Goal: Task Accomplishment & Management: Manage account settings

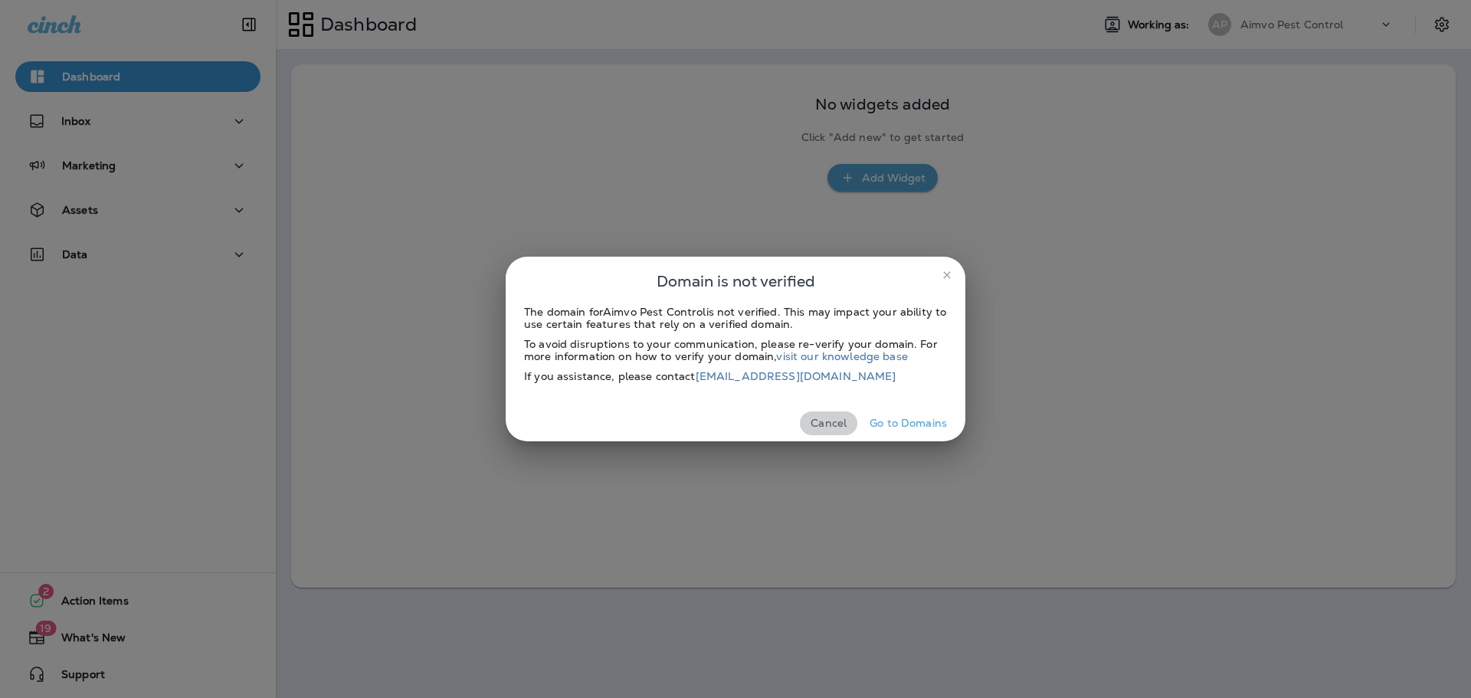
click at [821, 428] on button "Cancel" at bounding box center [828, 423] width 57 height 24
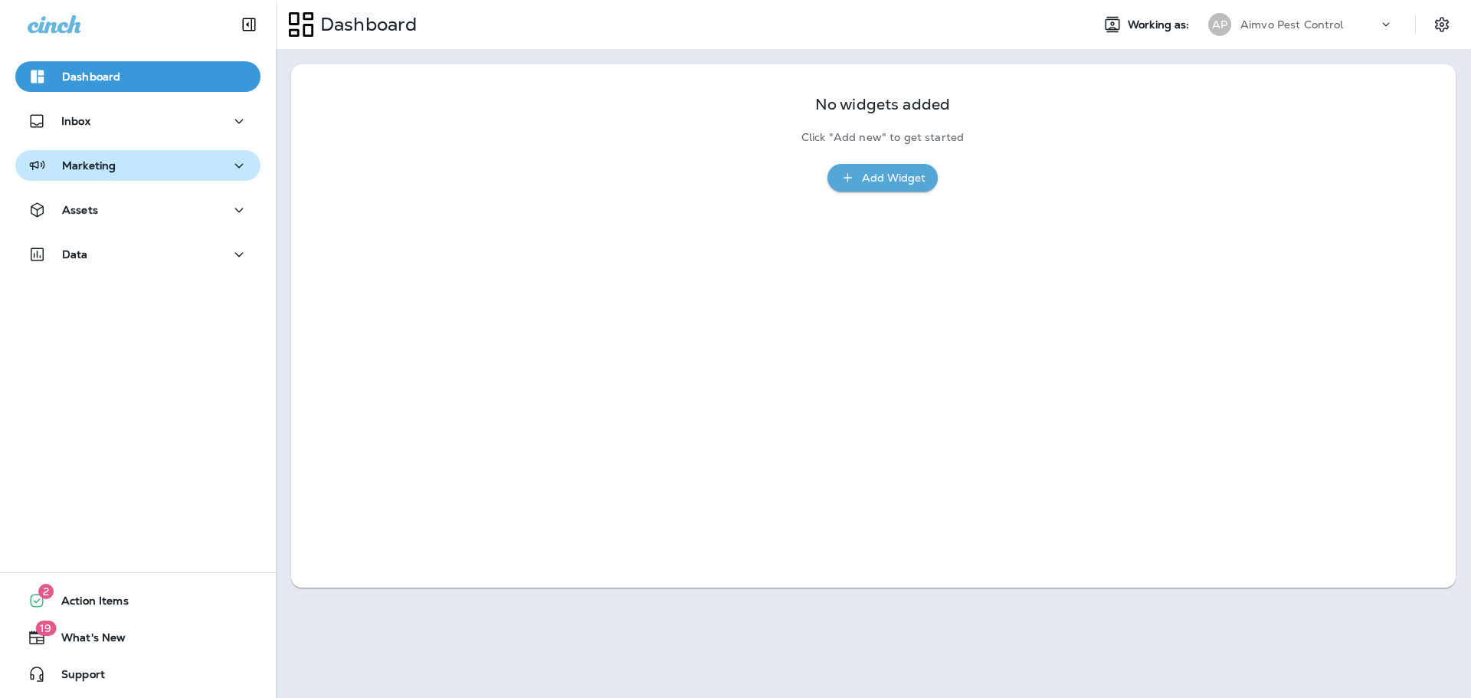
click at [160, 167] on div "Marketing" at bounding box center [138, 165] width 221 height 19
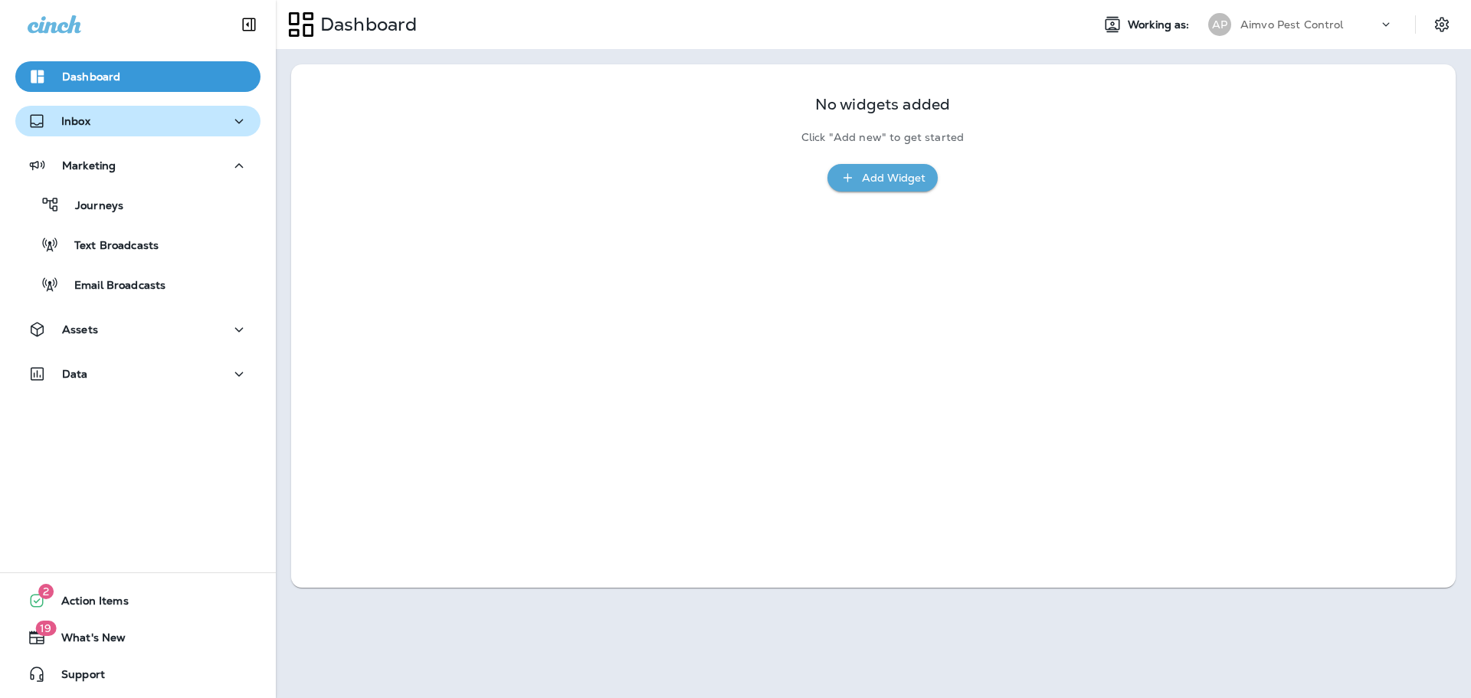
click at [209, 124] on div "Inbox" at bounding box center [138, 121] width 221 height 19
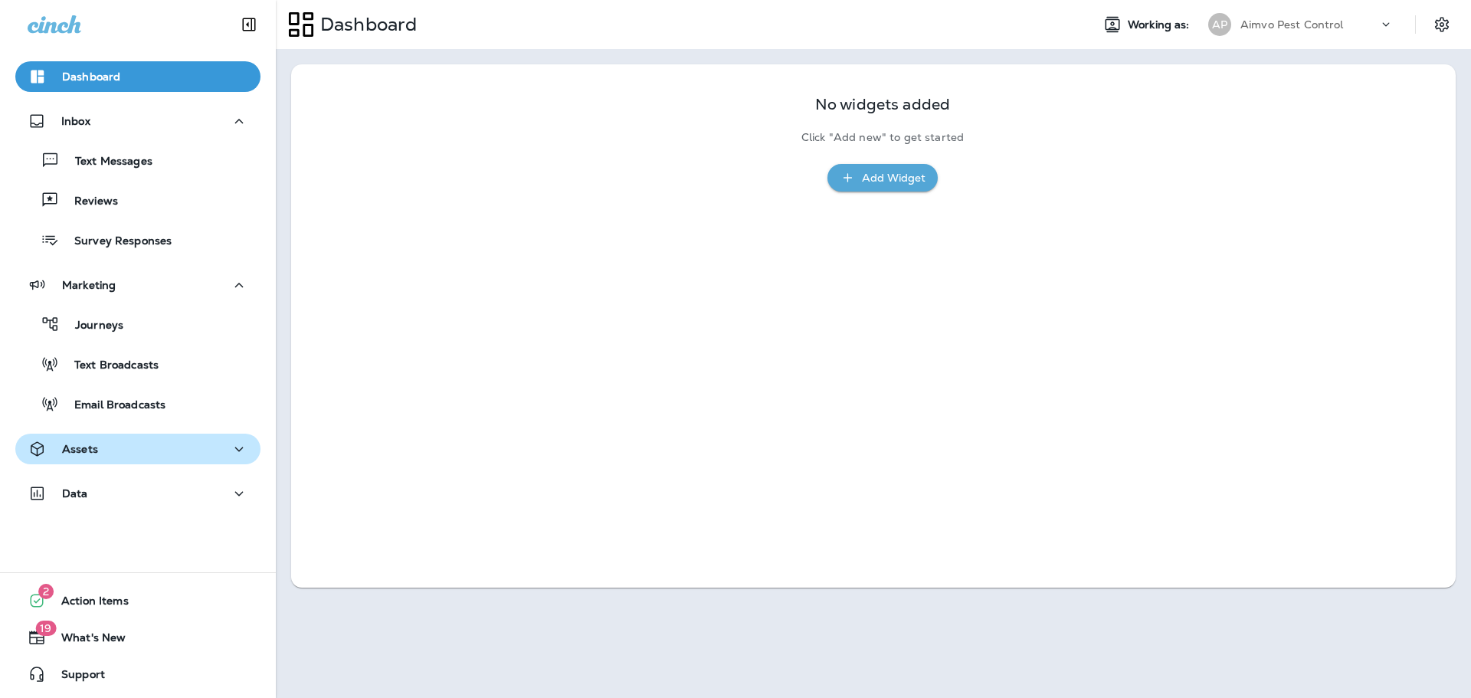
click at [131, 455] on div "Assets" at bounding box center [138, 449] width 221 height 19
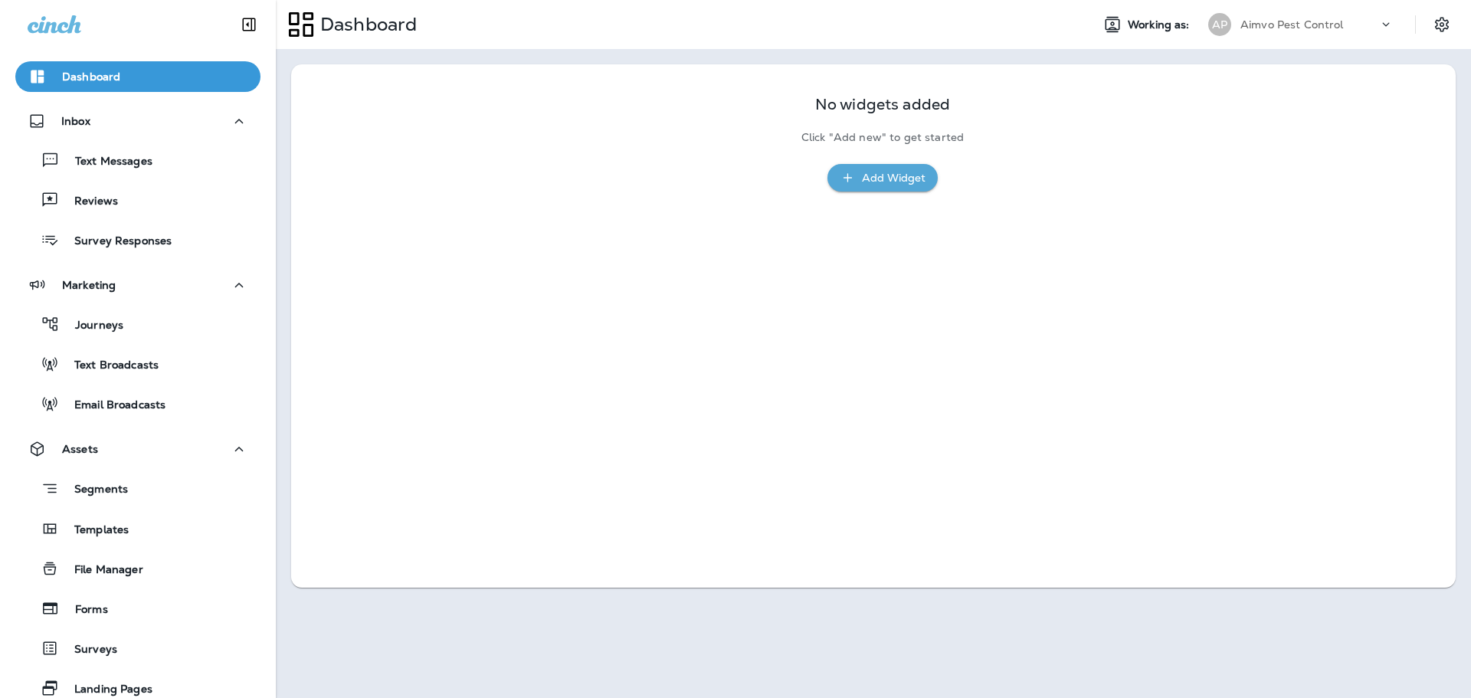
scroll to position [179, 0]
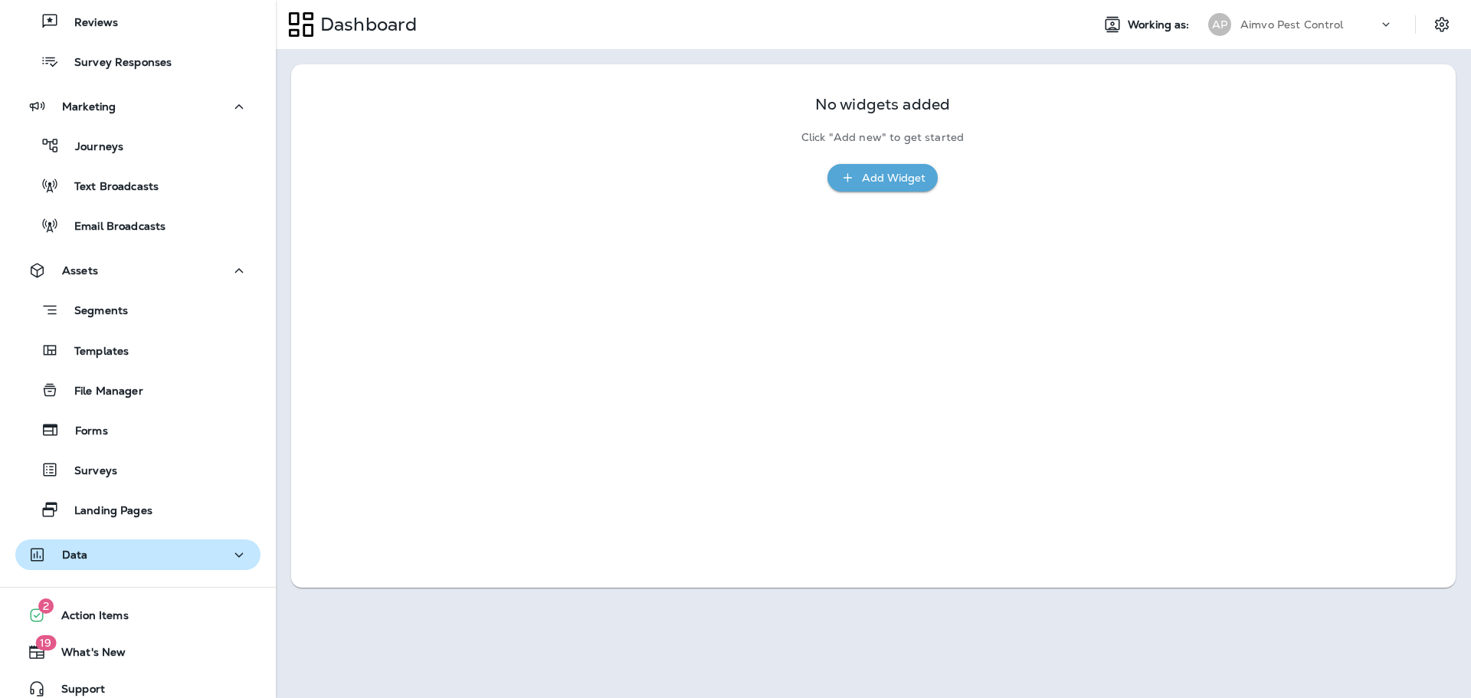
click at [193, 556] on div "Data" at bounding box center [138, 555] width 221 height 19
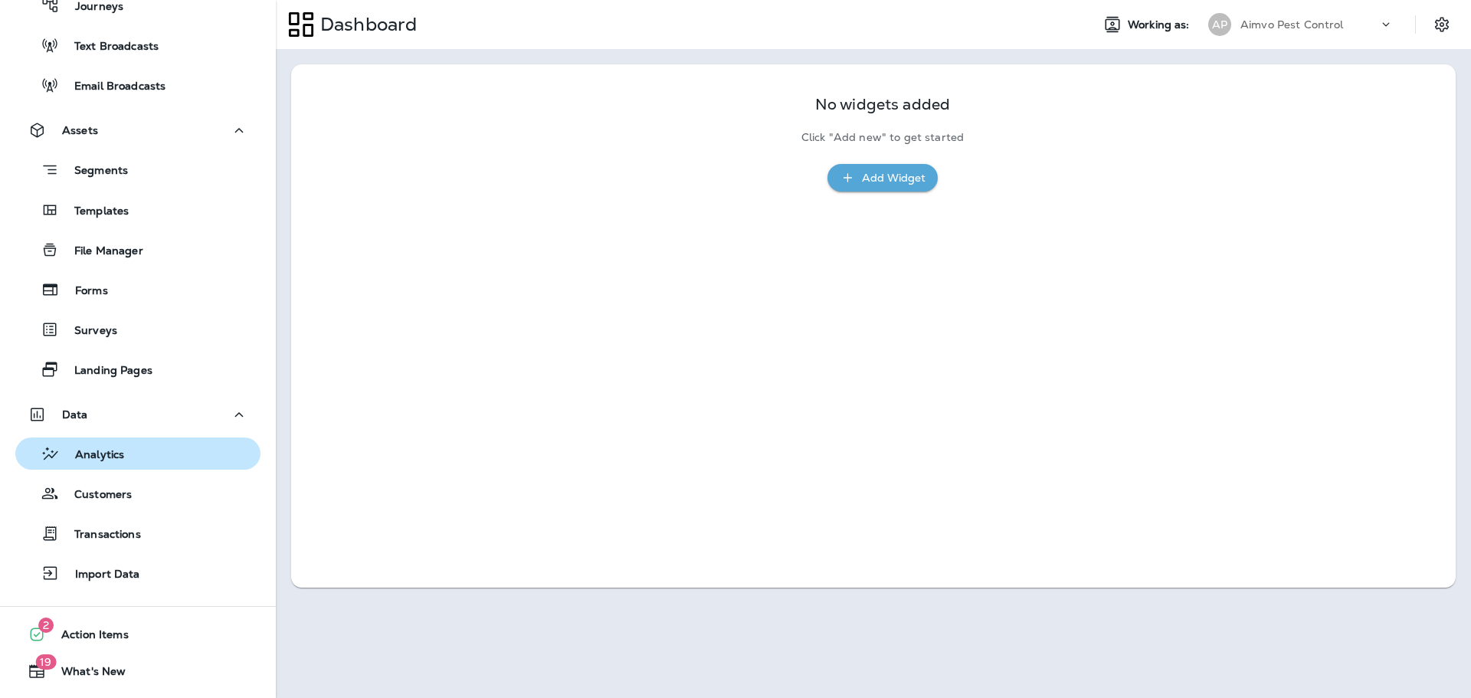
scroll to position [352, 0]
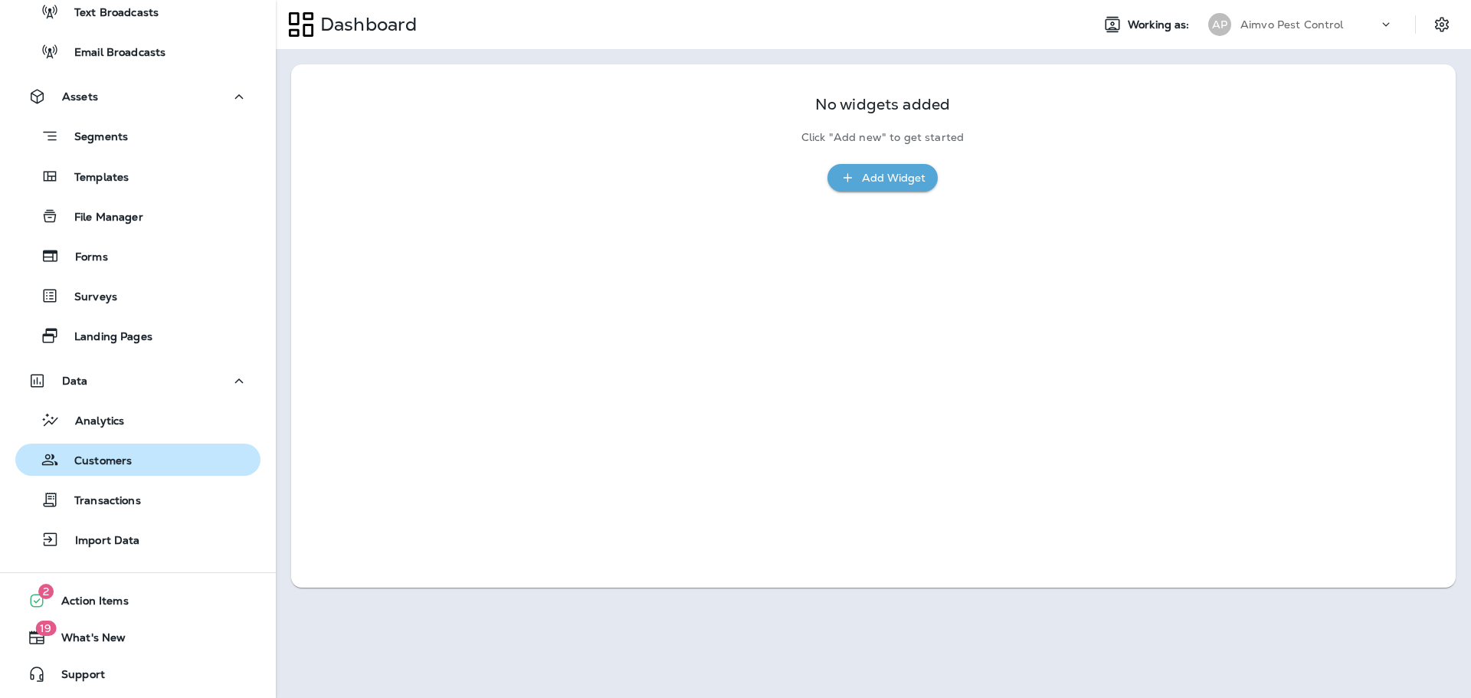
click at [103, 468] on p "Customers" at bounding box center [95, 461] width 73 height 15
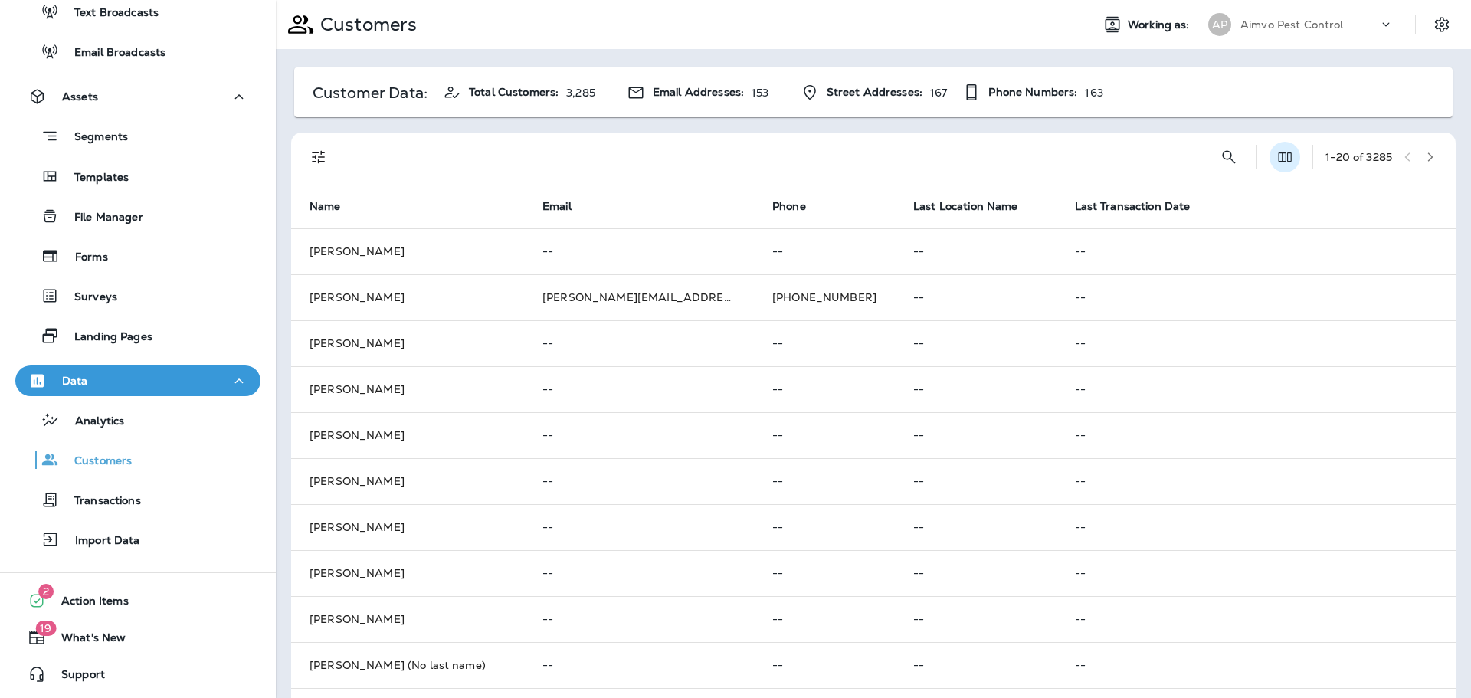
click at [1277, 156] on icon "Edit Fields" at bounding box center [1284, 156] width 15 height 15
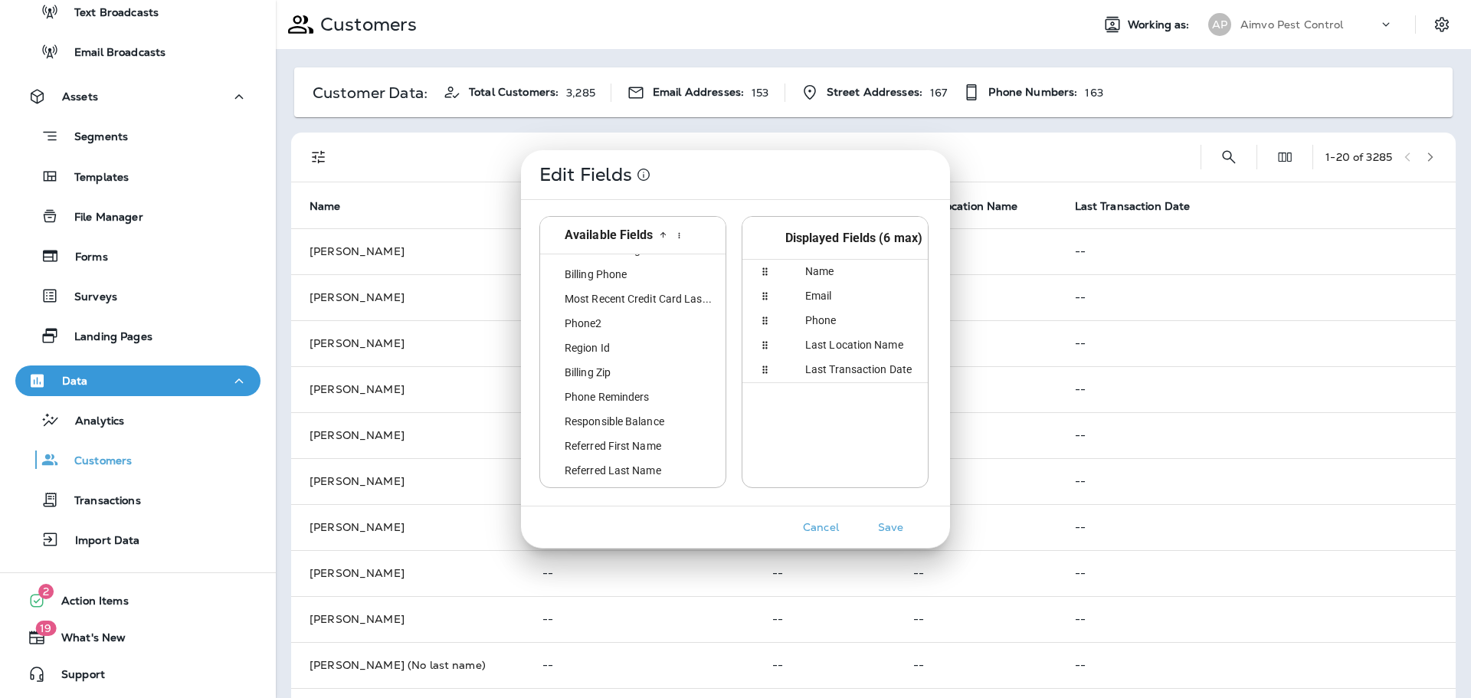
scroll to position [1154, 0]
click at [807, 528] on button "Cancel" at bounding box center [820, 528] width 57 height 24
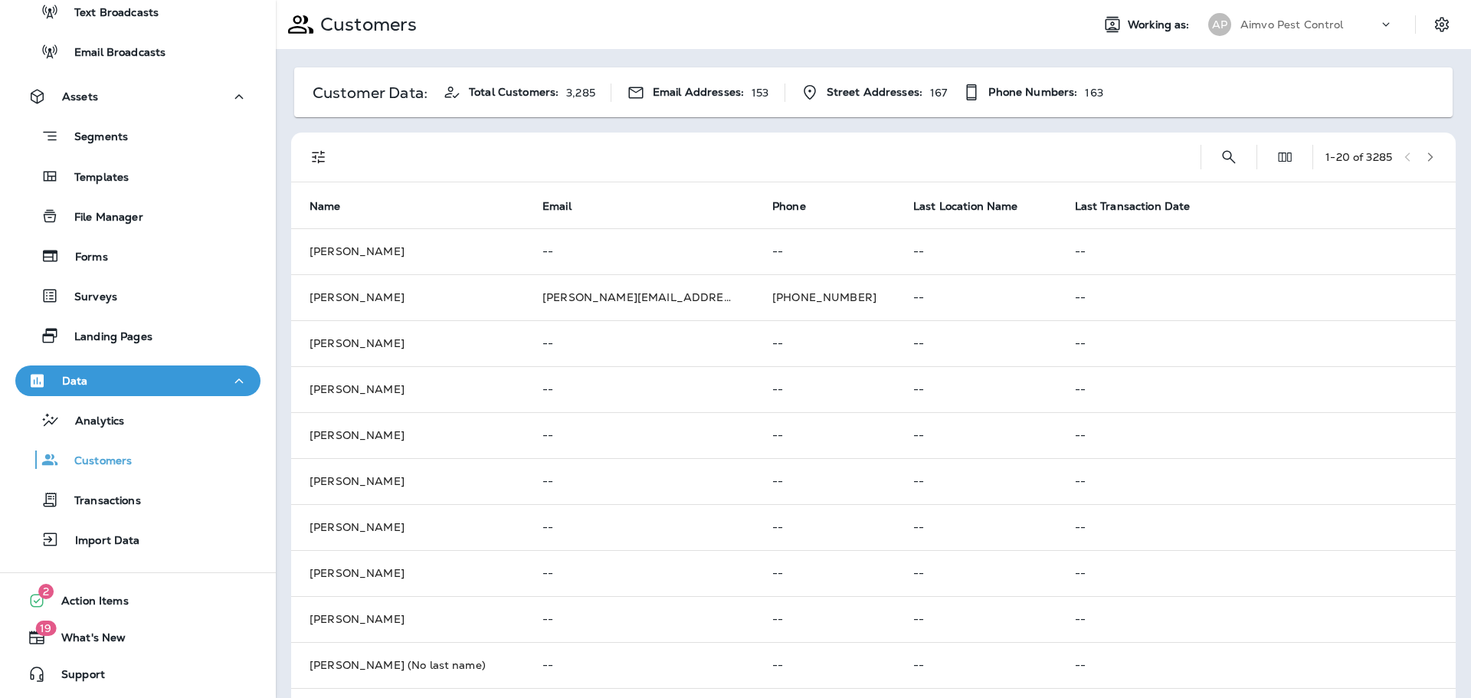
click at [1425, 152] on icon "button" at bounding box center [1430, 157] width 11 height 11
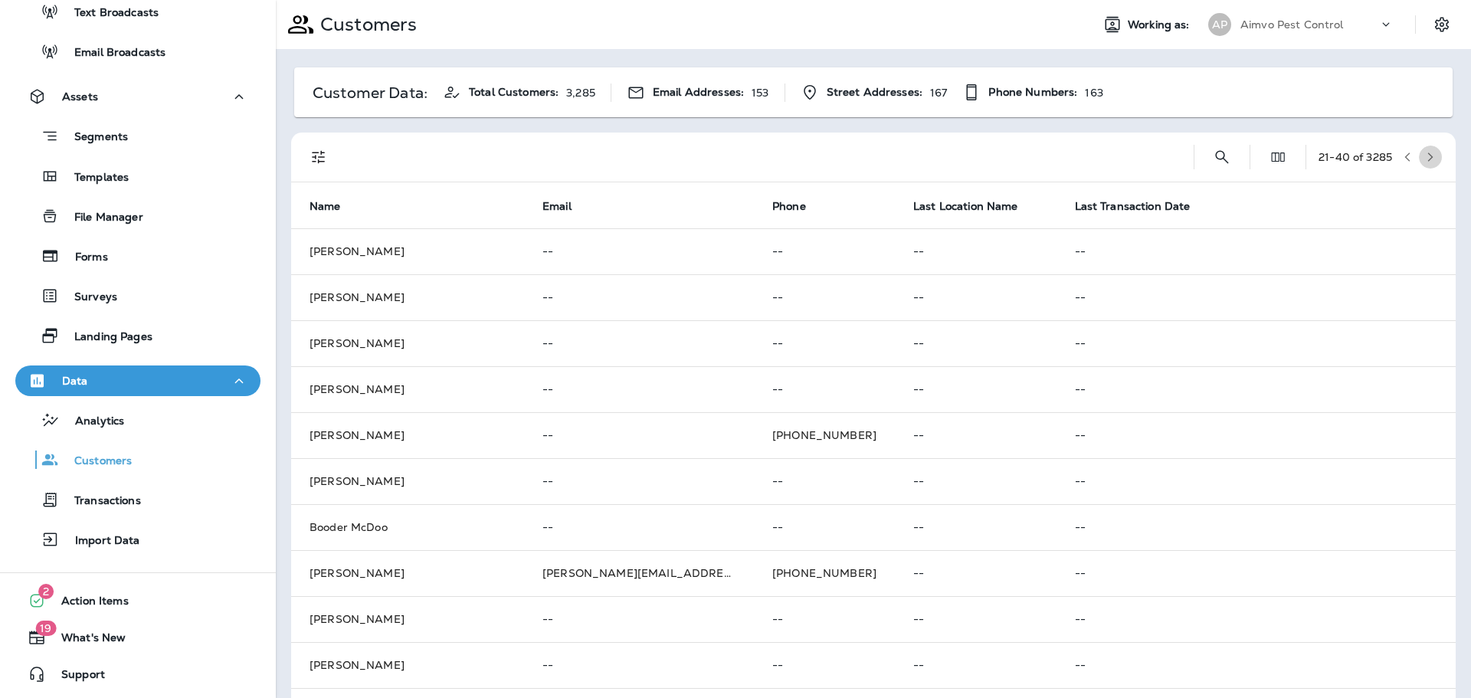
click at [1425, 152] on icon "button" at bounding box center [1430, 157] width 11 height 11
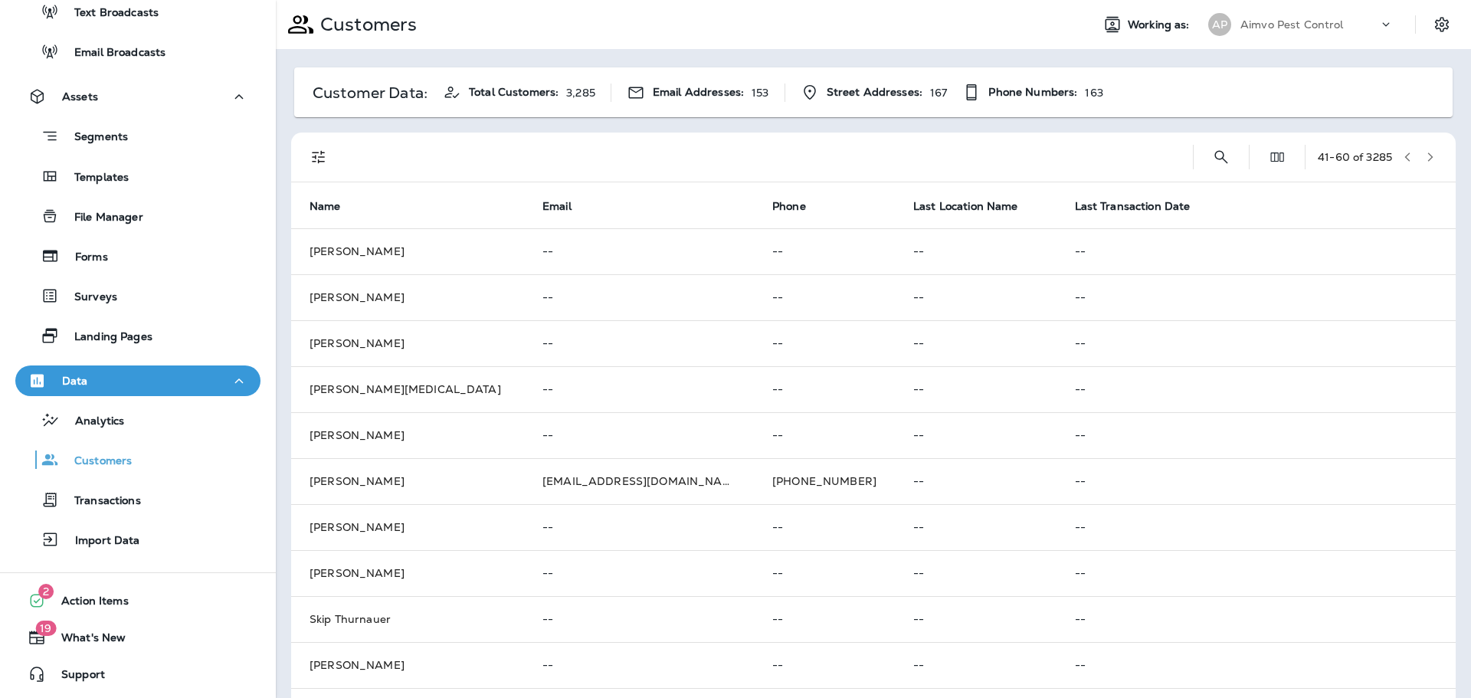
click at [1425, 152] on icon "button" at bounding box center [1430, 157] width 11 height 11
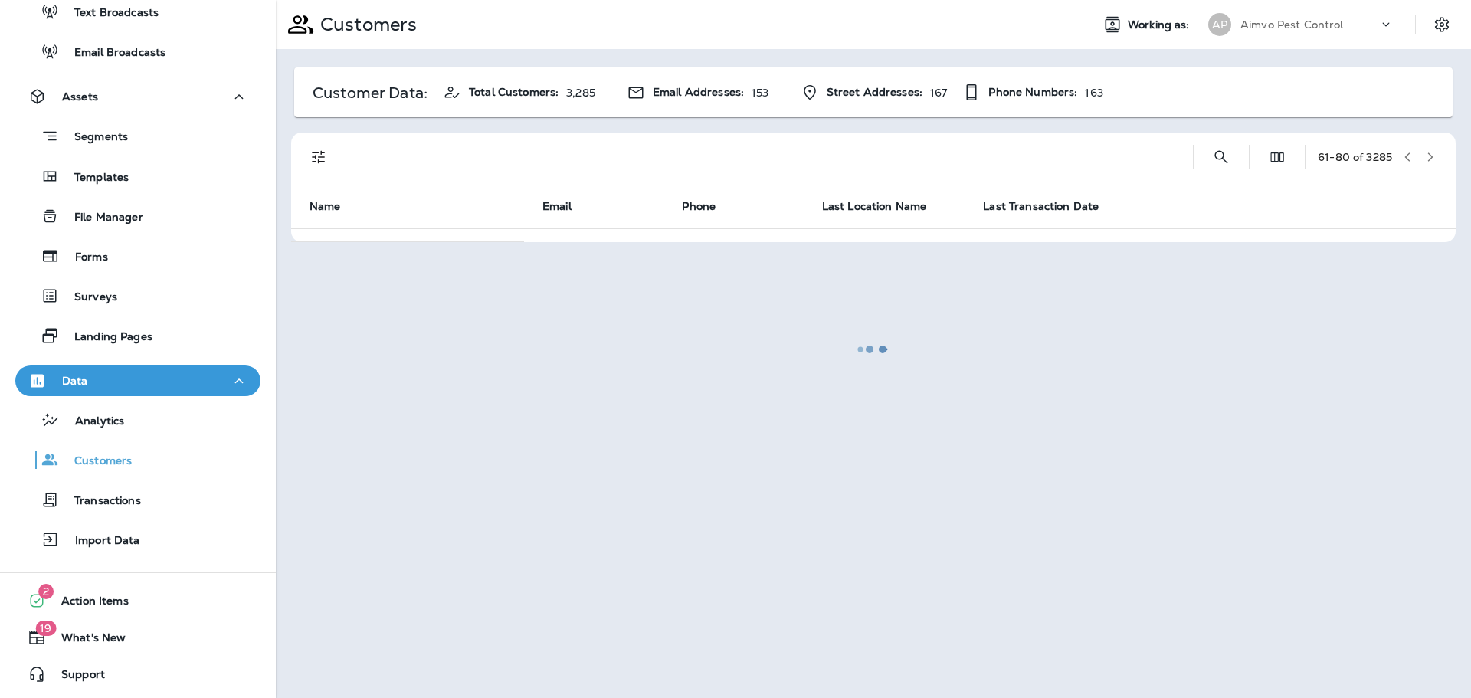
click at [1419, 152] on div at bounding box center [873, 349] width 1192 height 695
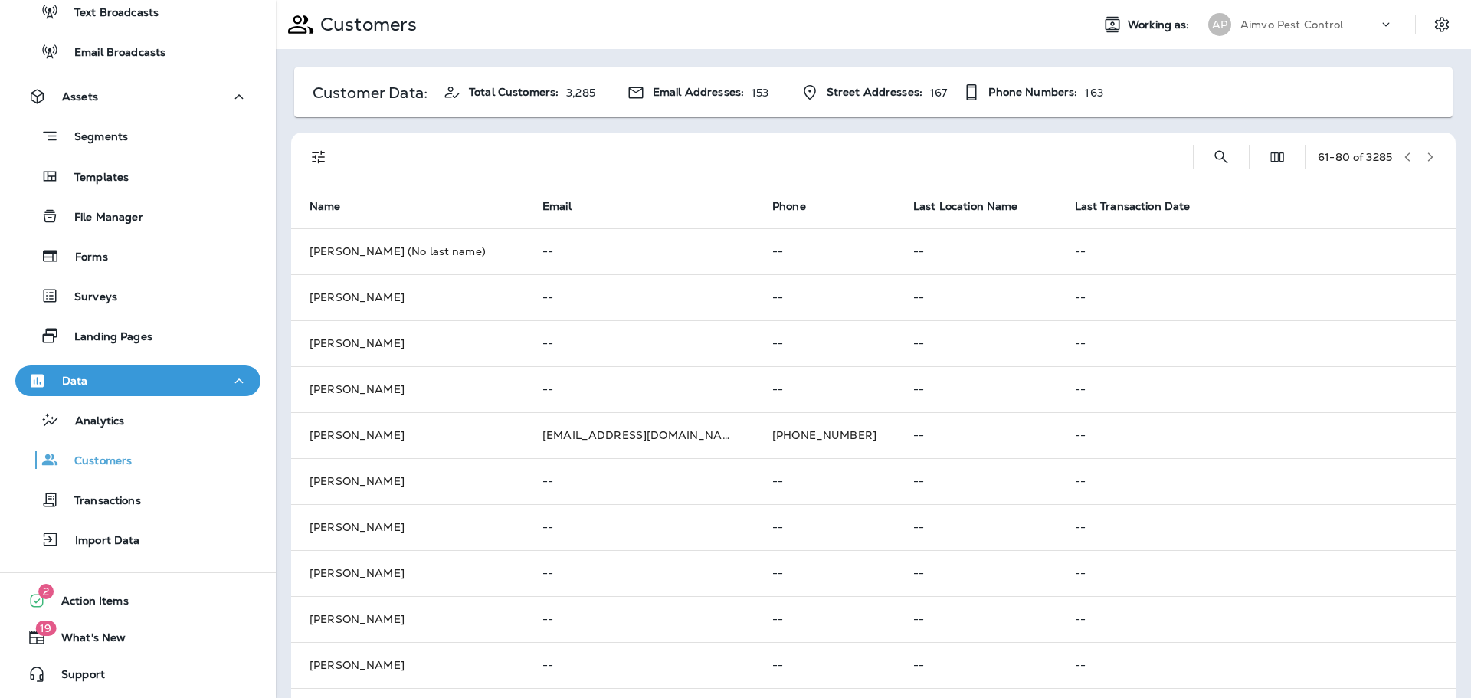
click at [1425, 152] on icon "button" at bounding box center [1430, 157] width 11 height 11
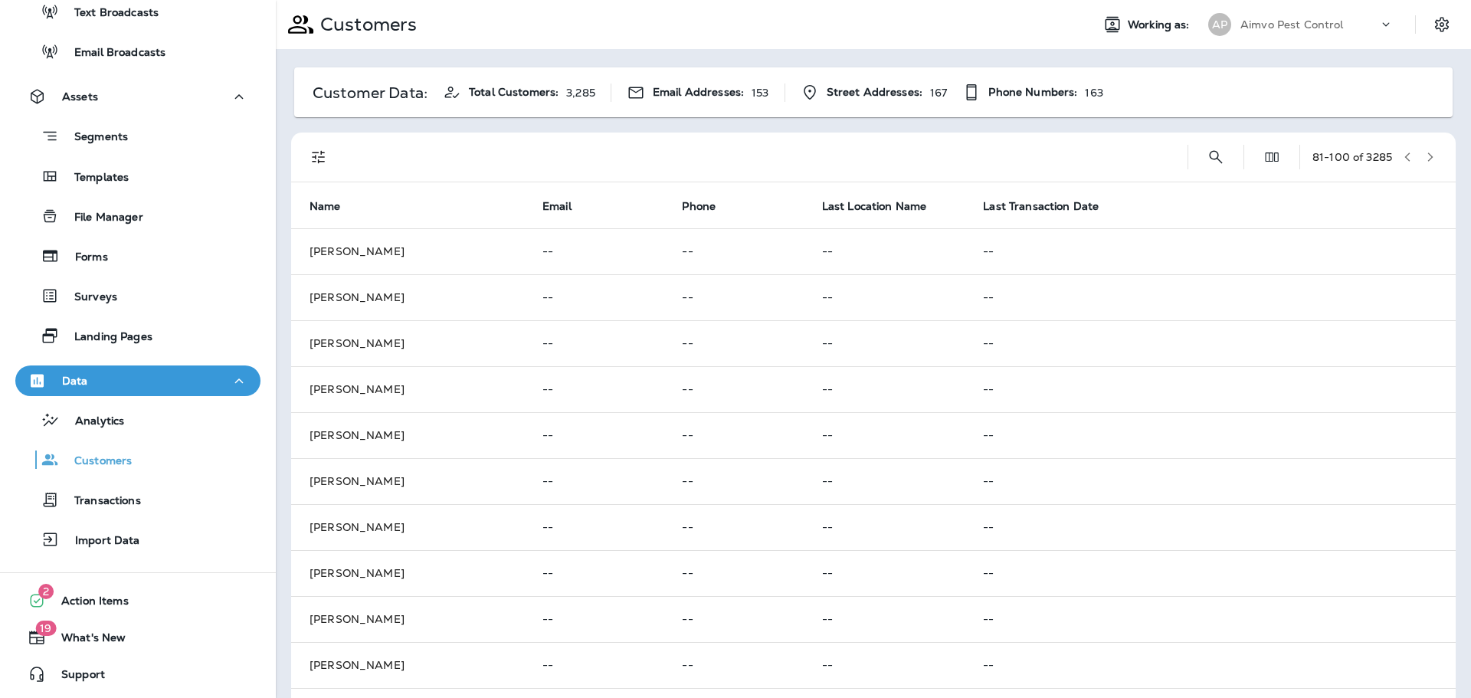
click at [1425, 152] on icon "button" at bounding box center [1430, 157] width 11 height 11
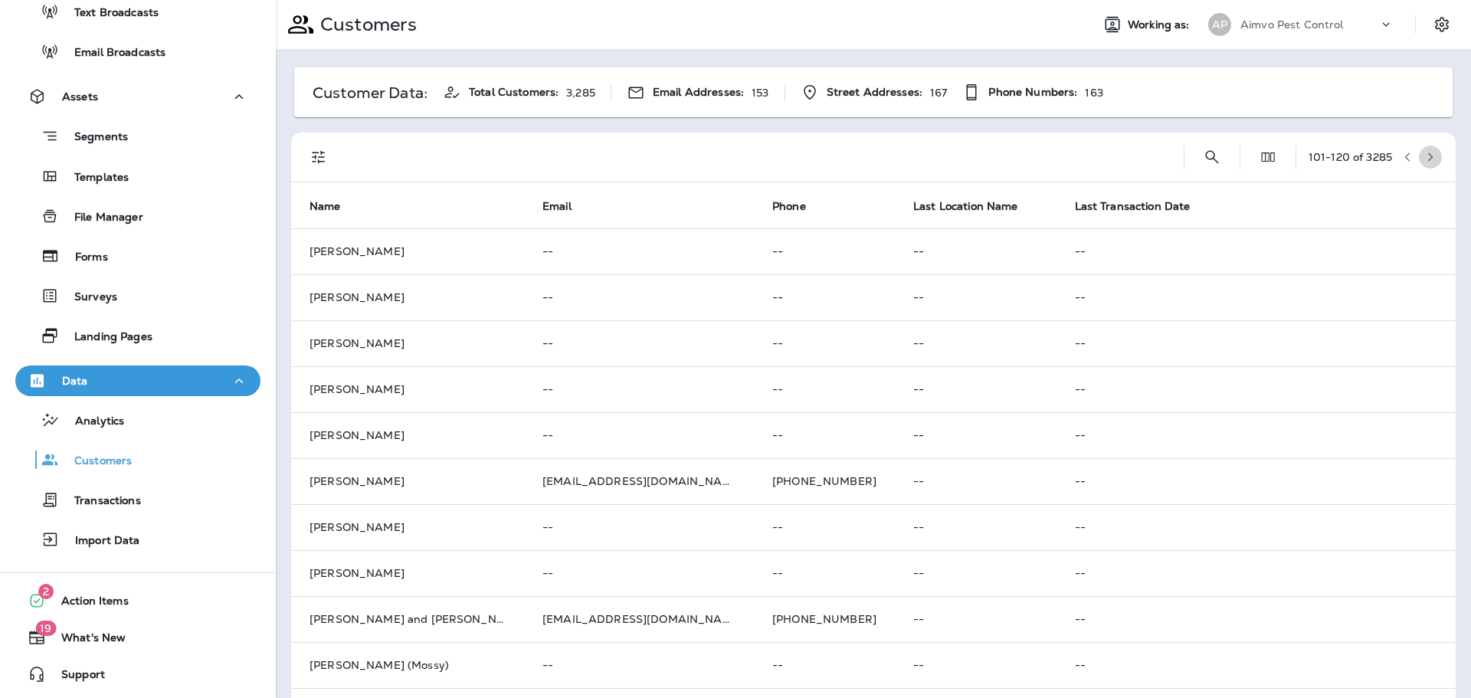
click at [1425, 152] on icon "button" at bounding box center [1430, 157] width 11 height 11
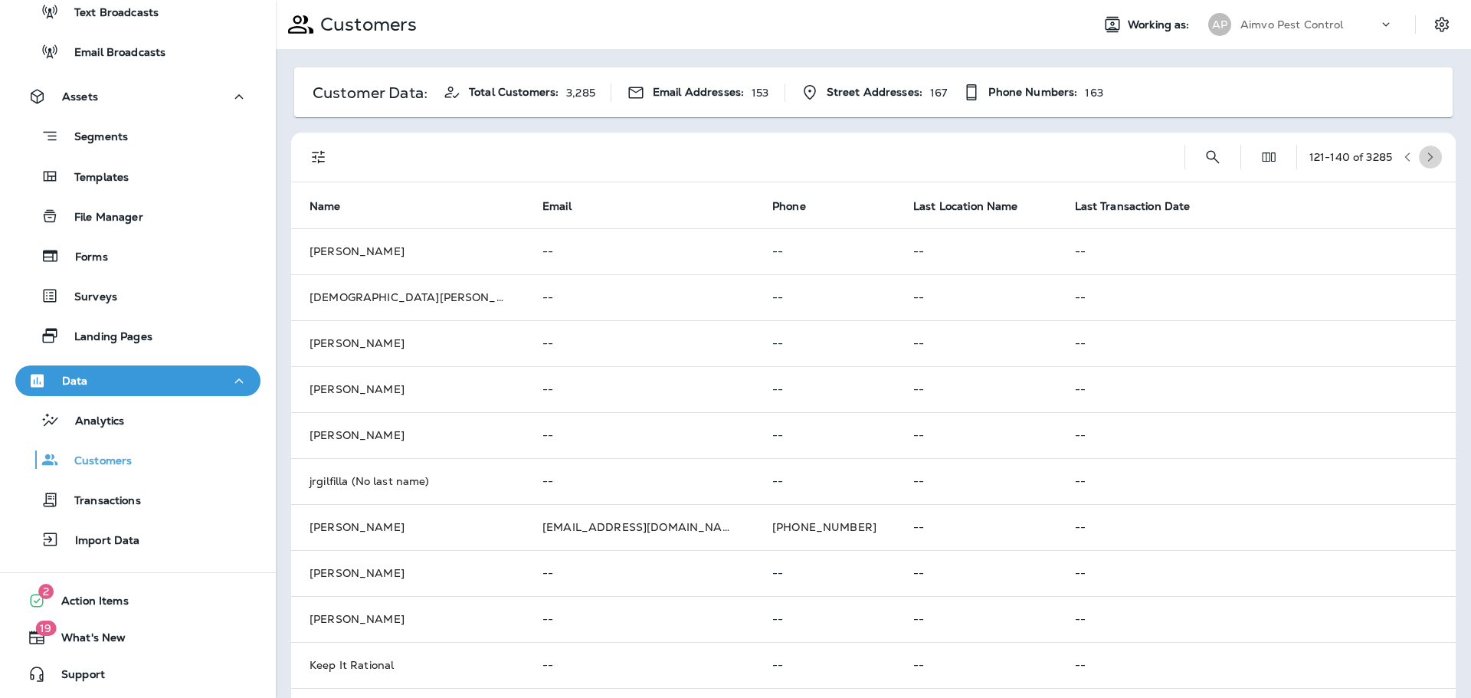
click at [1425, 152] on icon "button" at bounding box center [1430, 157] width 11 height 11
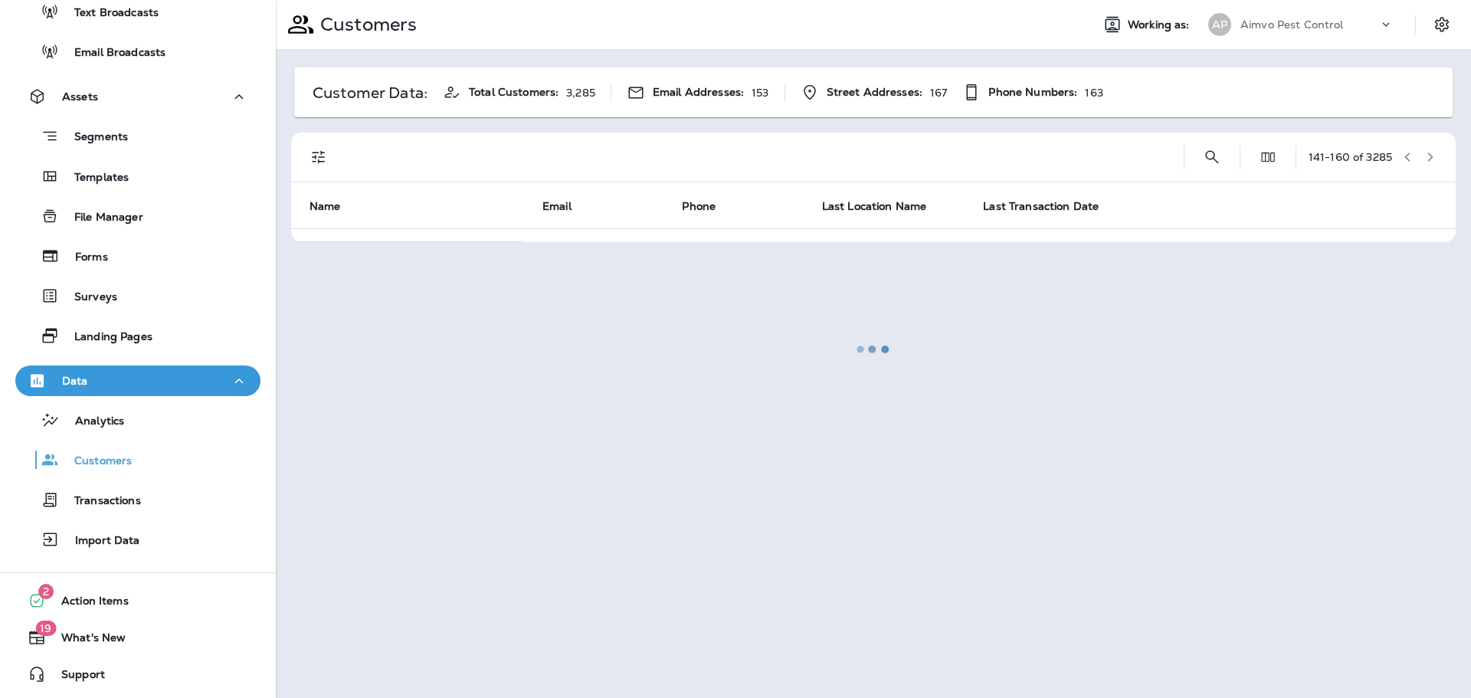
click at [1425, 152] on icon "button" at bounding box center [1430, 157] width 11 height 11
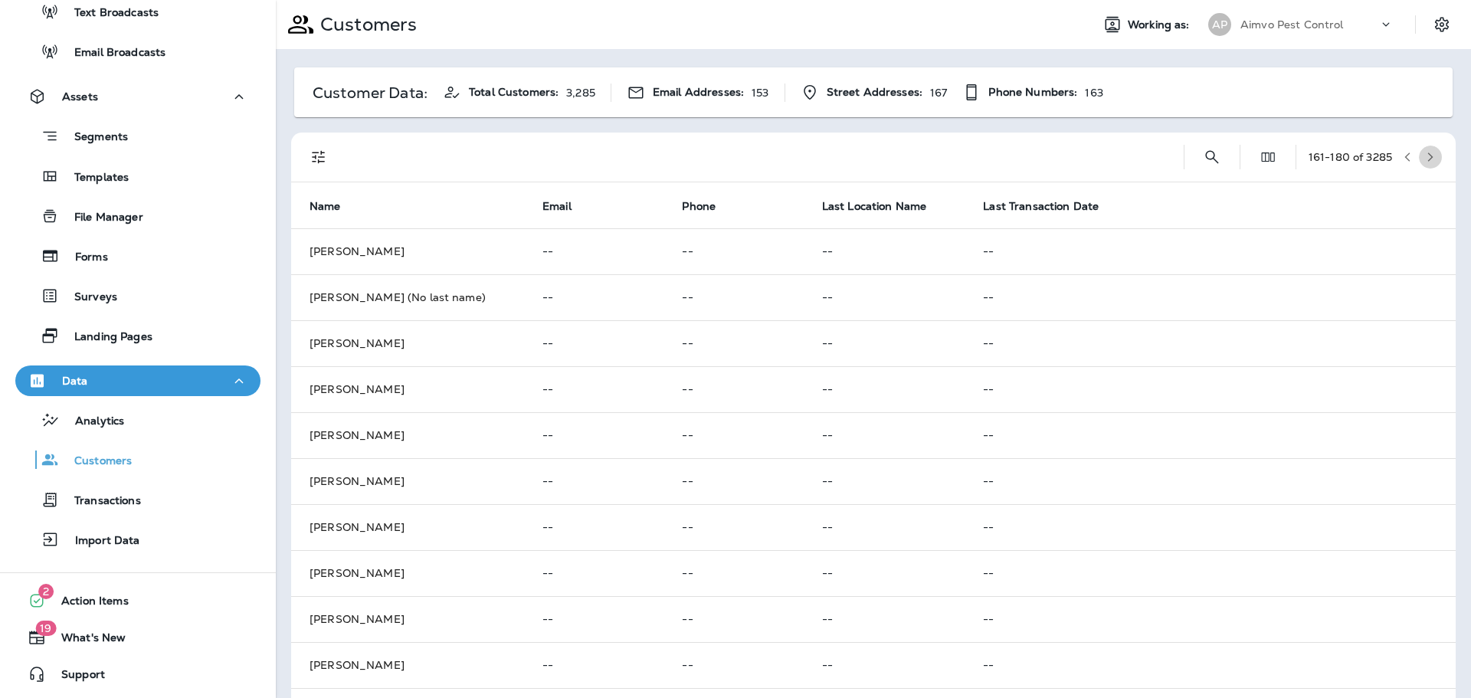
click at [1425, 152] on icon "button" at bounding box center [1430, 157] width 11 height 11
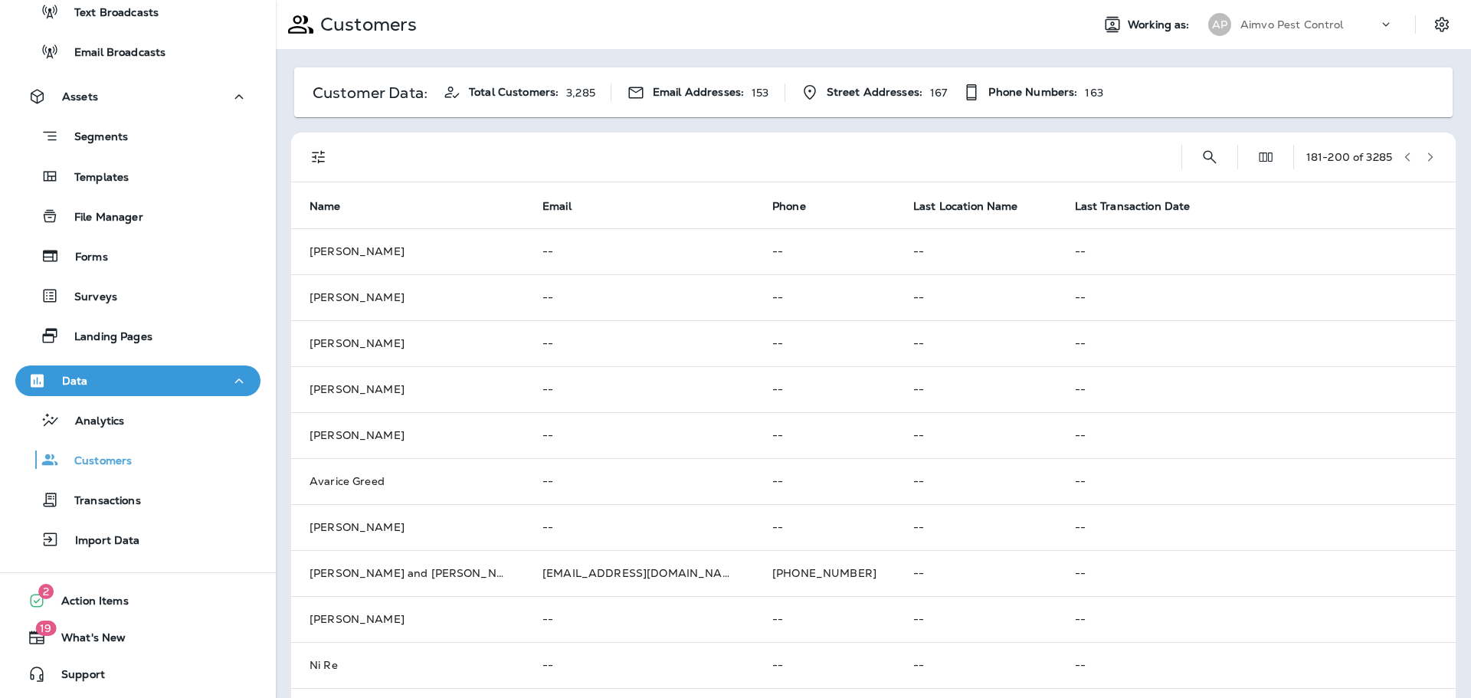
click at [1425, 152] on icon "button" at bounding box center [1430, 157] width 11 height 11
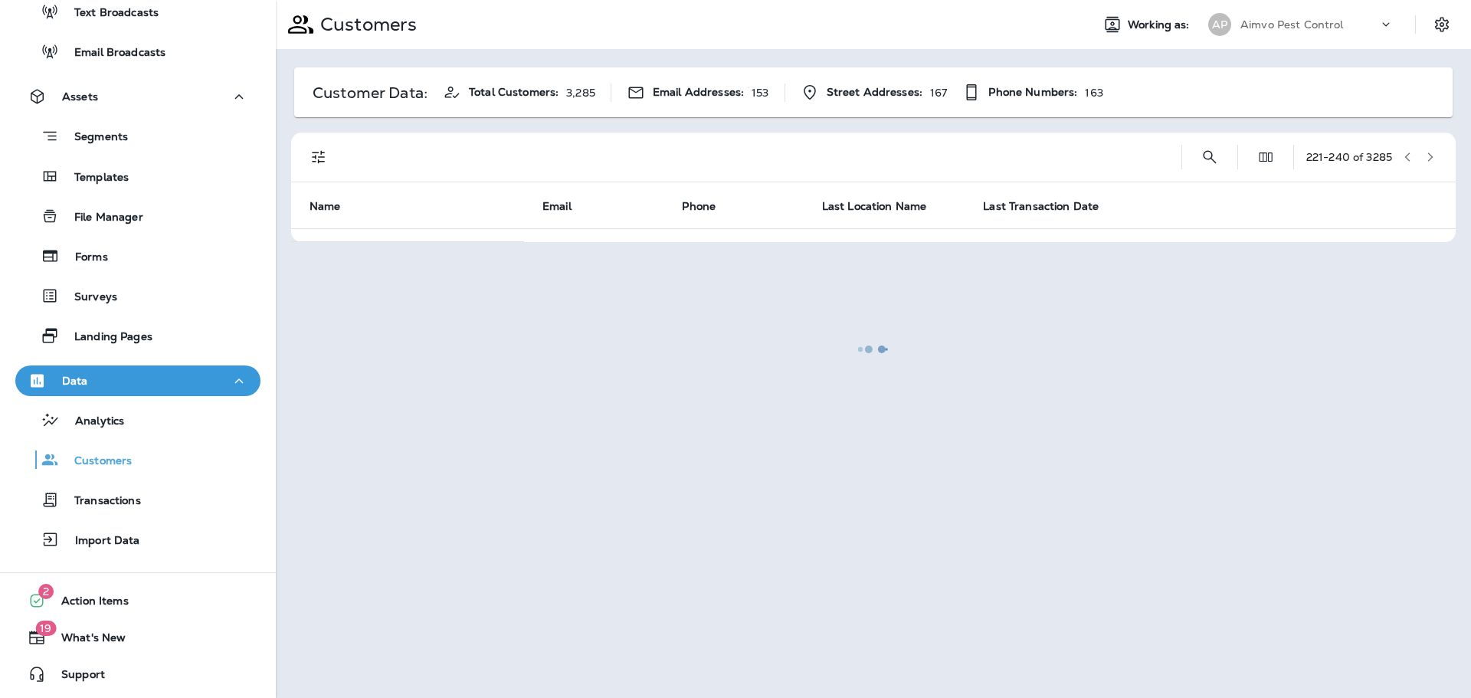
click at [1425, 152] on icon "button" at bounding box center [1430, 157] width 11 height 11
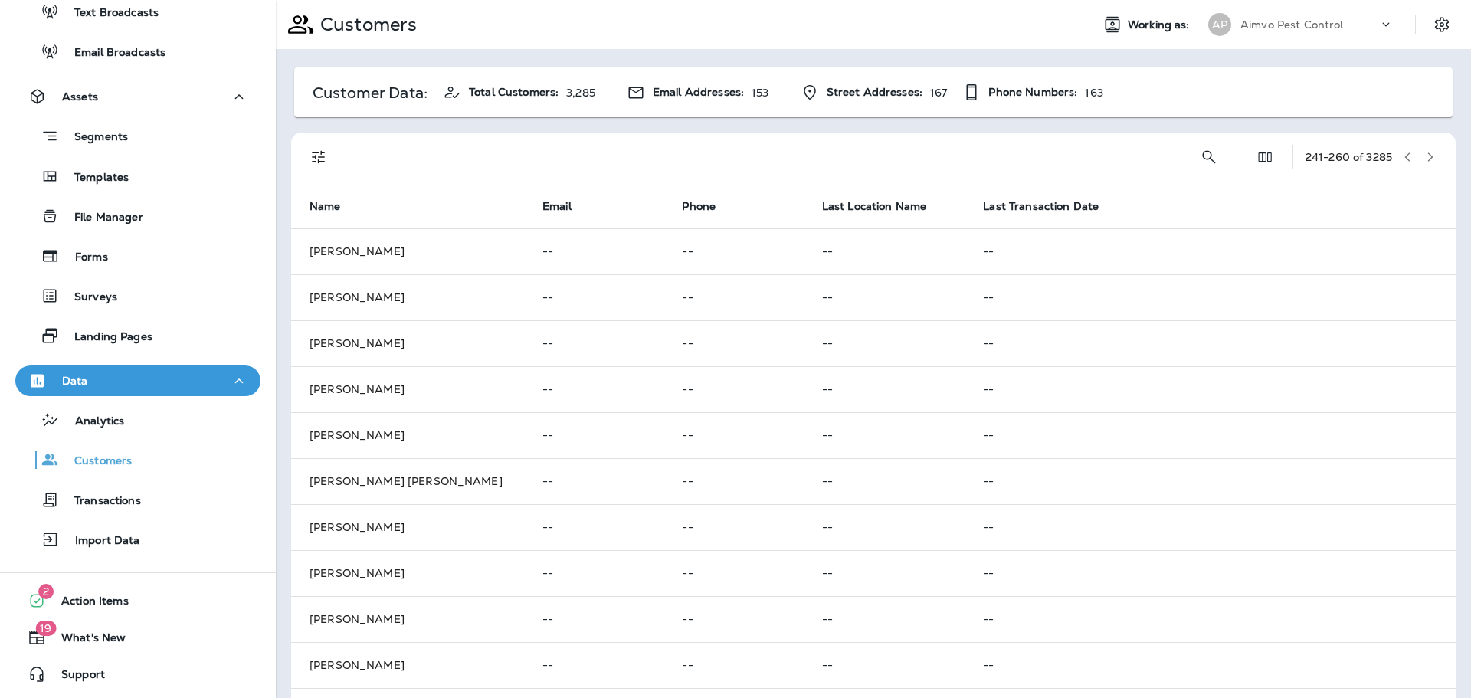
click at [1425, 152] on icon "button" at bounding box center [1430, 157] width 11 height 11
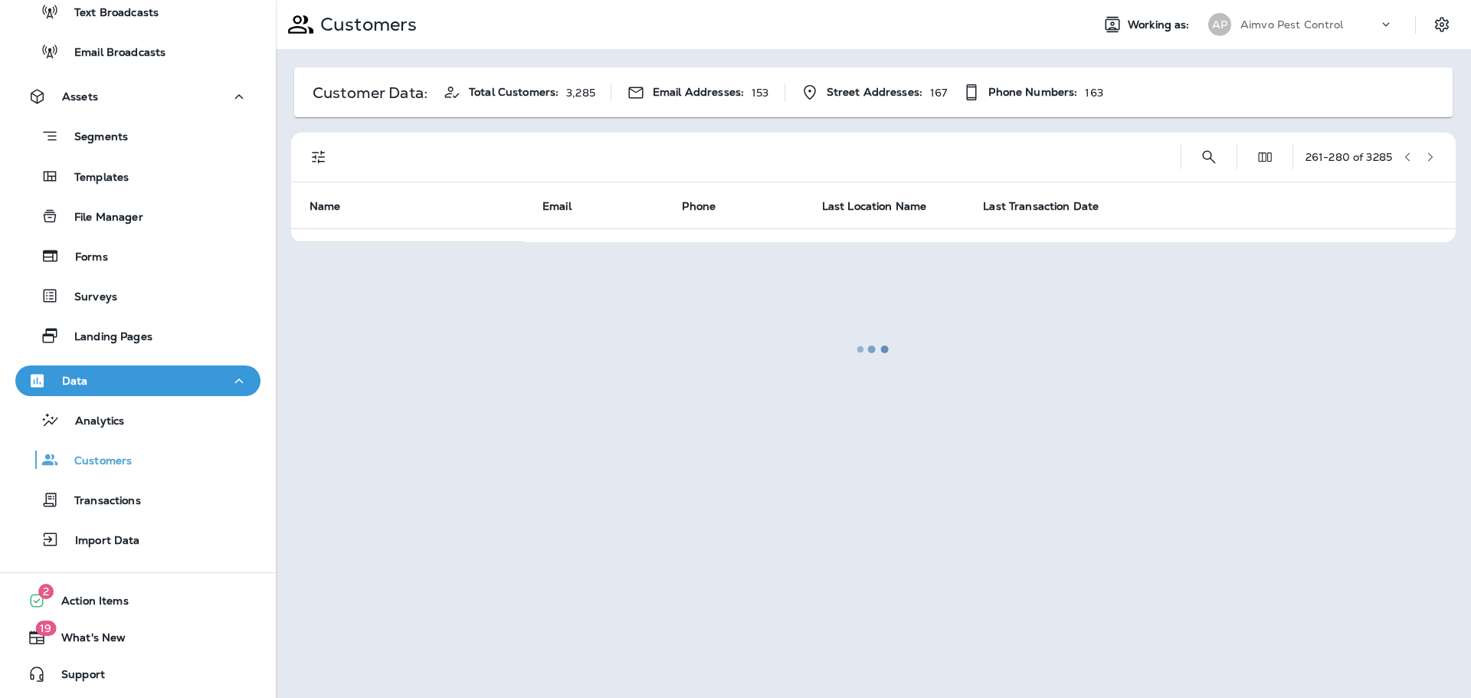
click at [1419, 152] on div at bounding box center [873, 349] width 1192 height 695
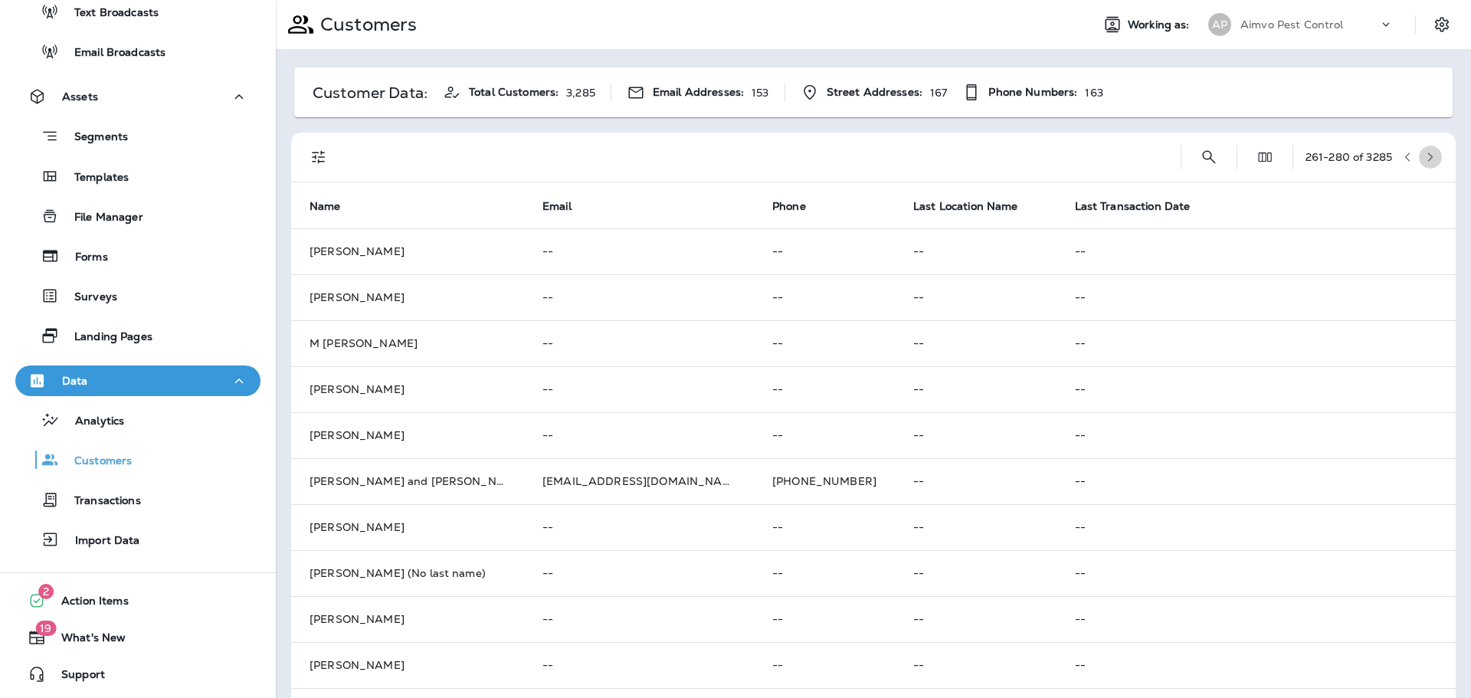
click at [1425, 152] on icon "button" at bounding box center [1430, 157] width 11 height 11
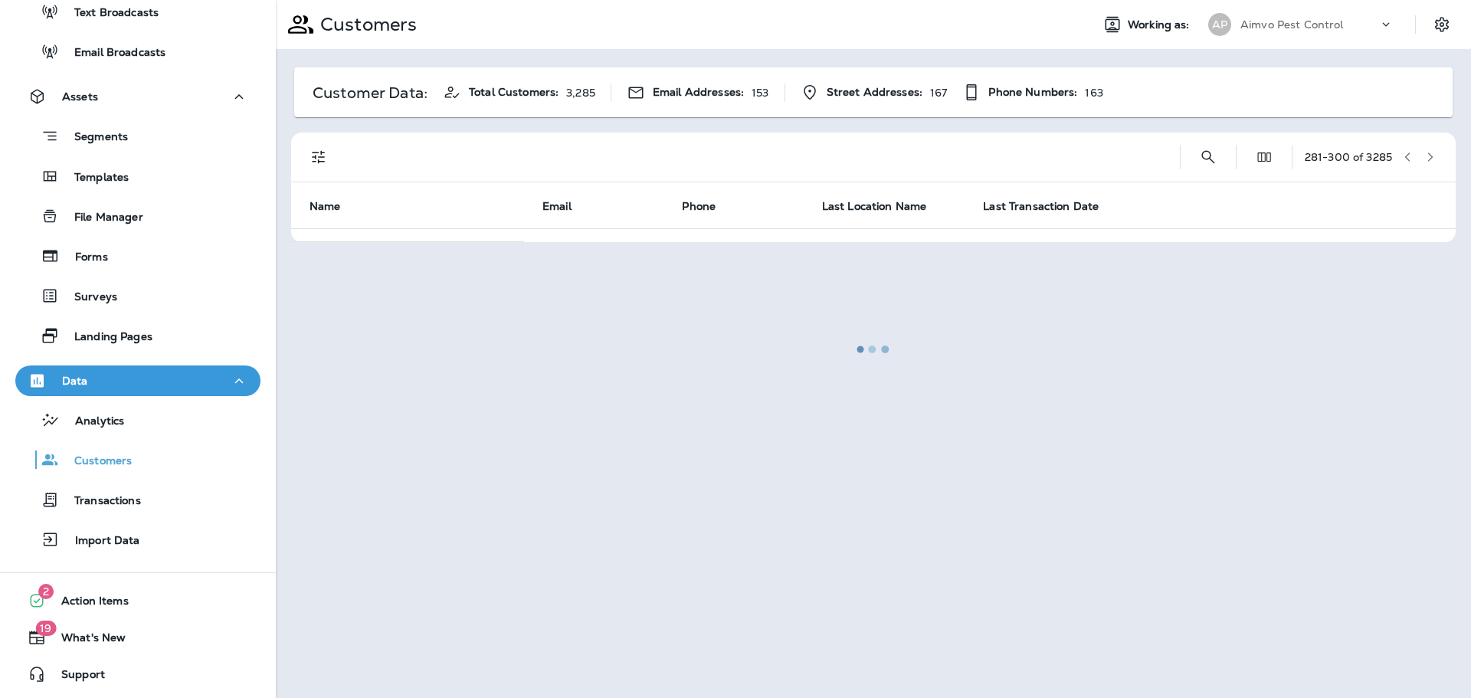
click at [1425, 152] on icon "button" at bounding box center [1430, 157] width 11 height 11
click at [1419, 152] on div at bounding box center [873, 349] width 1192 height 695
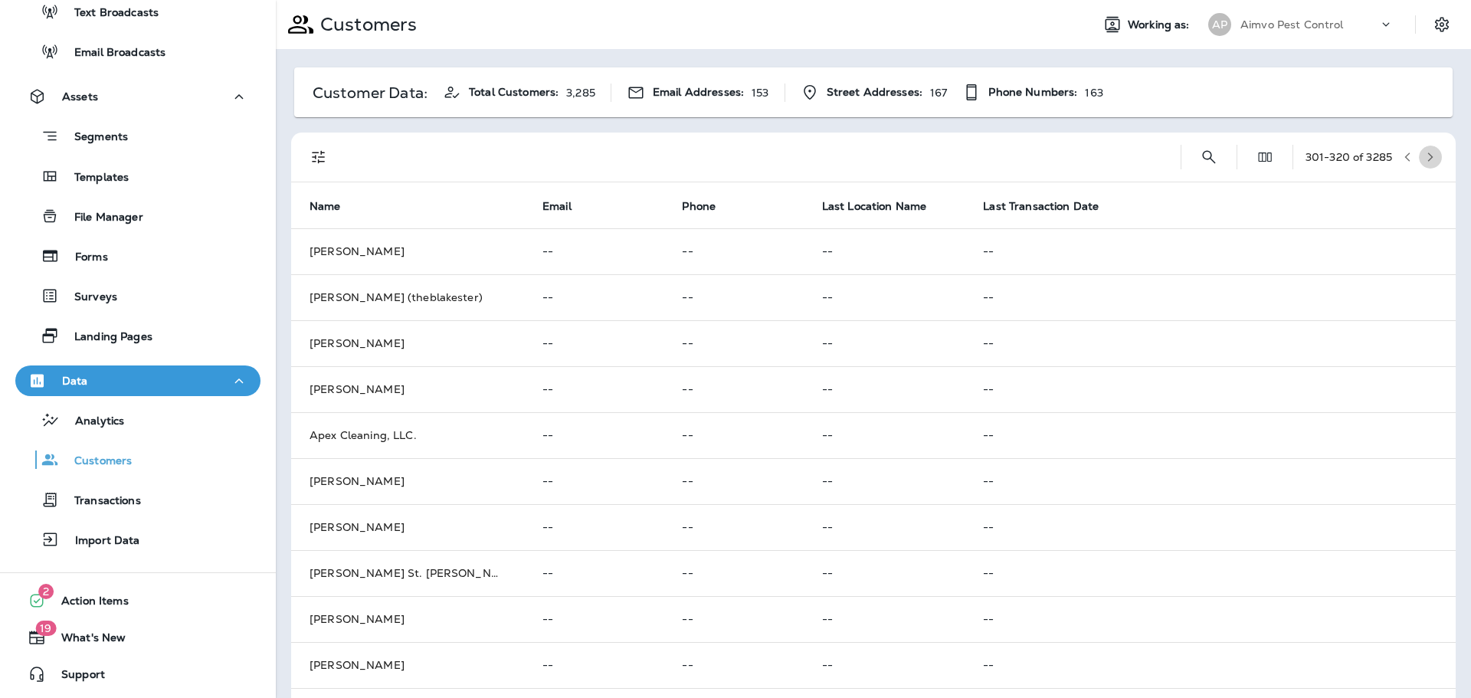
click at [1425, 152] on icon "button" at bounding box center [1430, 157] width 11 height 11
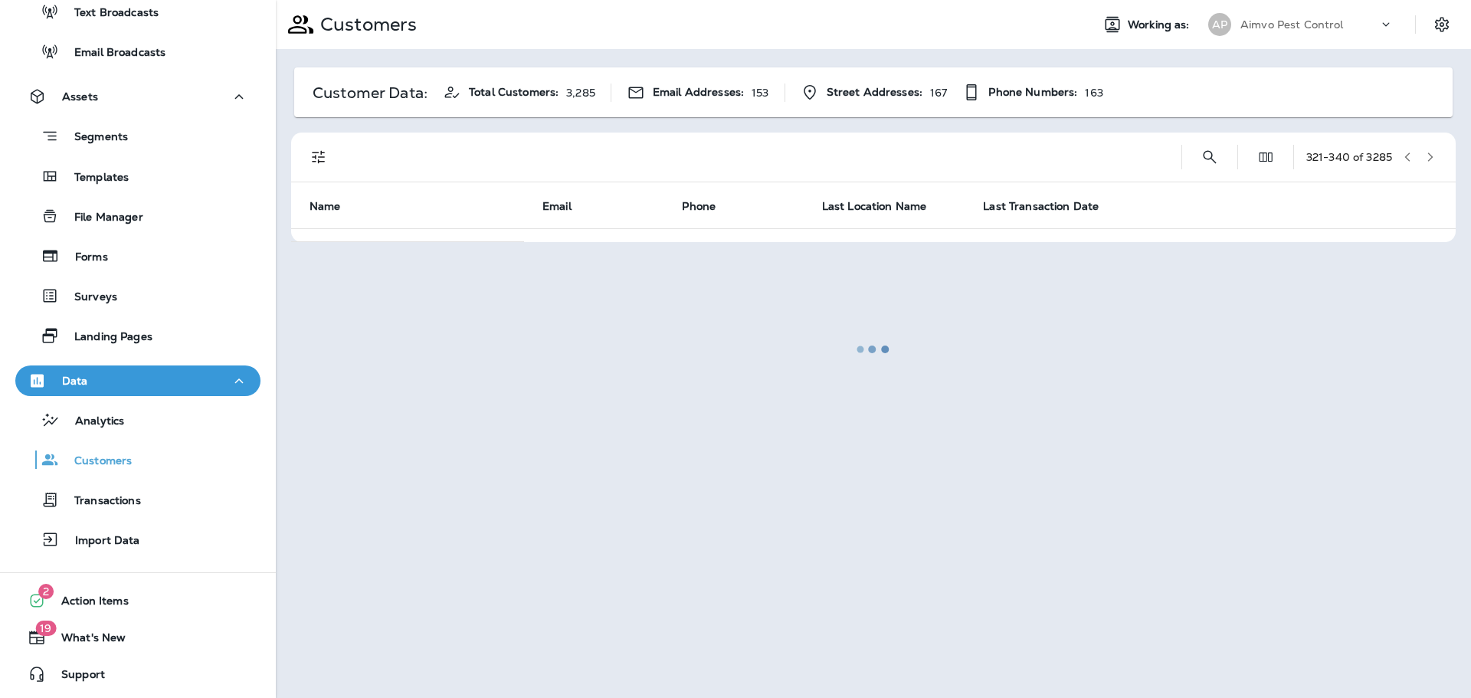
click at [1419, 152] on div at bounding box center [873, 349] width 1192 height 695
click at [1425, 152] on icon "button" at bounding box center [1430, 157] width 11 height 11
click at [1419, 152] on div at bounding box center [873, 349] width 1192 height 695
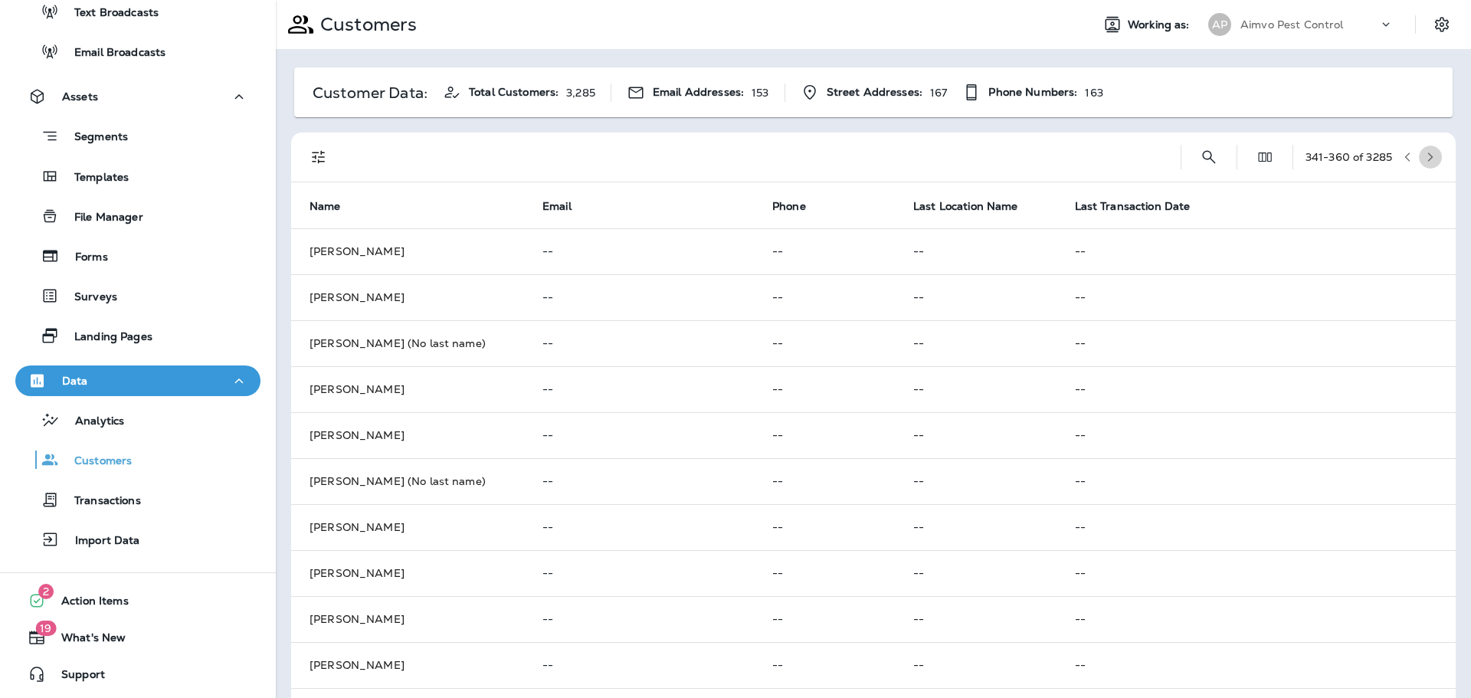
click at [1425, 152] on icon "button" at bounding box center [1430, 157] width 11 height 11
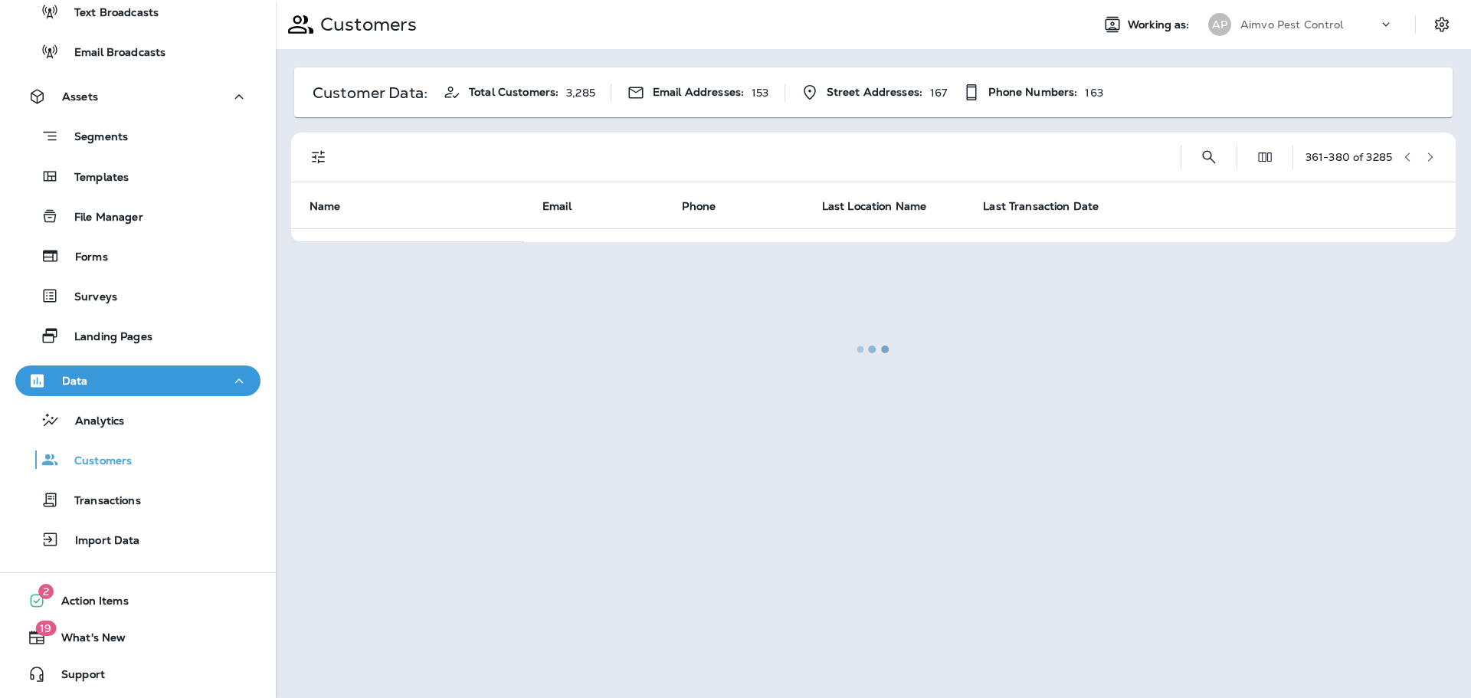
click at [1419, 152] on div at bounding box center [873, 349] width 1192 height 695
click at [1425, 152] on icon "button" at bounding box center [1430, 157] width 11 height 11
click at [1419, 152] on div at bounding box center [873, 349] width 1192 height 695
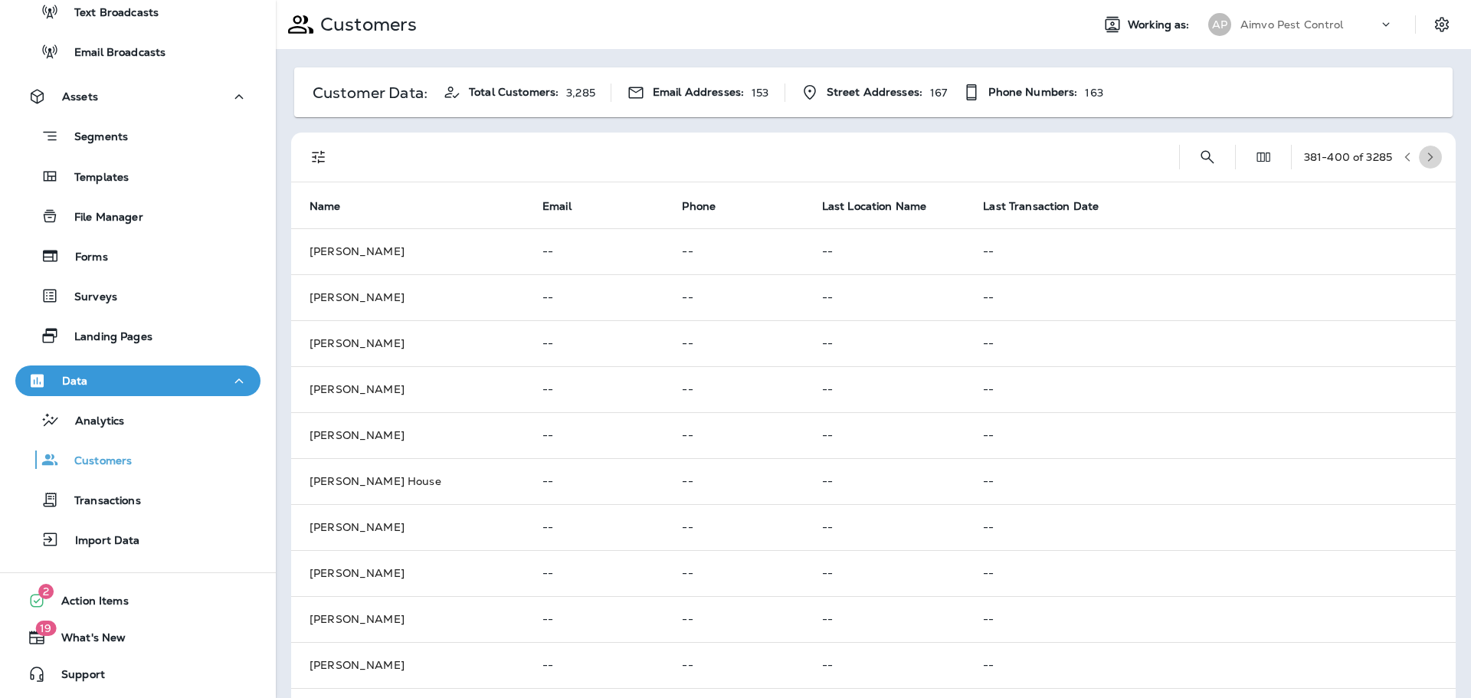
click at [1425, 152] on icon "button" at bounding box center [1430, 157] width 11 height 11
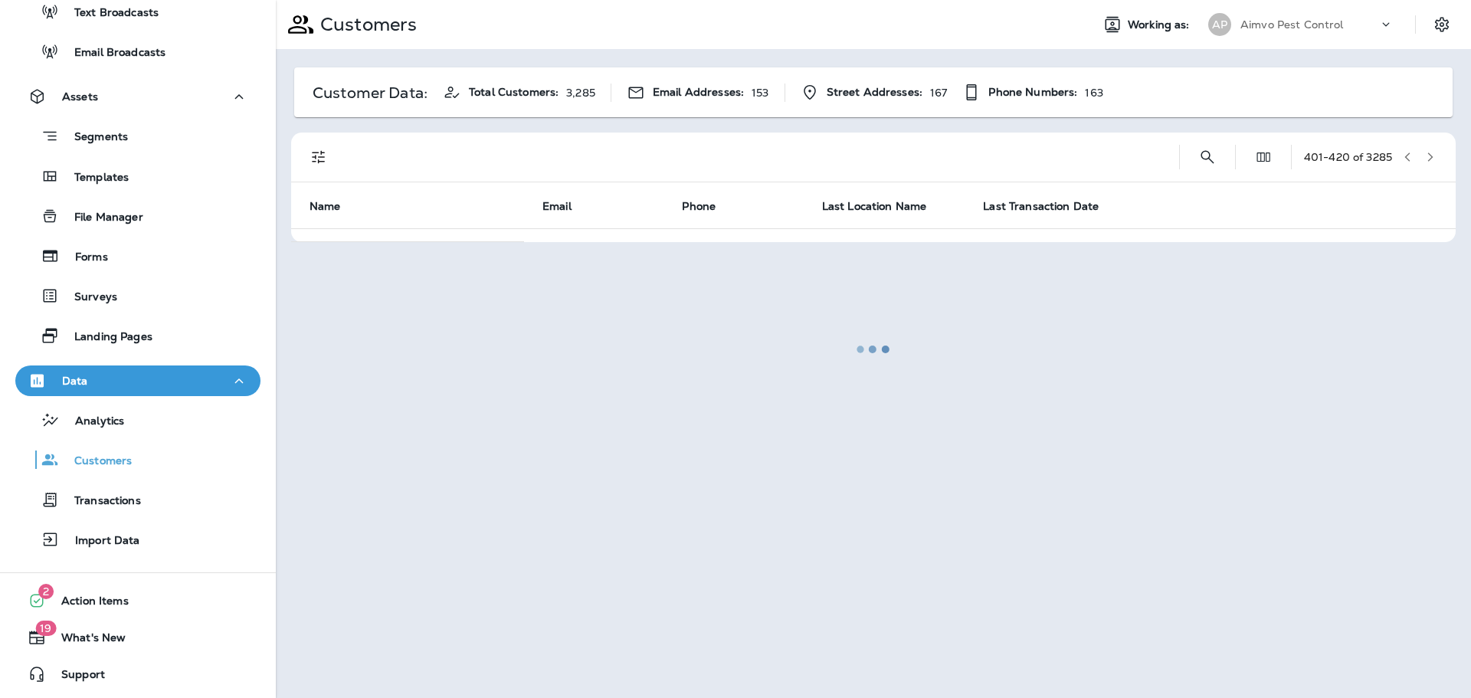
click at [1419, 152] on div at bounding box center [873, 349] width 1192 height 695
click at [1425, 152] on icon "button" at bounding box center [1430, 157] width 11 height 11
click at [1419, 152] on div at bounding box center [873, 349] width 1192 height 695
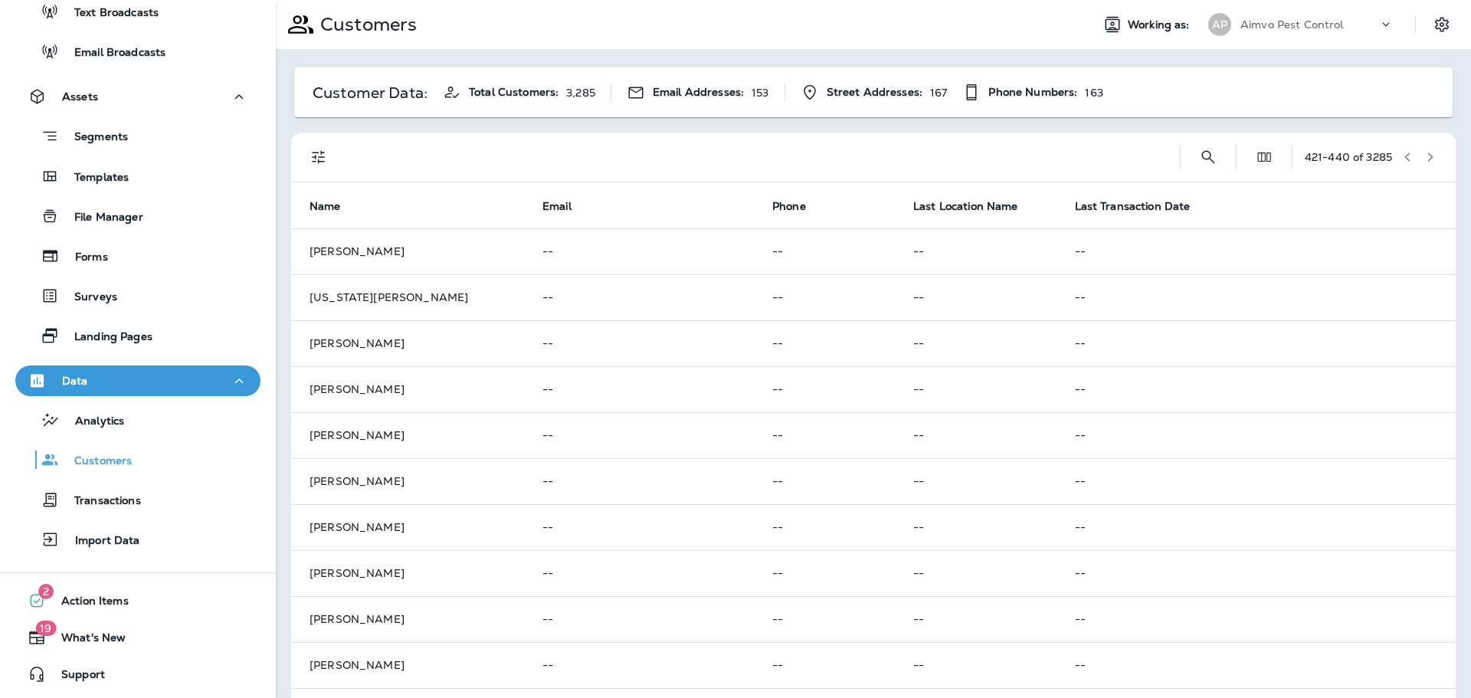
click at [1425, 152] on icon "button" at bounding box center [1430, 157] width 11 height 11
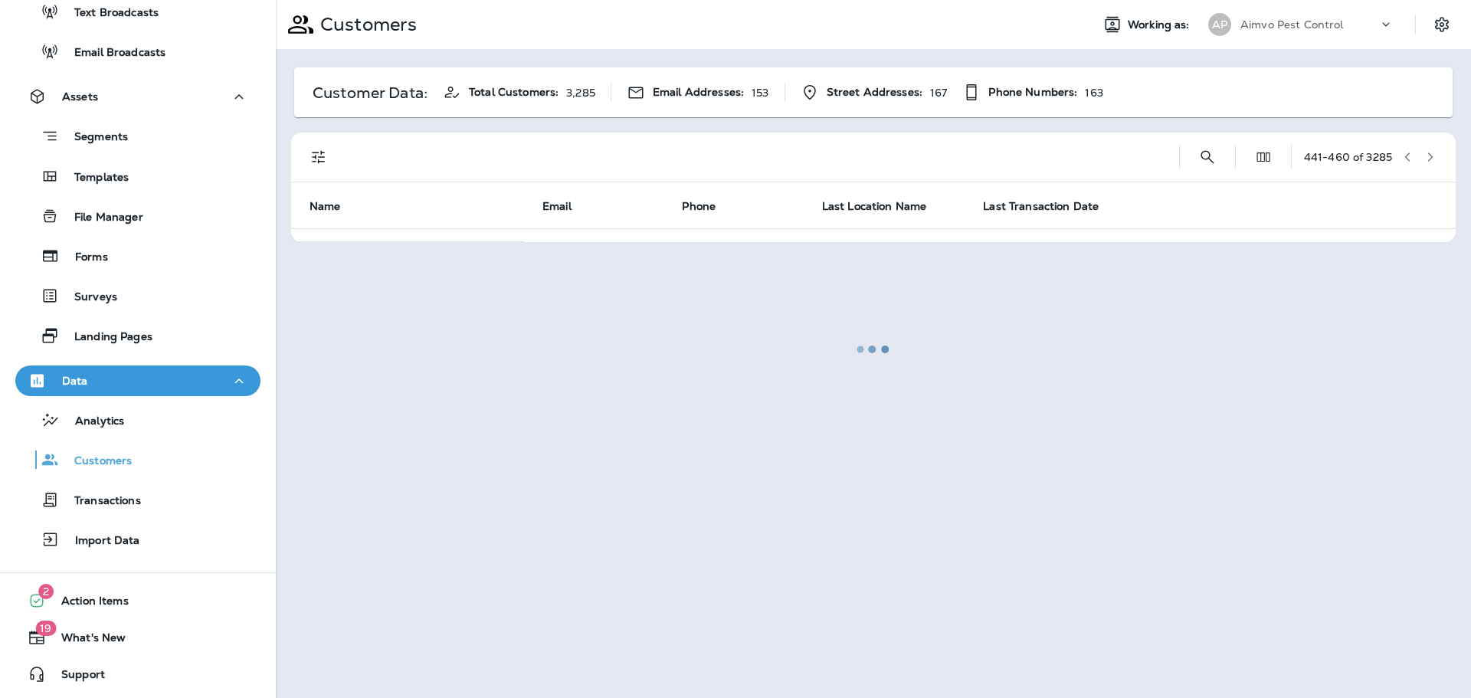
click at [1419, 152] on div at bounding box center [873, 349] width 1192 height 695
click at [1425, 152] on icon "button" at bounding box center [1430, 157] width 11 height 11
click at [1419, 152] on div at bounding box center [873, 349] width 1192 height 695
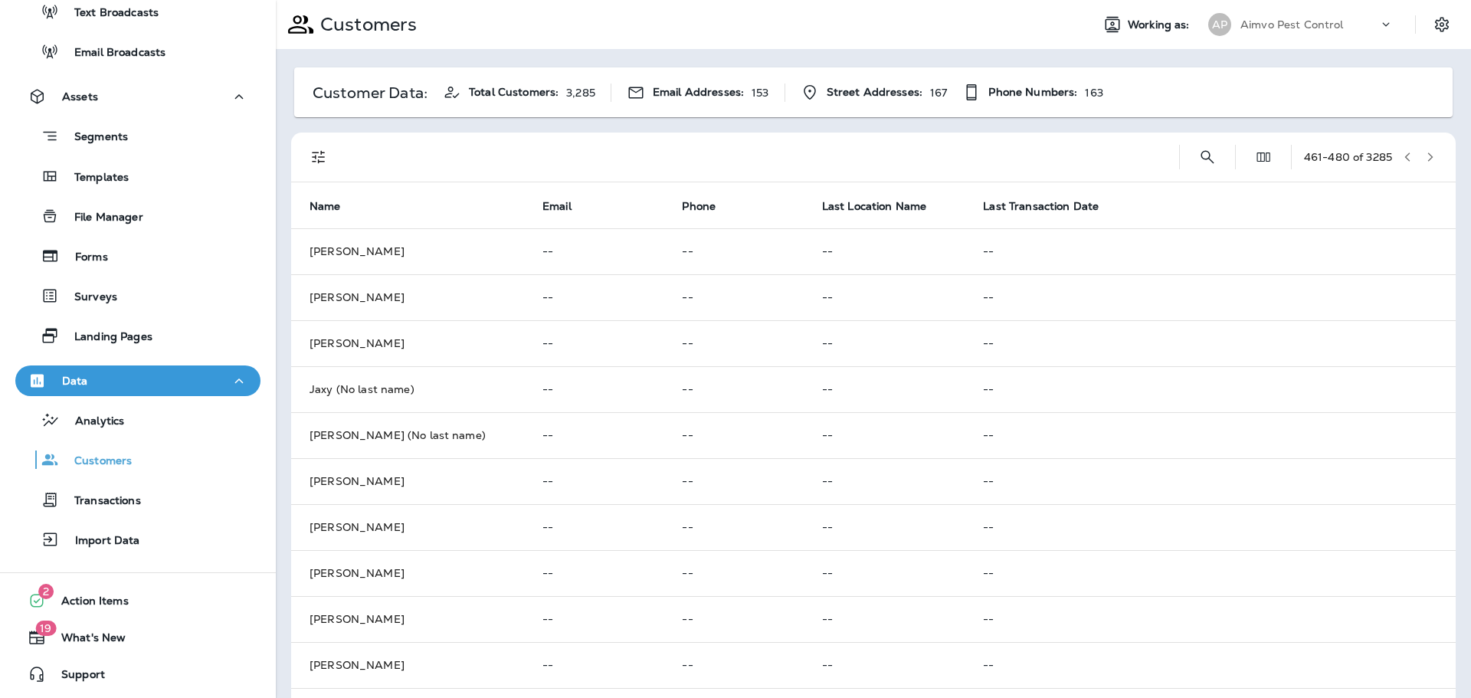
click at [1425, 152] on icon "button" at bounding box center [1430, 157] width 11 height 11
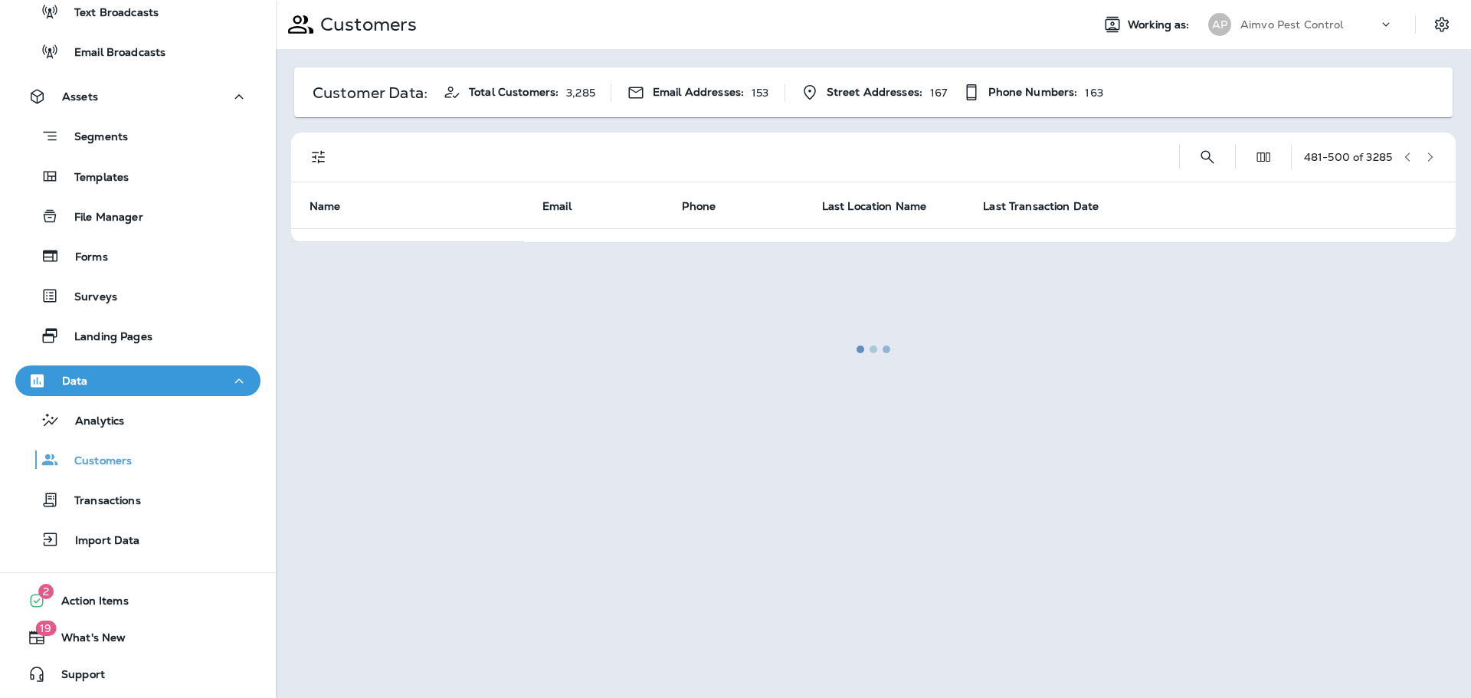
click at [1419, 152] on div at bounding box center [873, 349] width 1192 height 695
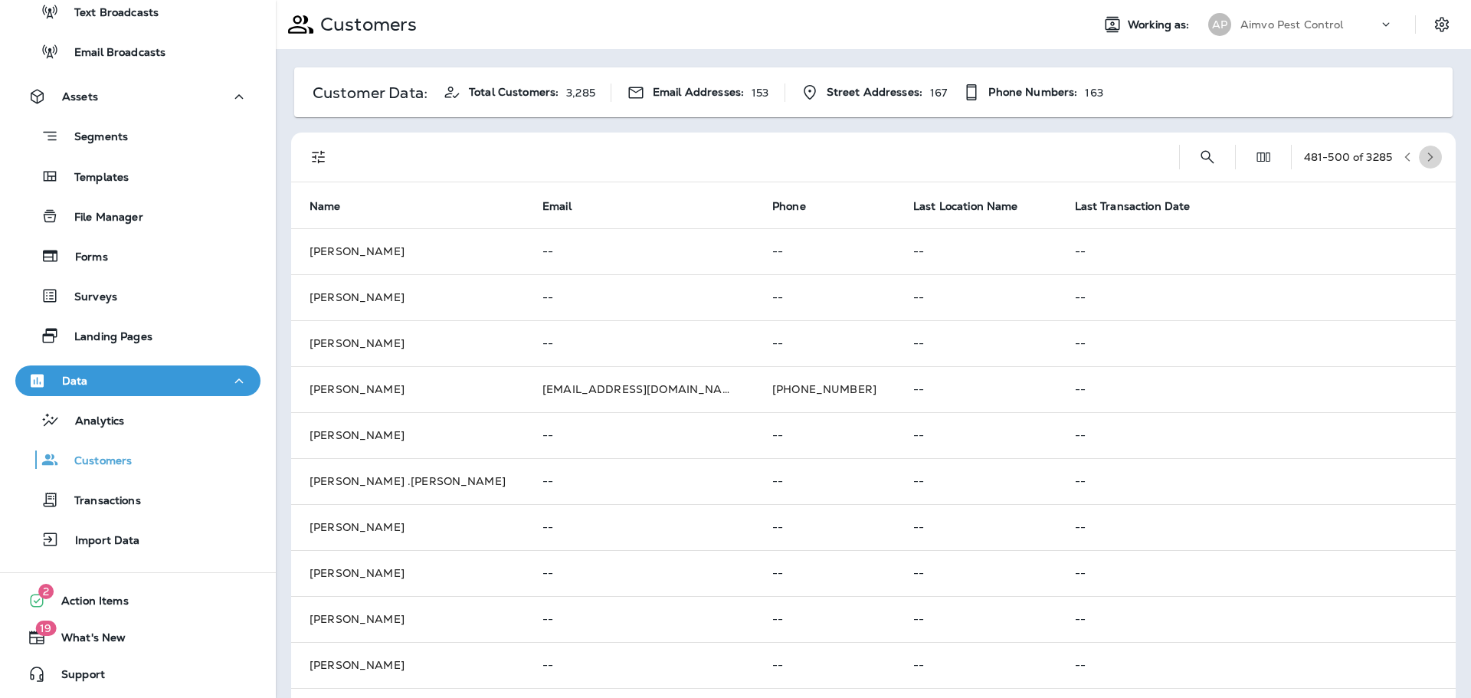
click at [1425, 152] on icon "button" at bounding box center [1430, 157] width 11 height 11
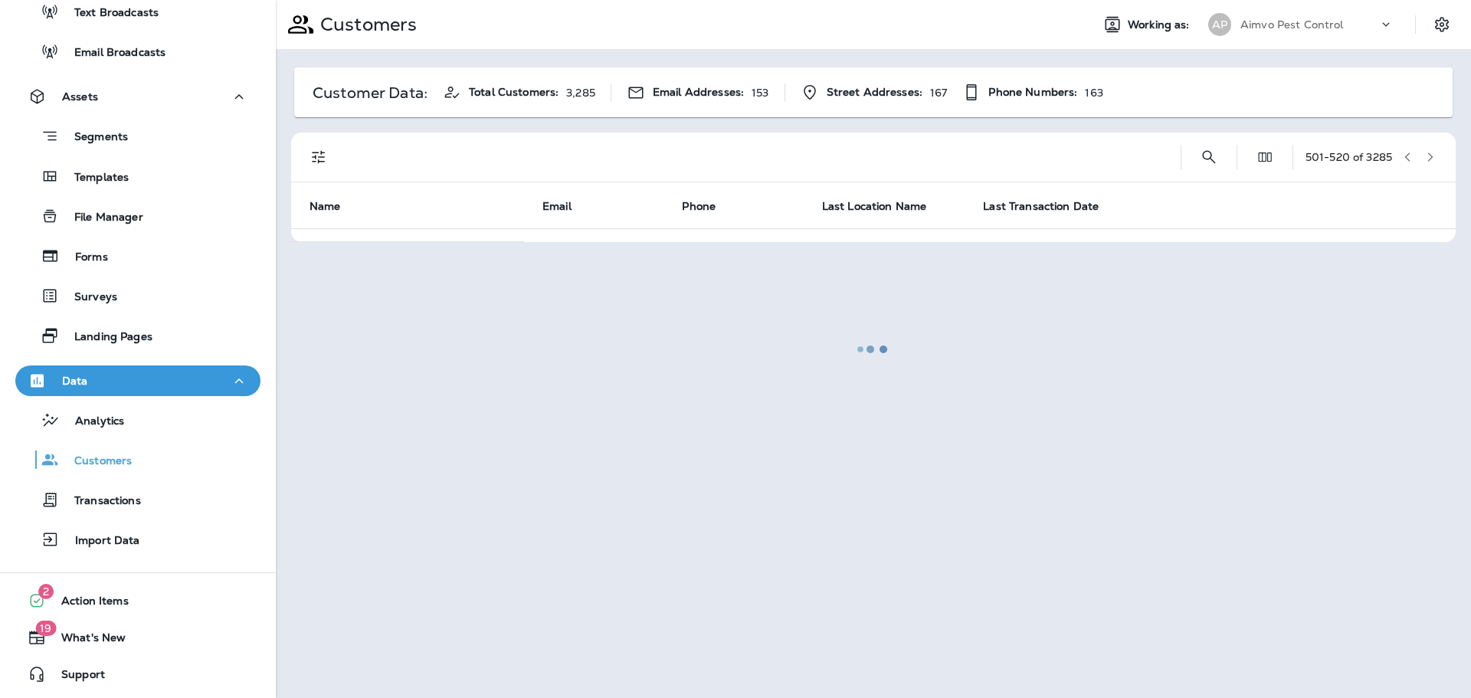
click at [1419, 152] on div at bounding box center [873, 349] width 1192 height 695
click at [1425, 152] on icon "button" at bounding box center [1430, 157] width 11 height 11
click at [1419, 152] on div at bounding box center [873, 349] width 1192 height 695
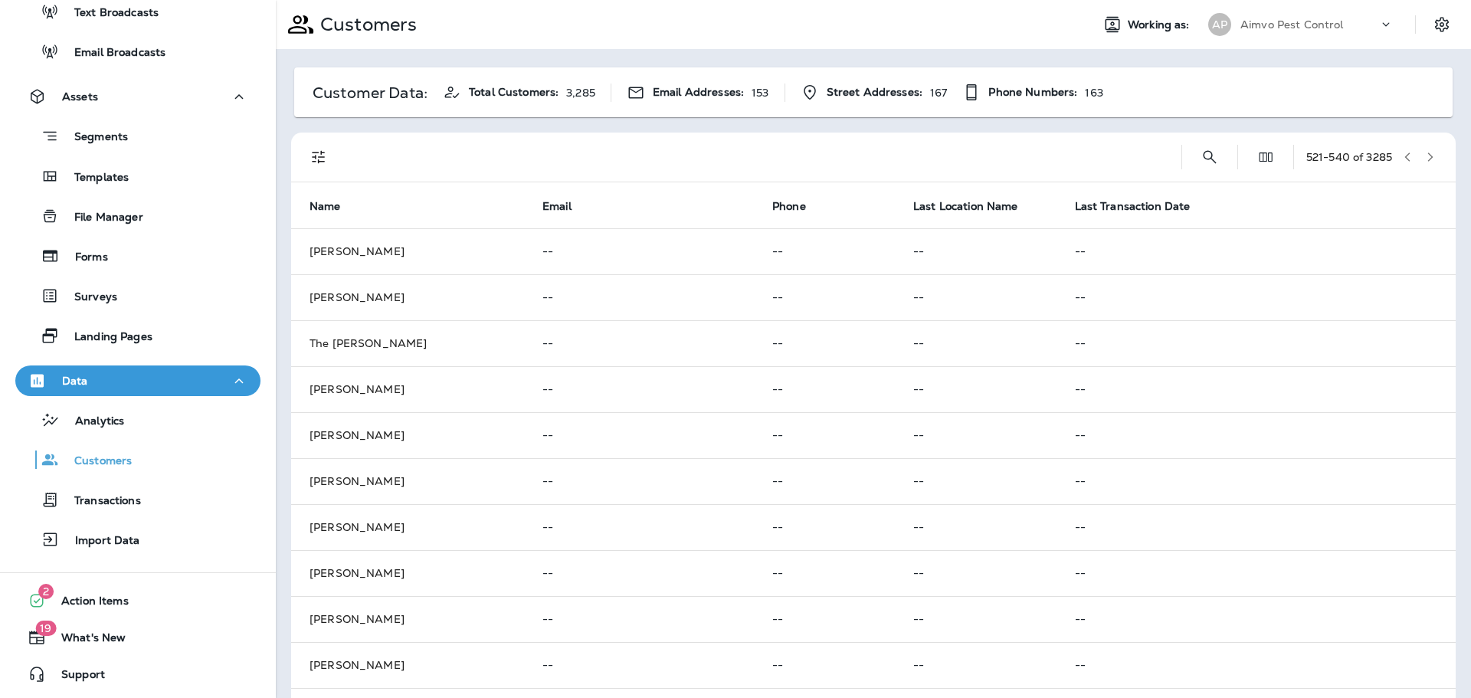
click at [1425, 152] on icon "button" at bounding box center [1430, 157] width 11 height 11
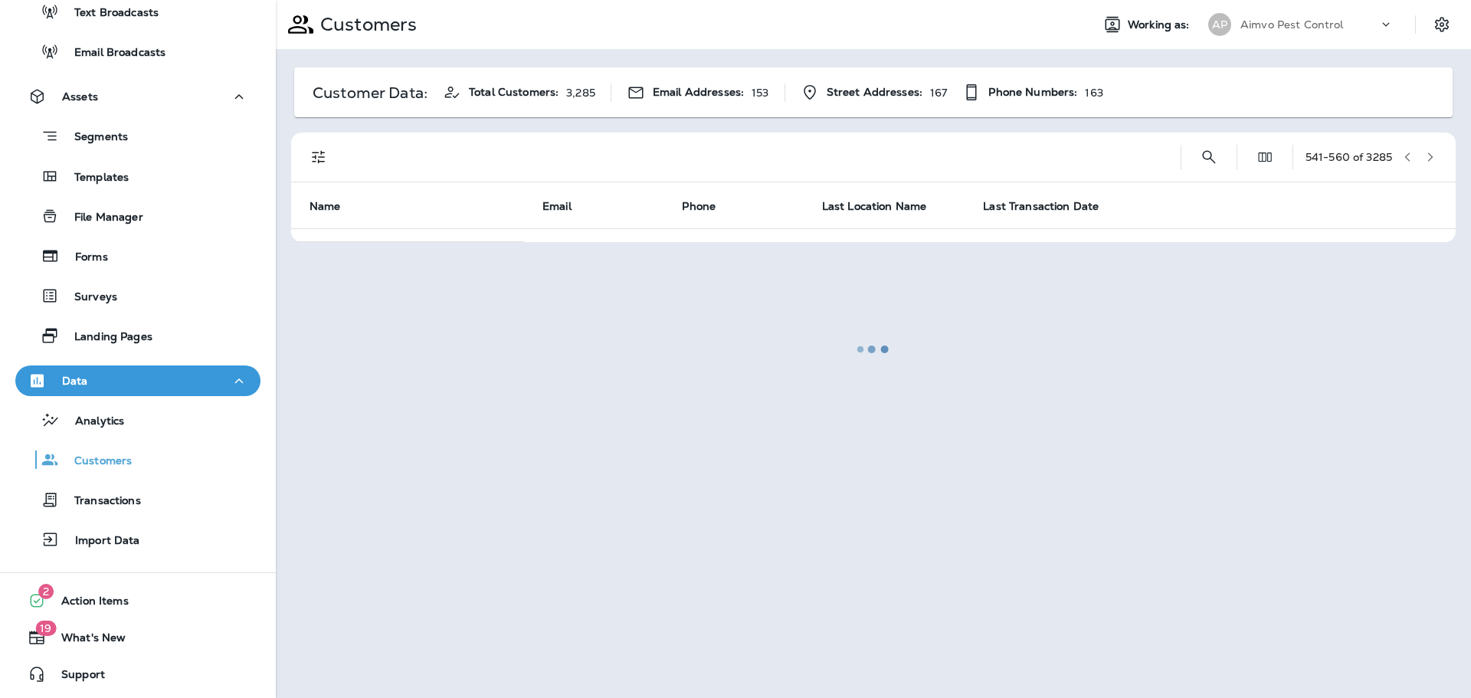
click at [1419, 152] on div at bounding box center [873, 349] width 1192 height 695
click at [1425, 152] on icon "button" at bounding box center [1430, 157] width 11 height 11
click at [1419, 152] on div at bounding box center [873, 349] width 1192 height 695
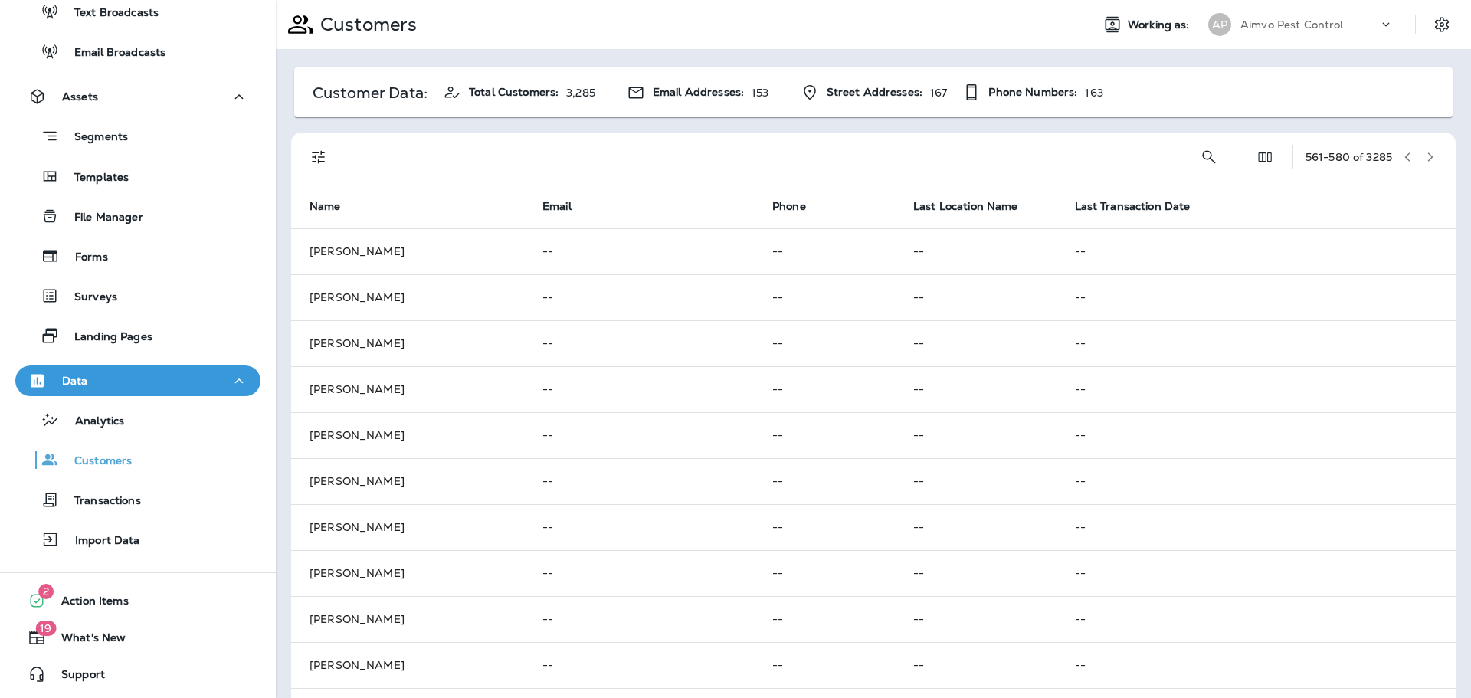
click at [1425, 152] on icon "button" at bounding box center [1430, 157] width 11 height 11
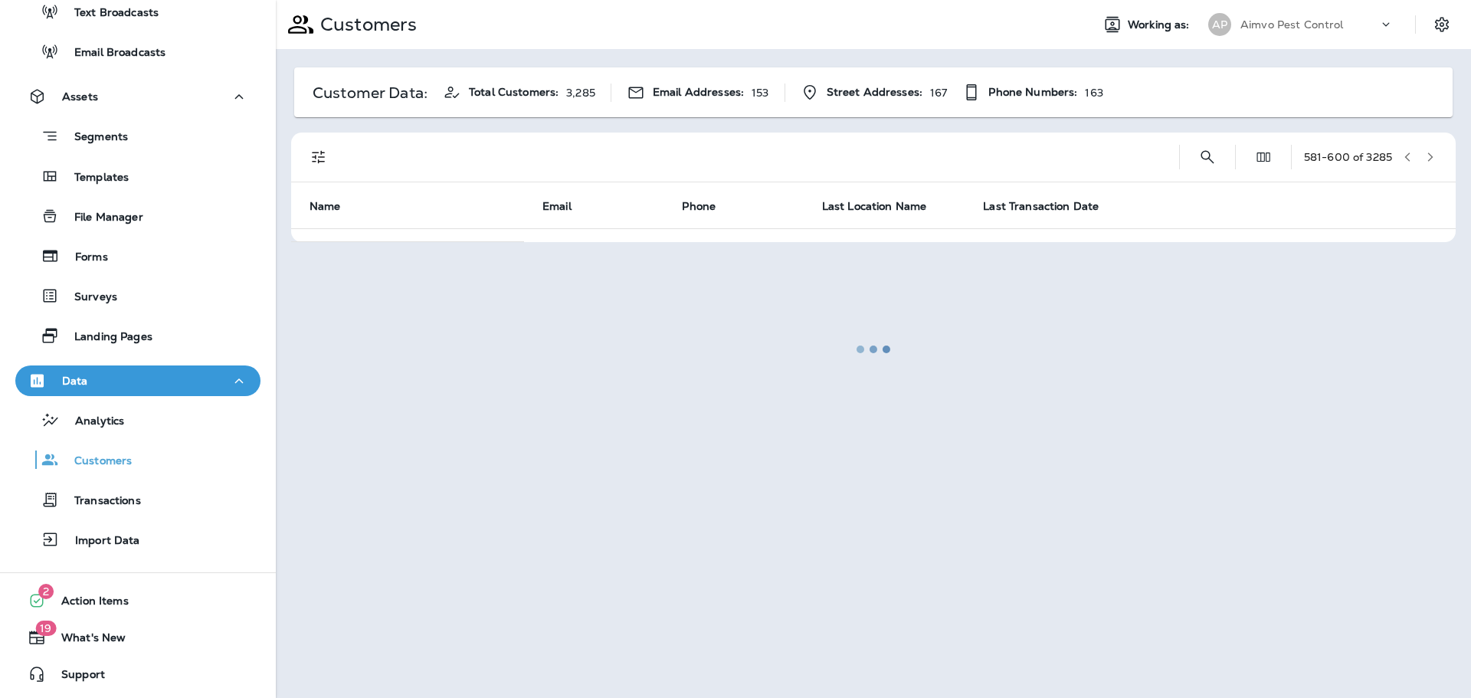
click at [1419, 152] on div at bounding box center [873, 349] width 1192 height 695
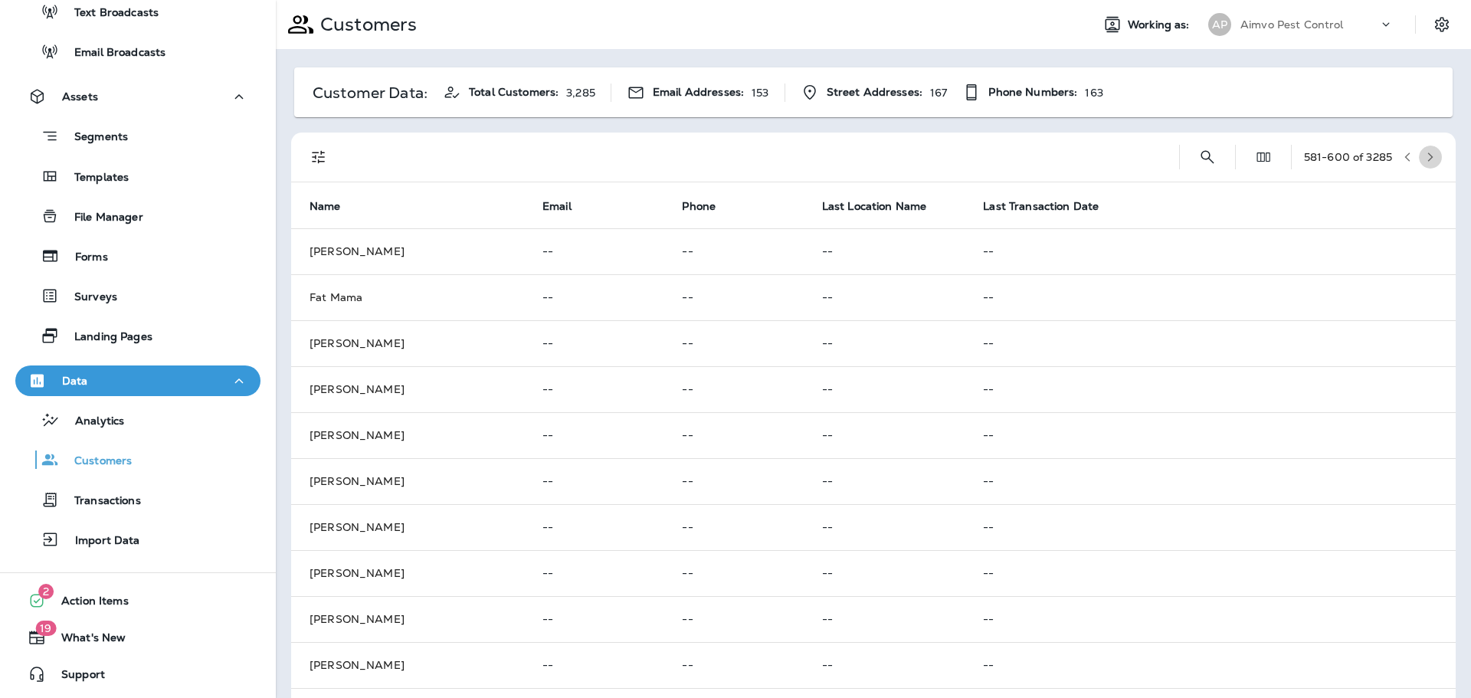
click at [1425, 152] on icon "button" at bounding box center [1430, 157] width 11 height 11
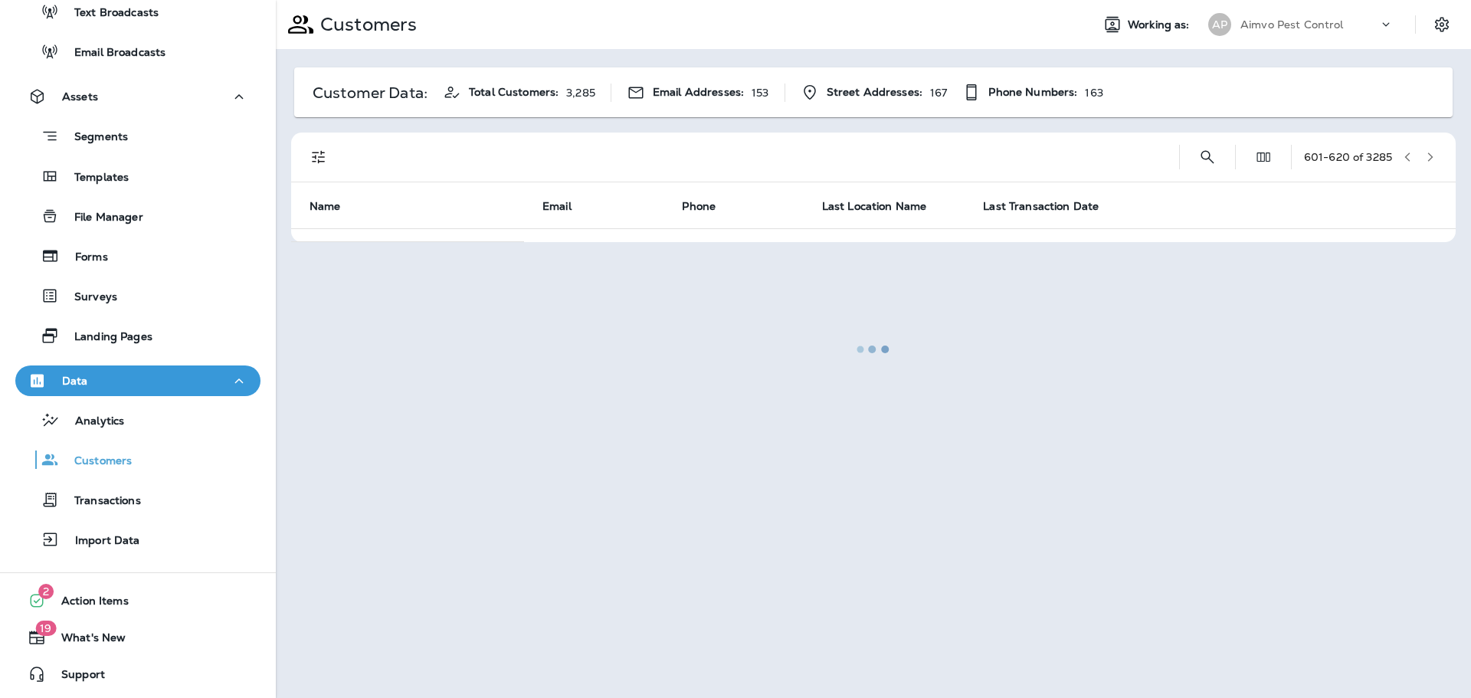
click at [1419, 152] on div at bounding box center [873, 349] width 1192 height 695
click at [1425, 152] on icon "button" at bounding box center [1430, 157] width 11 height 11
click at [1419, 152] on div at bounding box center [873, 349] width 1192 height 695
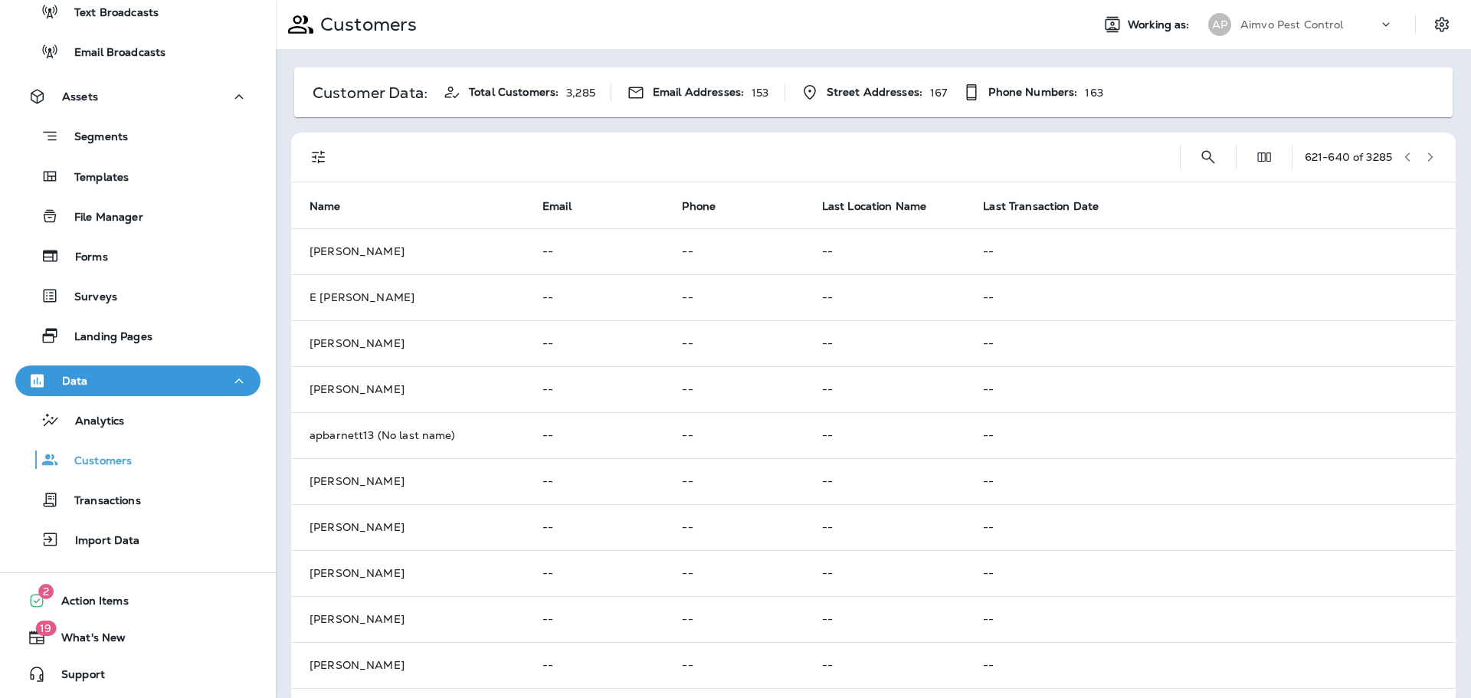
click at [1425, 152] on icon "button" at bounding box center [1430, 157] width 11 height 11
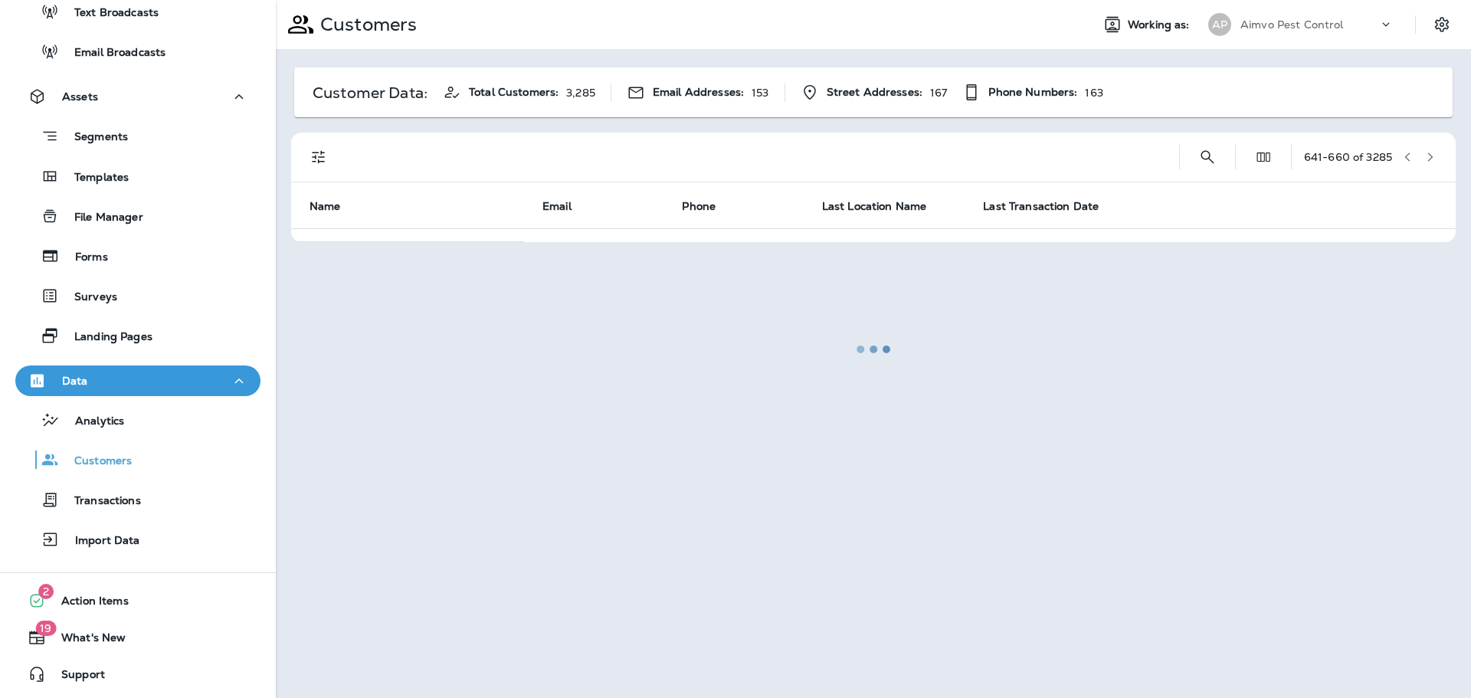
click at [1419, 152] on div at bounding box center [873, 349] width 1192 height 695
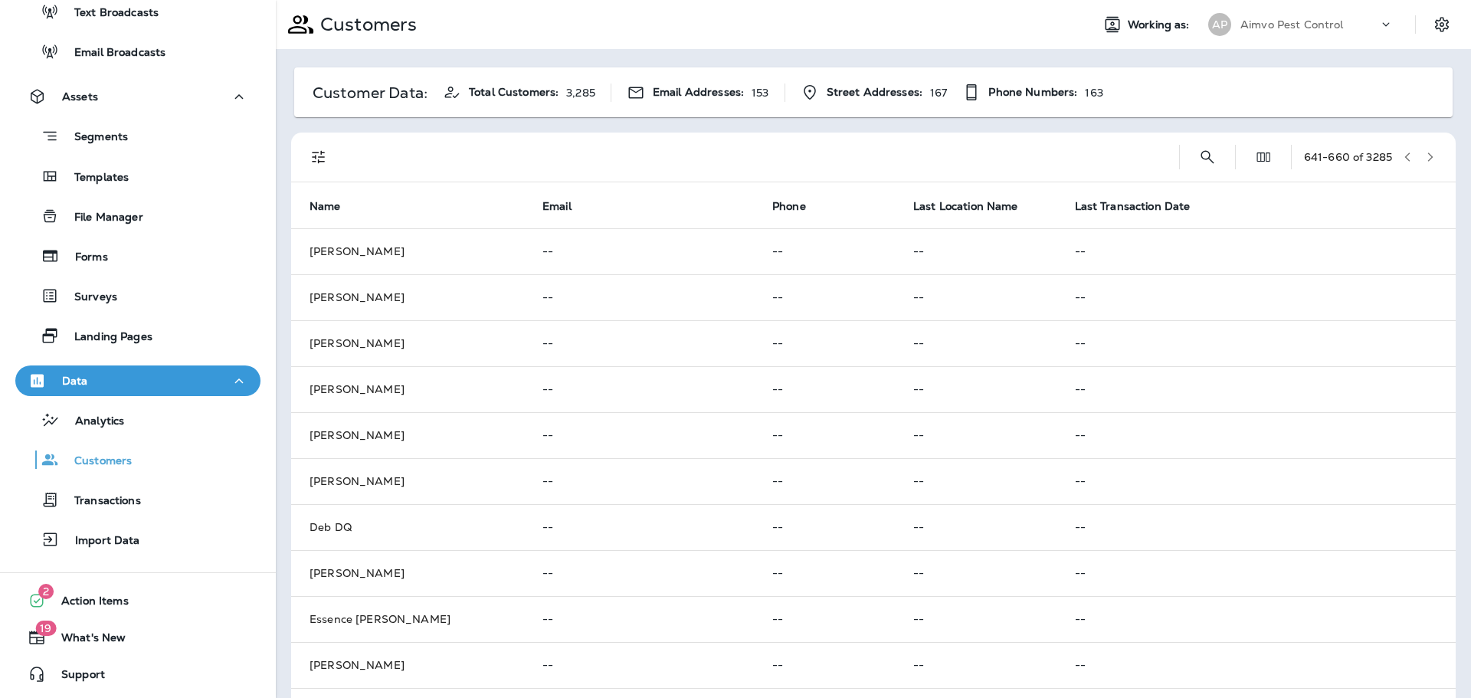
click at [1425, 152] on icon "button" at bounding box center [1430, 157] width 11 height 11
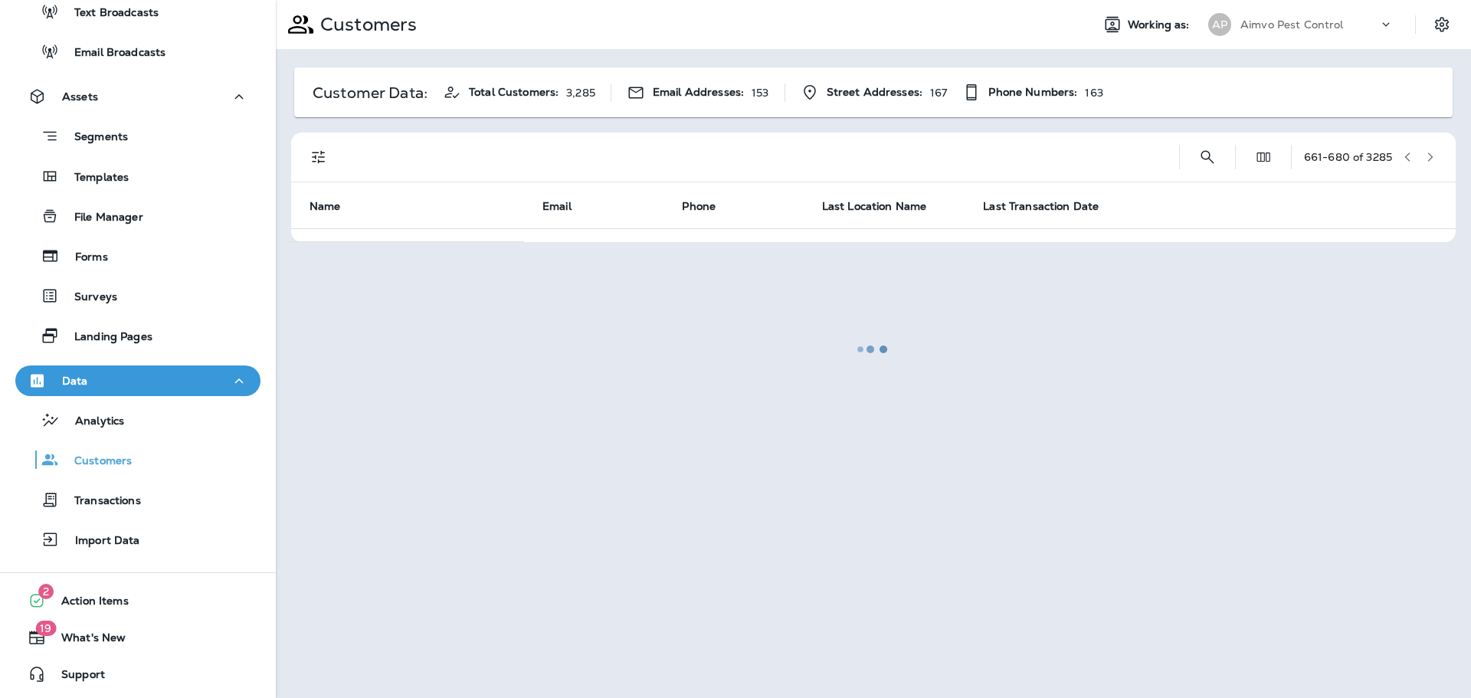
click at [1419, 152] on div at bounding box center [873, 349] width 1192 height 695
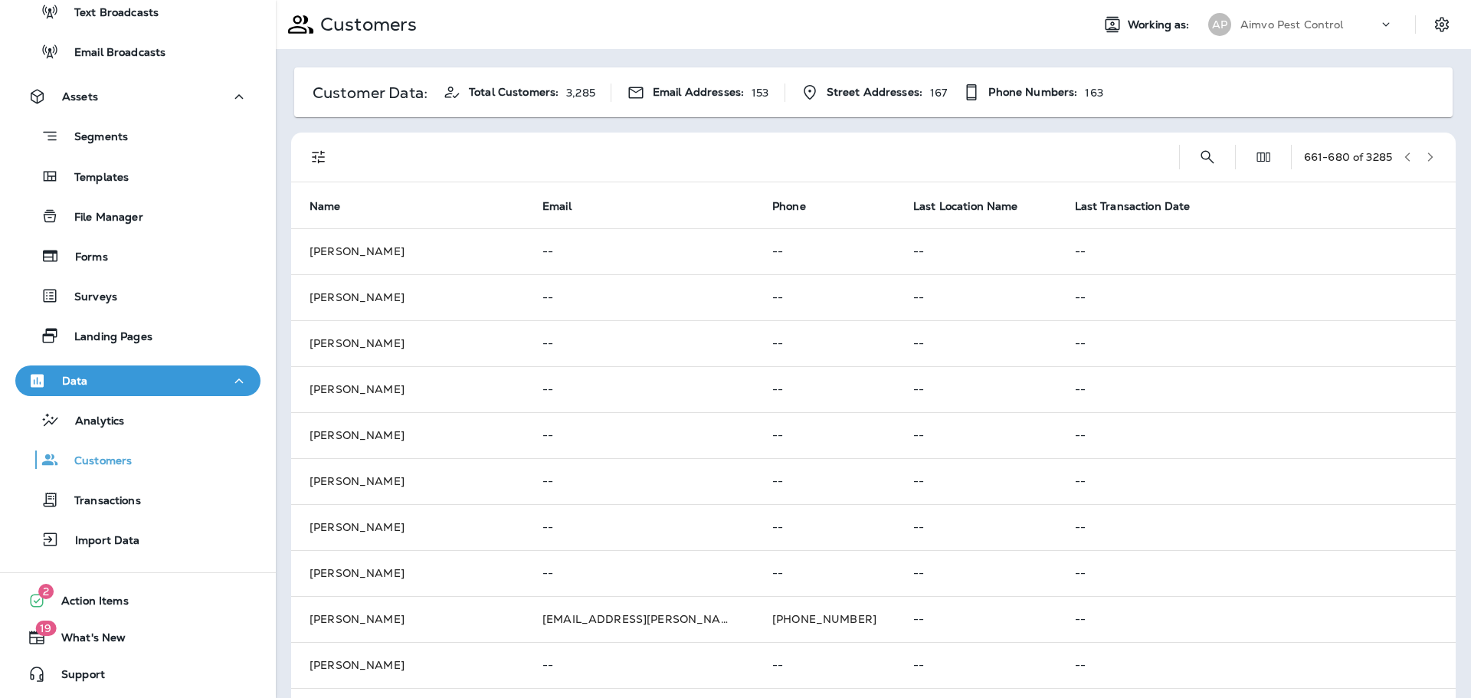
click at [1304, 217] on th at bounding box center [1342, 205] width 228 height 46
click at [1419, 156] on button "button" at bounding box center [1430, 157] width 23 height 23
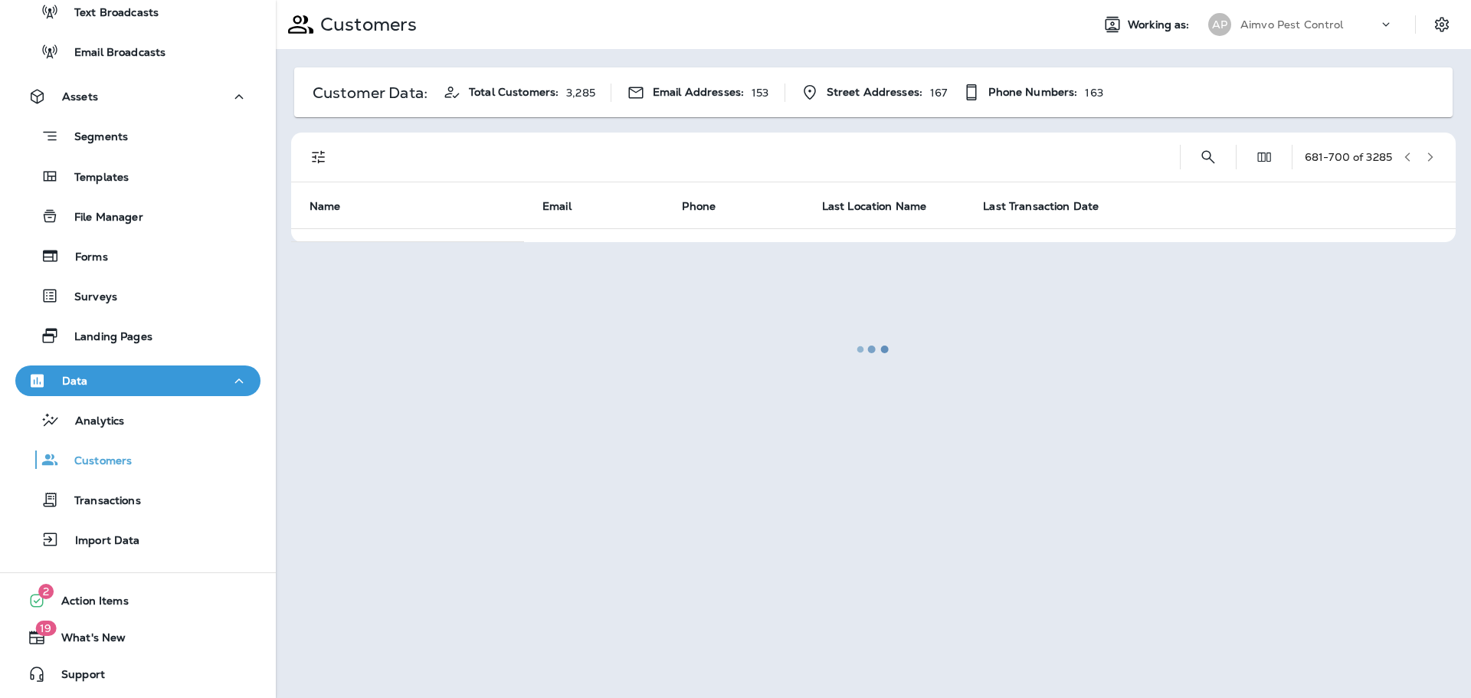
click at [1411, 156] on div at bounding box center [873, 349] width 1192 height 695
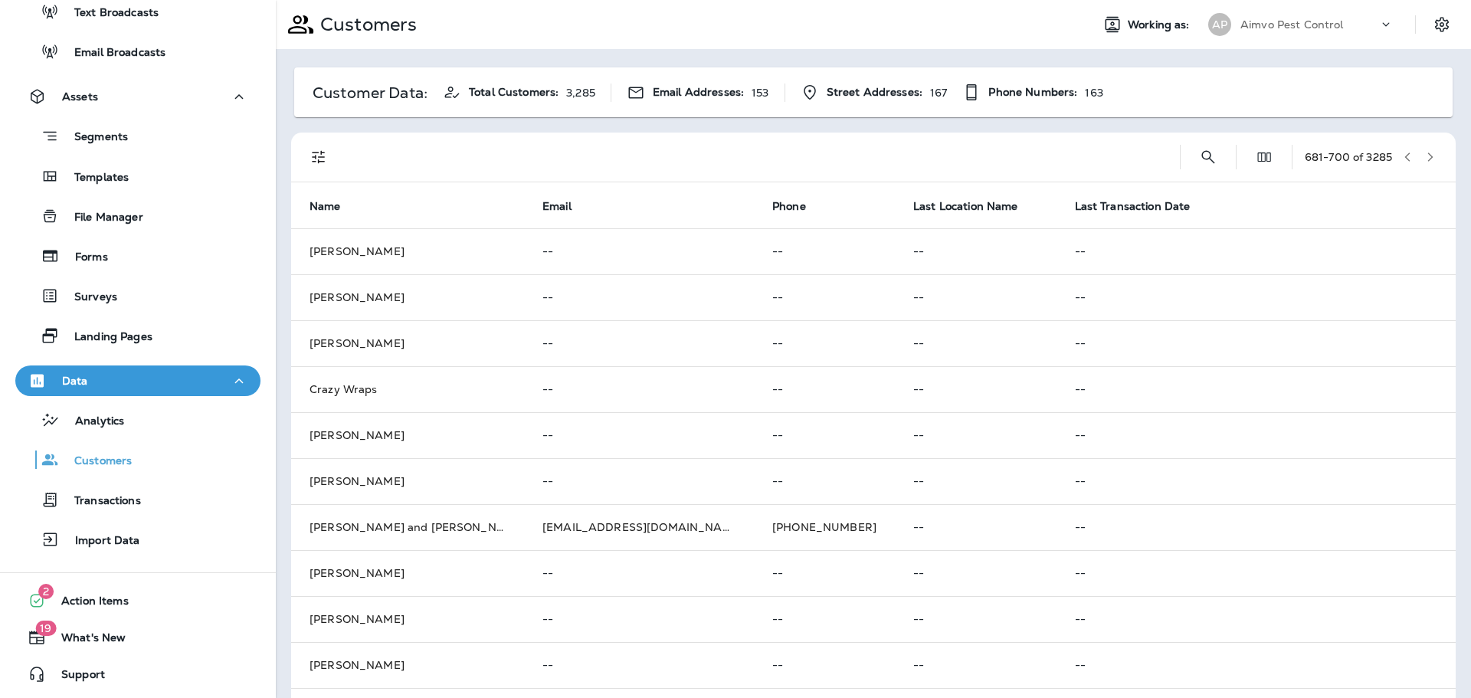
click at [1419, 156] on button "button" at bounding box center [1430, 157] width 23 height 23
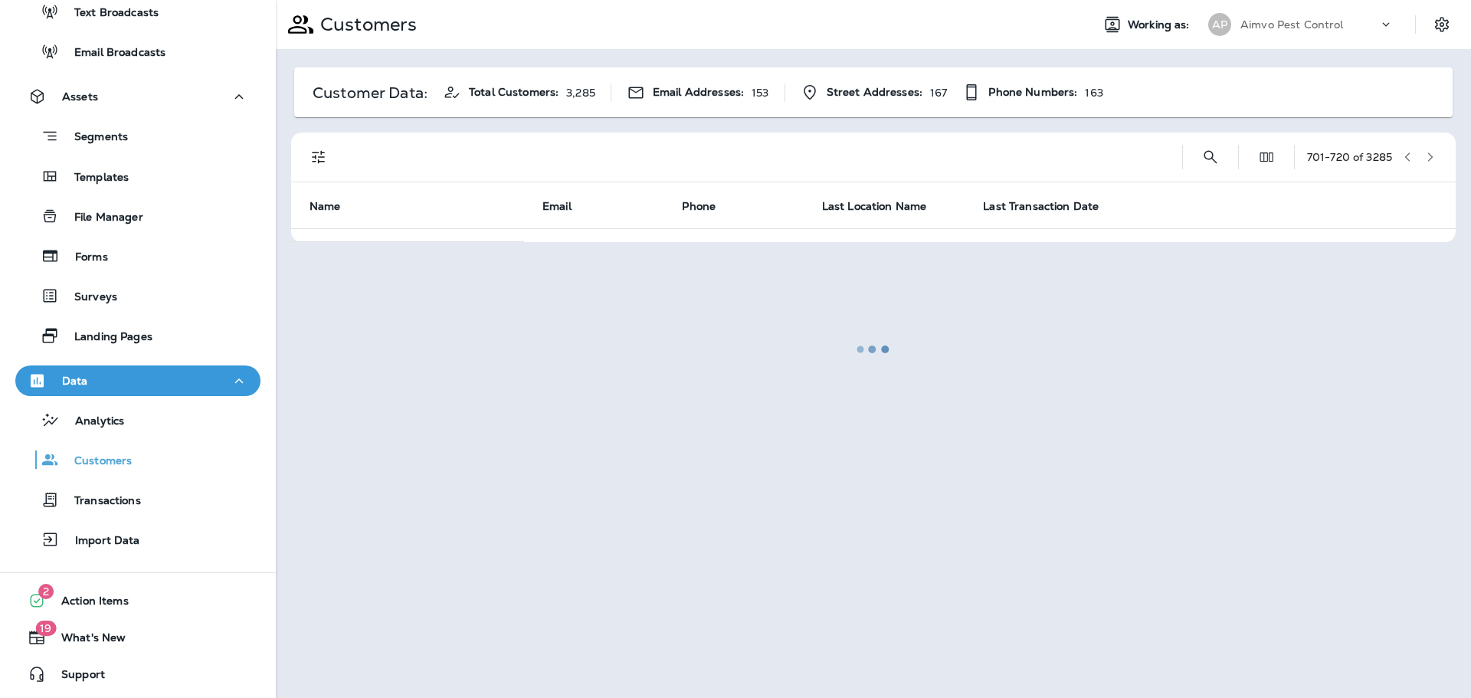
click at [1411, 156] on div at bounding box center [873, 349] width 1192 height 695
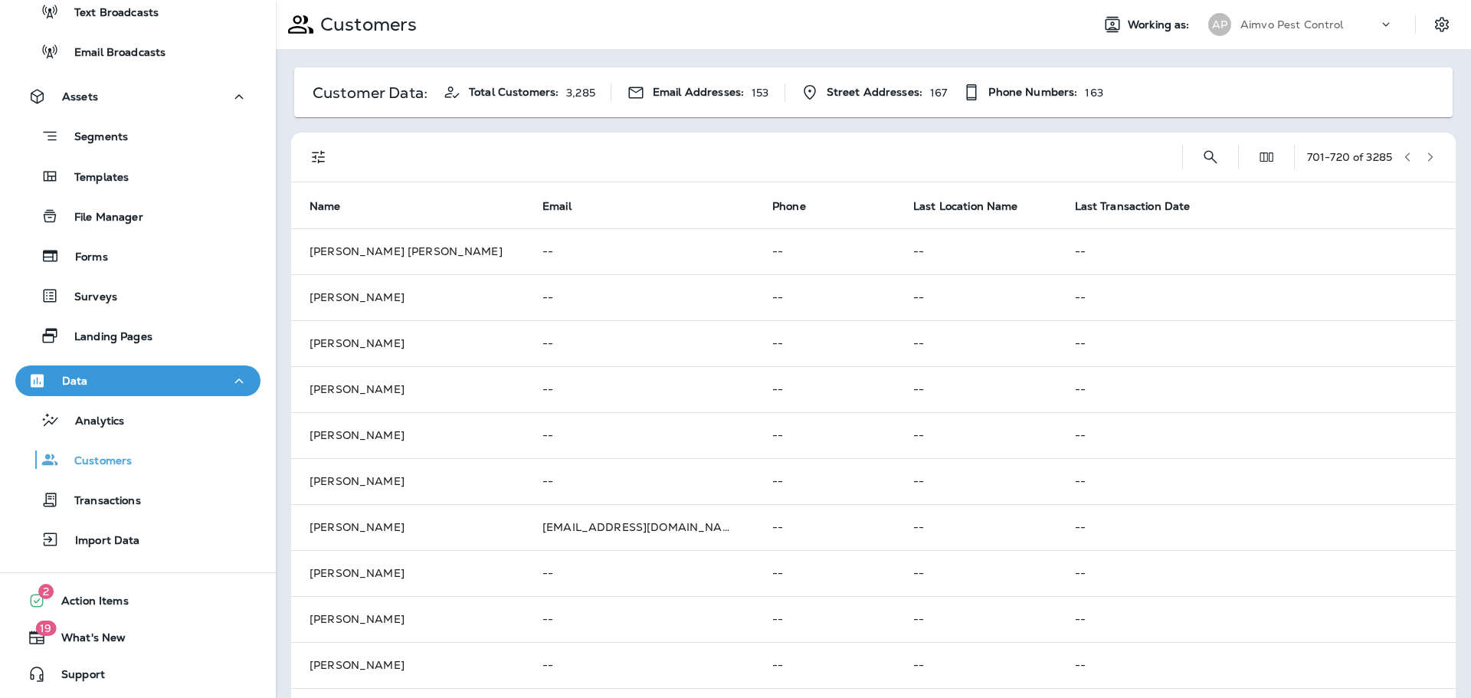
click at [1419, 156] on button "button" at bounding box center [1430, 157] width 23 height 23
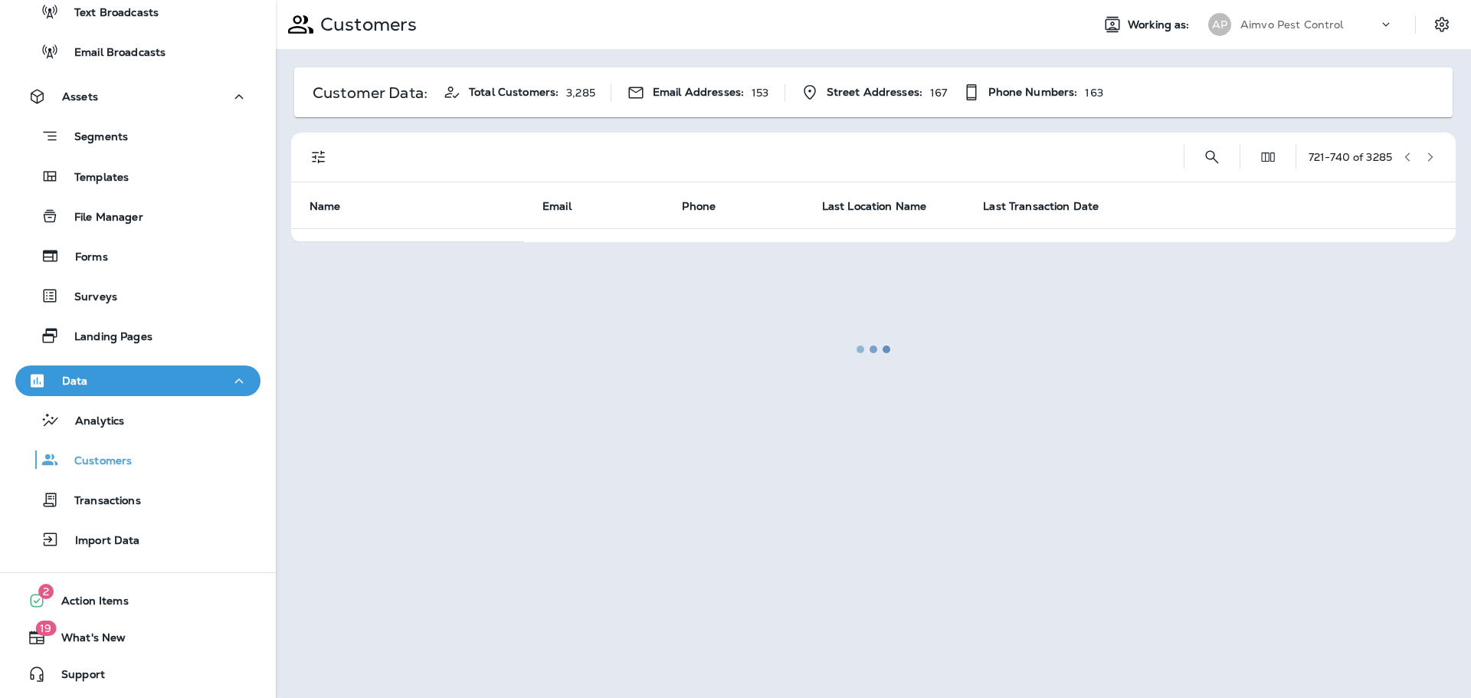
click at [1411, 156] on div at bounding box center [873, 349] width 1192 height 695
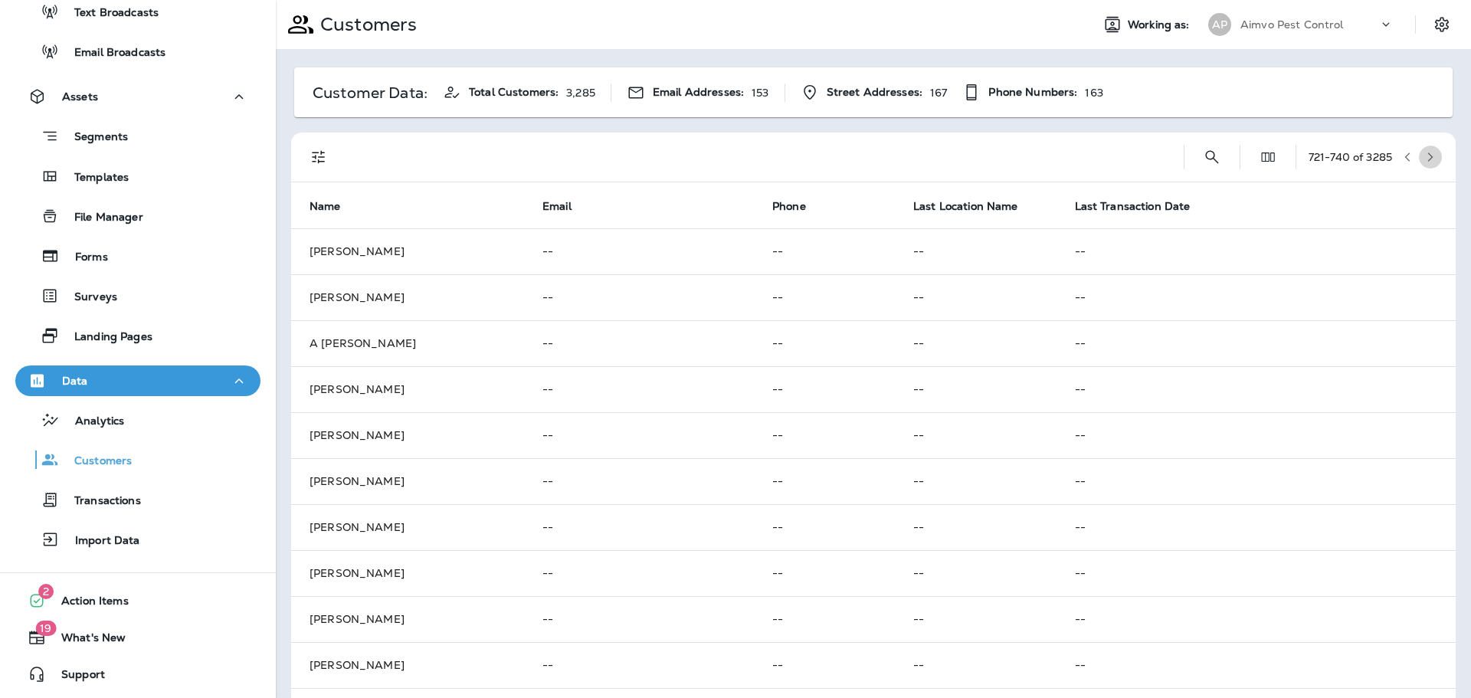
click at [1419, 156] on button "button" at bounding box center [1430, 157] width 23 height 23
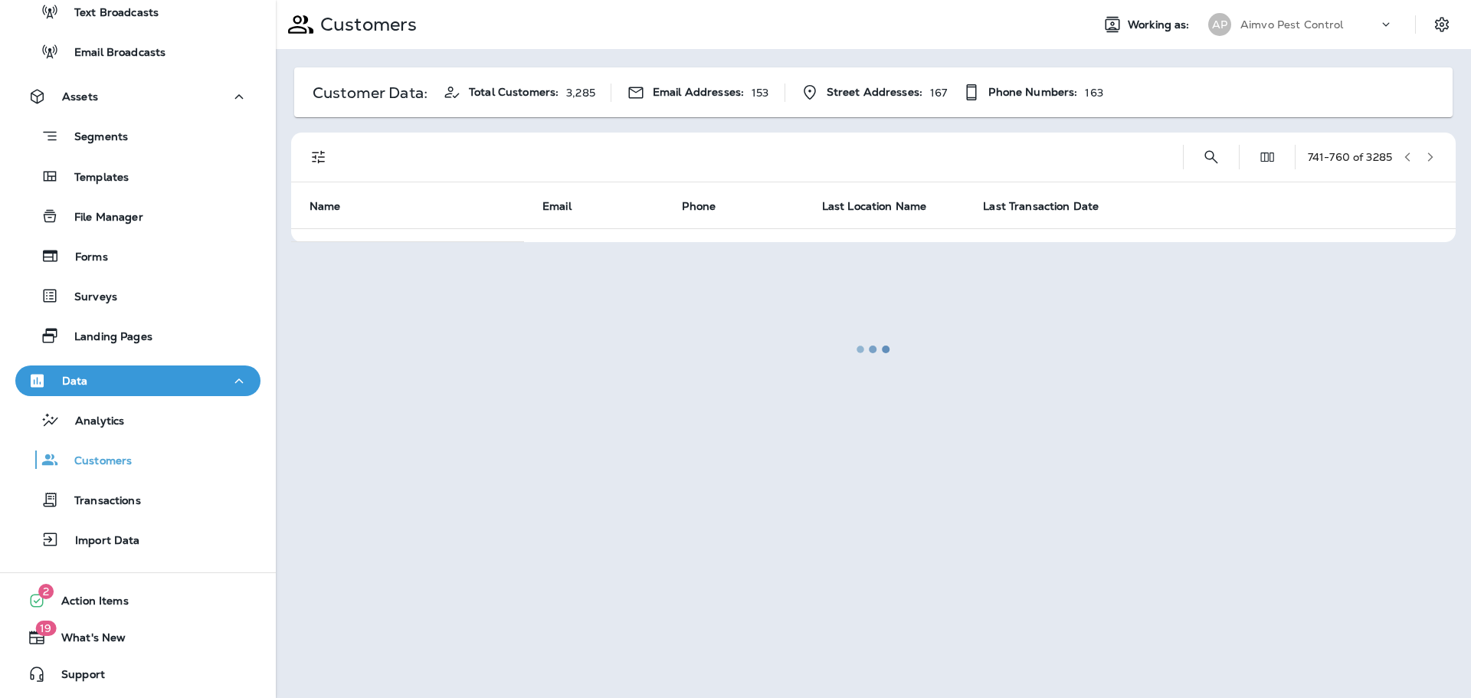
click at [1419, 156] on button "button" at bounding box center [1430, 157] width 23 height 23
click at [1411, 156] on div at bounding box center [873, 349] width 1192 height 695
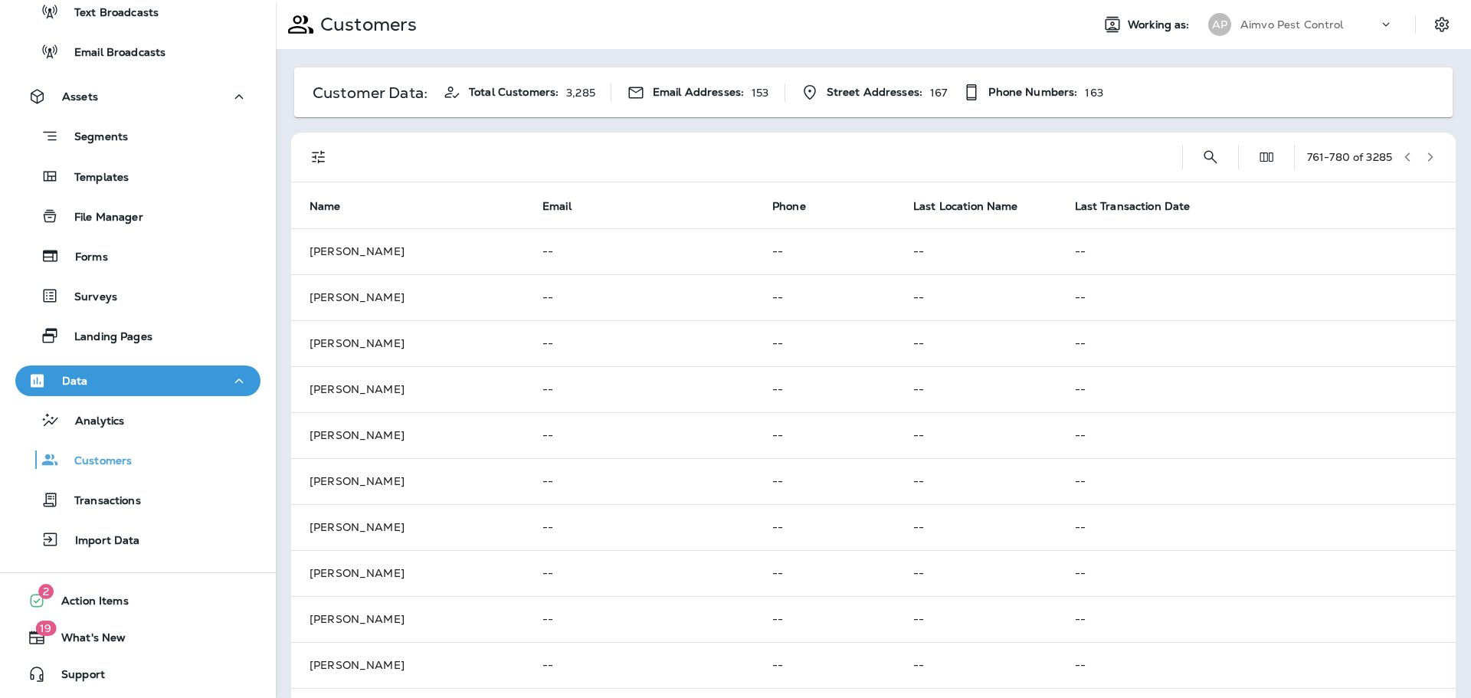
click at [1419, 156] on button "button" at bounding box center [1430, 157] width 23 height 23
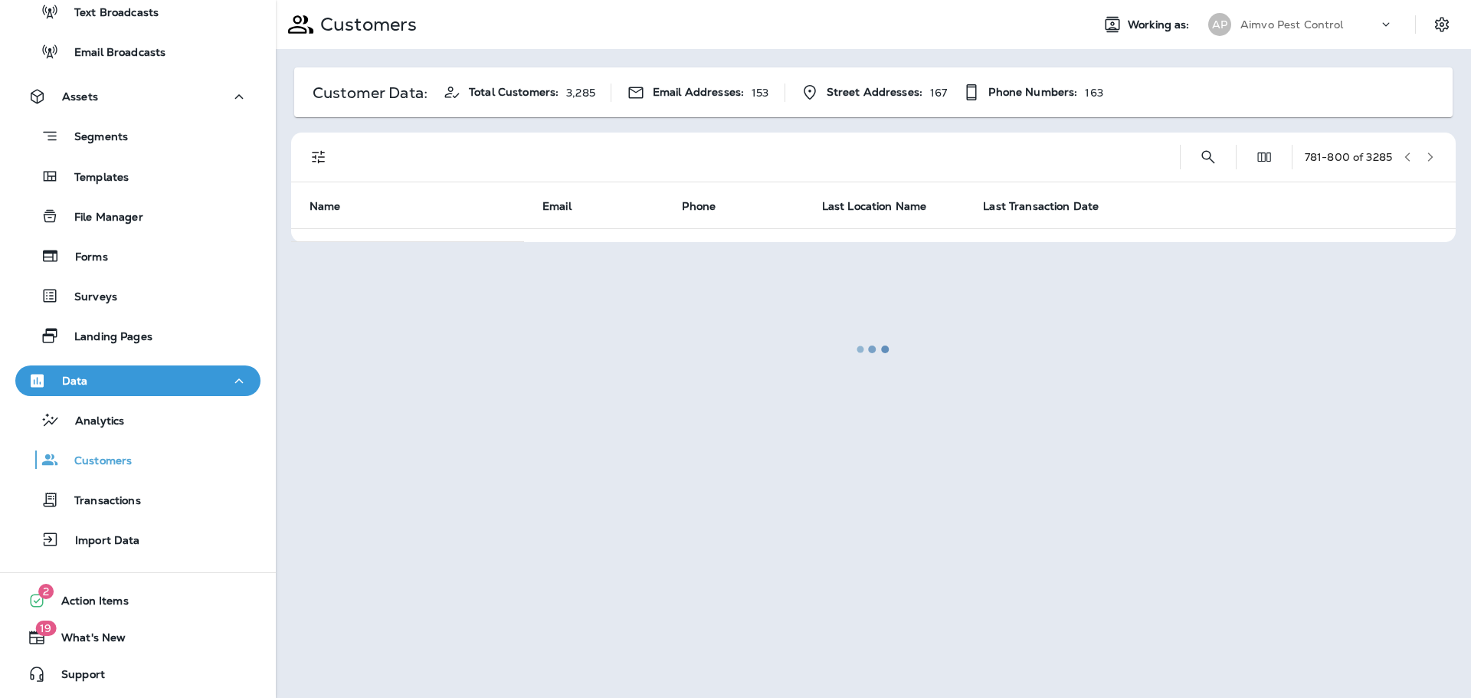
click at [1411, 156] on div at bounding box center [873, 349] width 1192 height 695
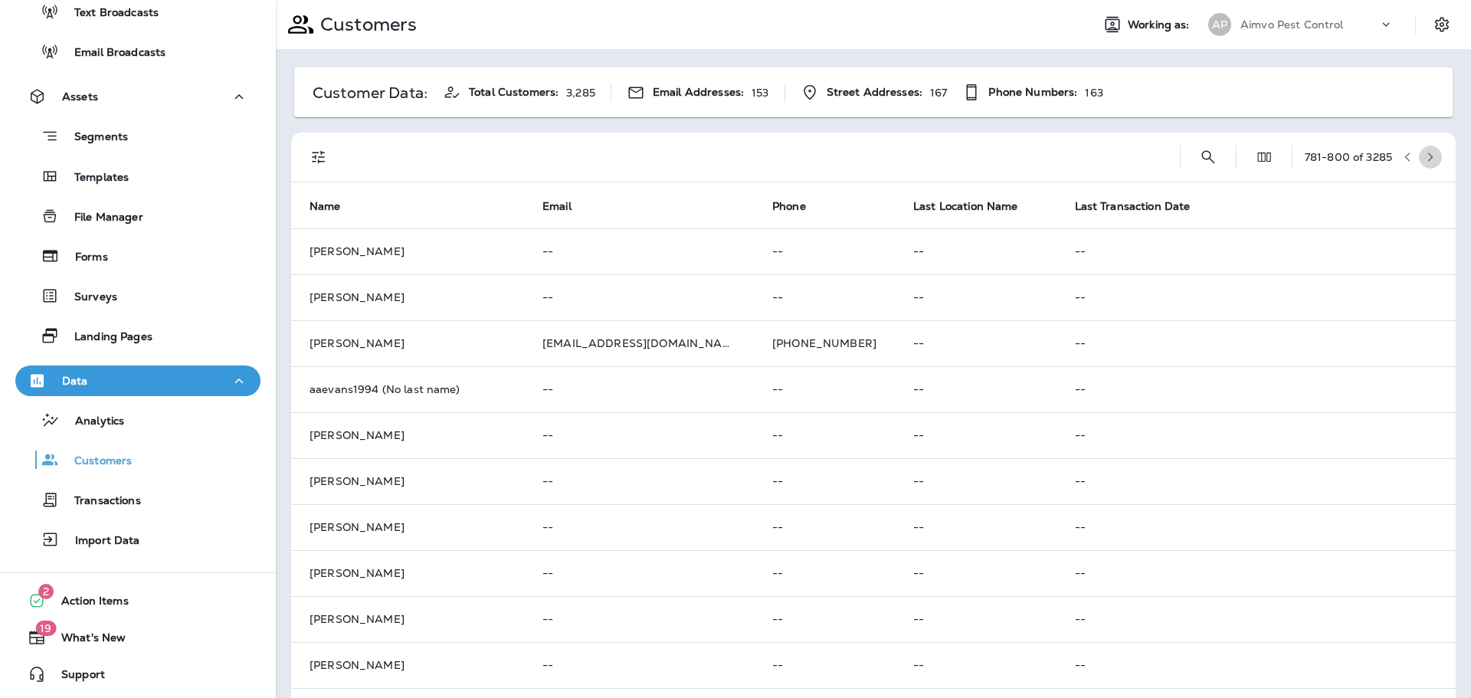
click at [1419, 156] on button "button" at bounding box center [1430, 157] width 23 height 23
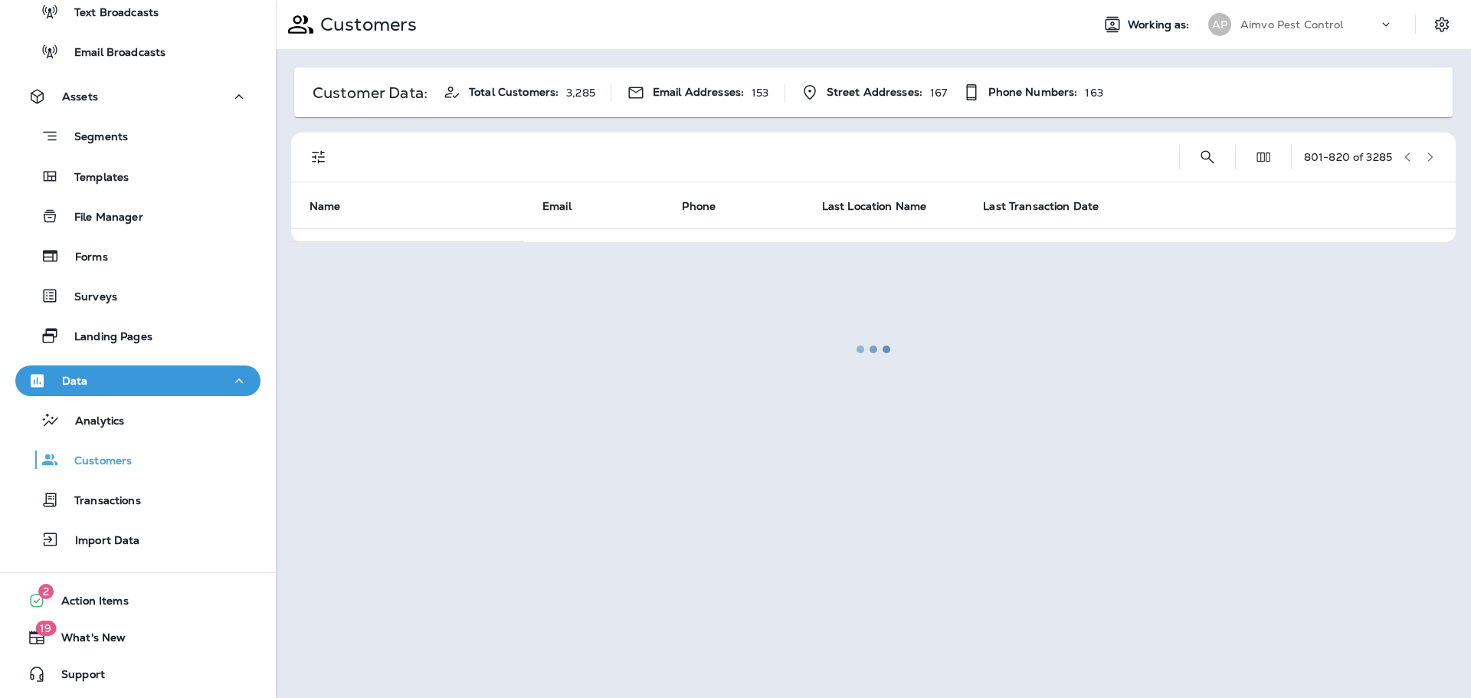
click at [1411, 156] on div at bounding box center [873, 349] width 1192 height 695
click at [1419, 156] on button "button" at bounding box center [1430, 157] width 23 height 23
click at [1411, 156] on div at bounding box center [873, 349] width 1192 height 695
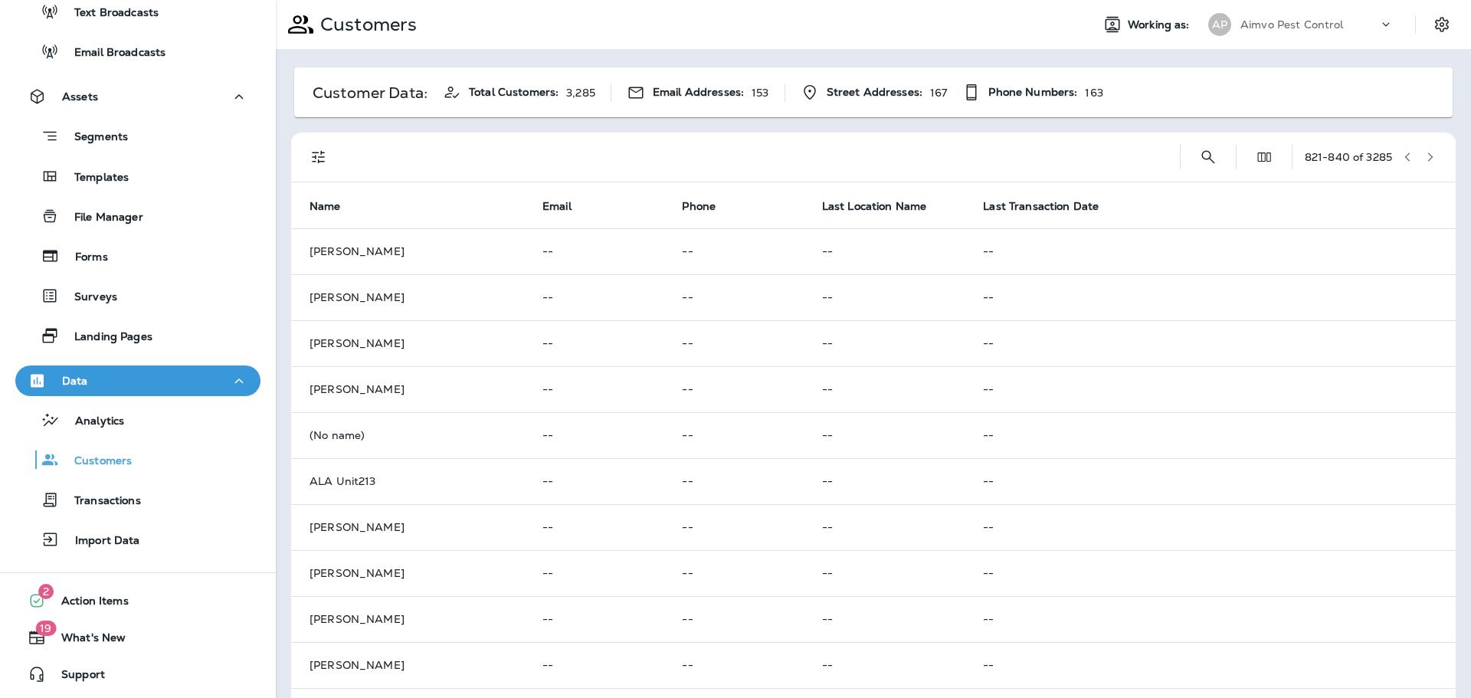
click at [1419, 156] on button "button" at bounding box center [1430, 157] width 23 height 23
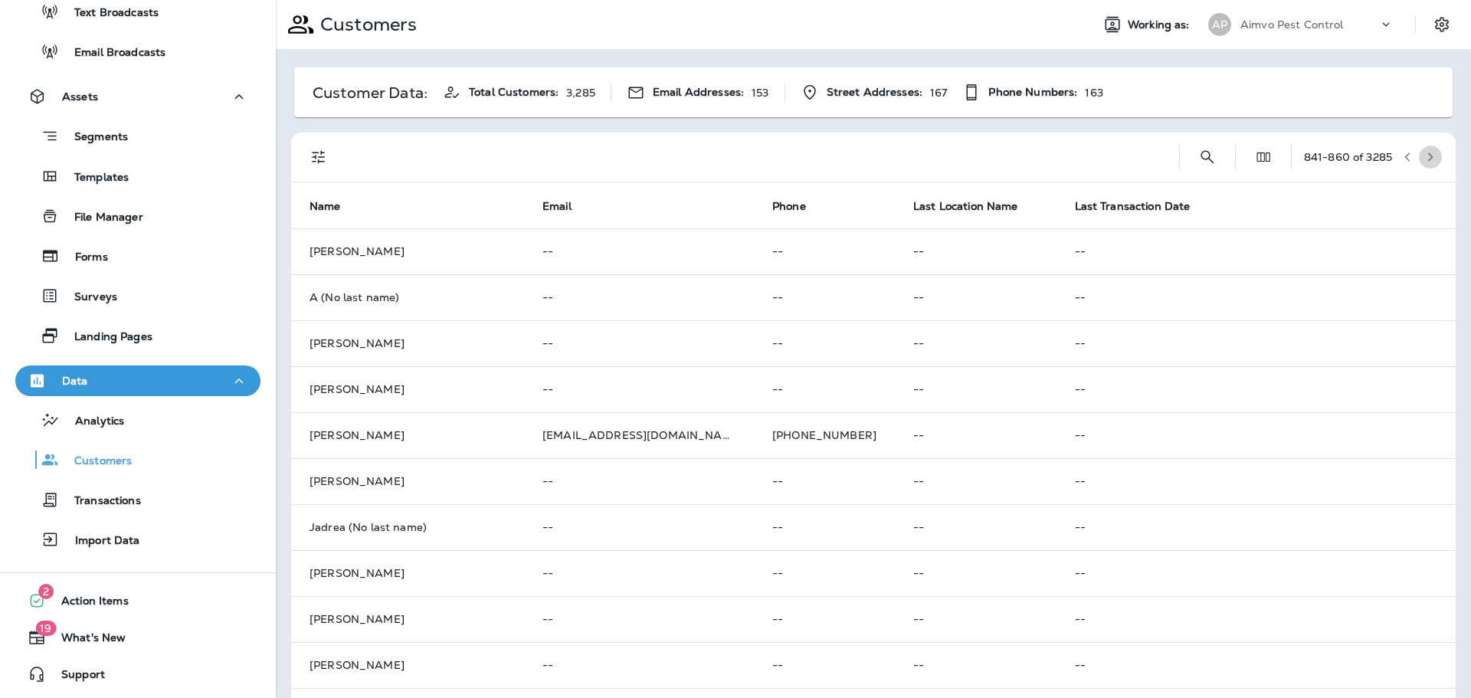
click at [1425, 156] on icon "button" at bounding box center [1430, 157] width 11 height 11
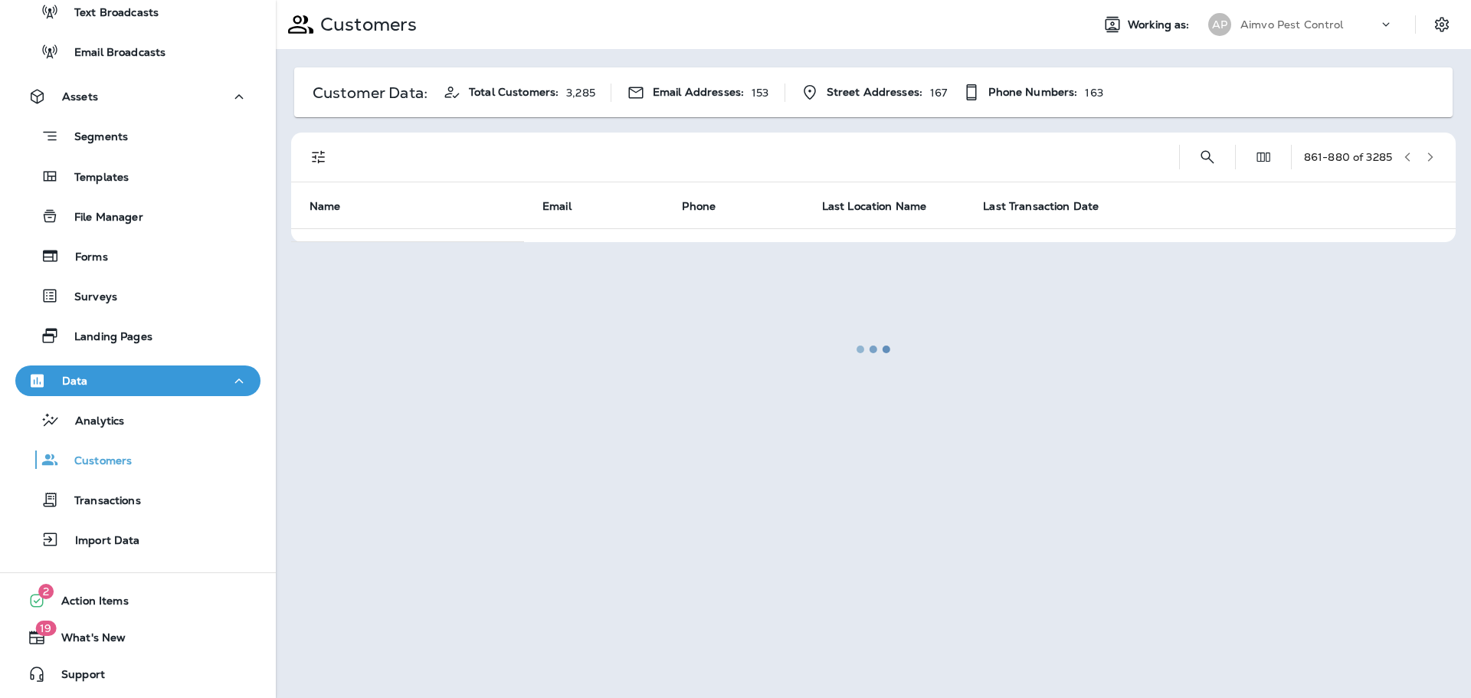
click at [1417, 156] on div at bounding box center [873, 349] width 1192 height 695
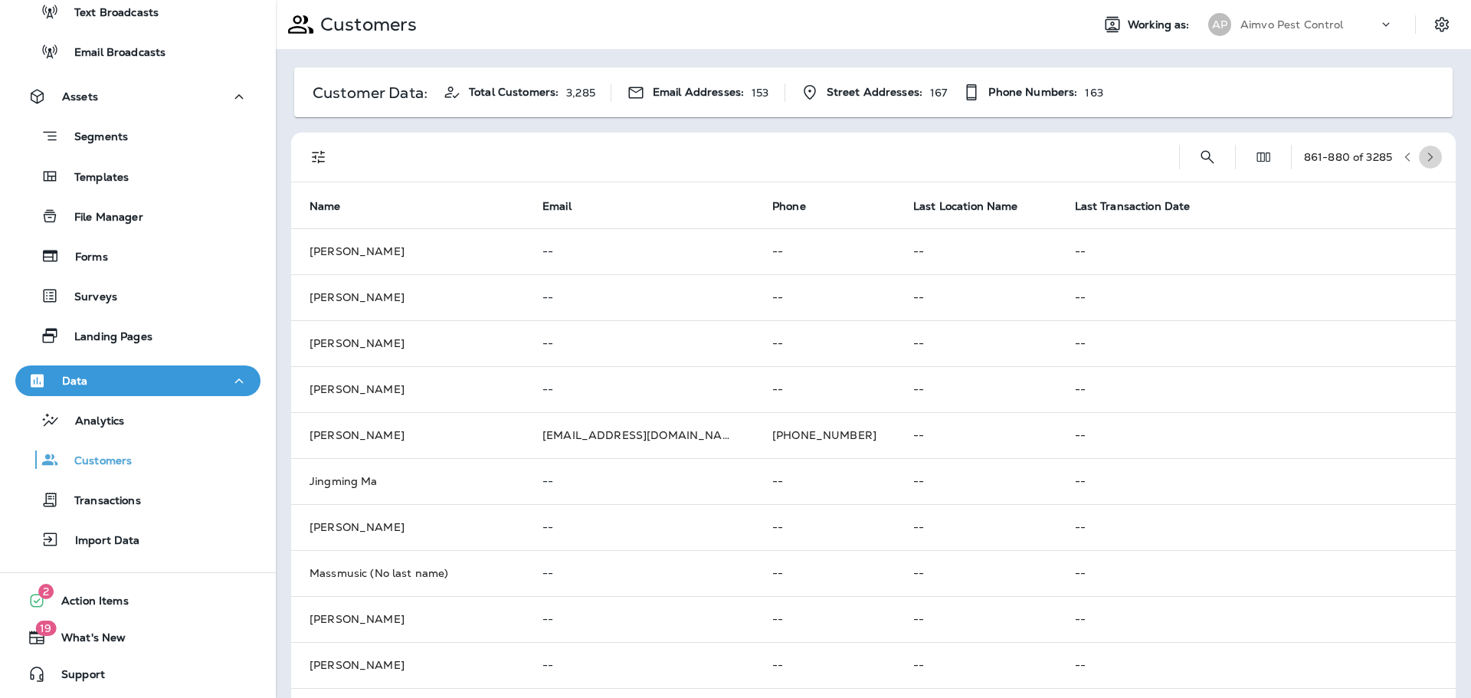
click at [1425, 156] on icon "button" at bounding box center [1430, 157] width 11 height 11
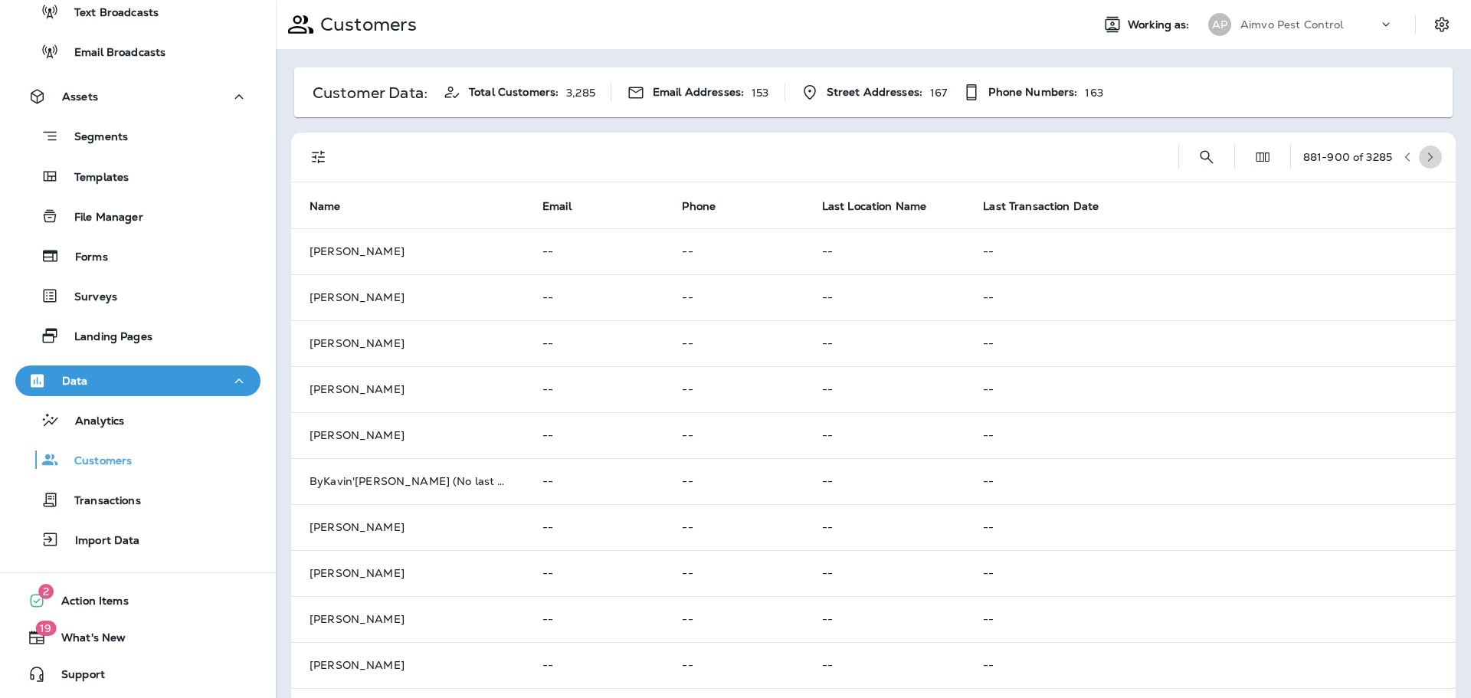
click at [1425, 156] on icon "button" at bounding box center [1430, 157] width 11 height 11
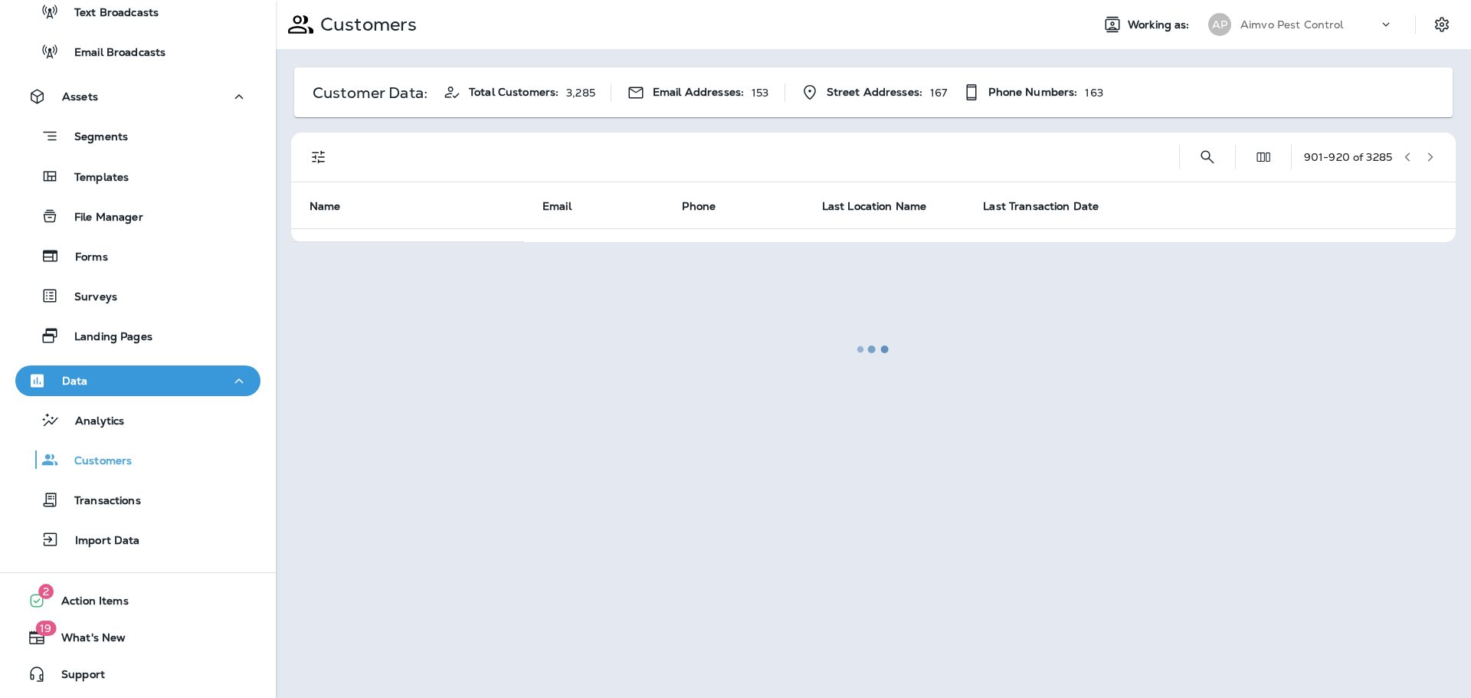
click at [1425, 156] on icon "button" at bounding box center [1430, 157] width 11 height 11
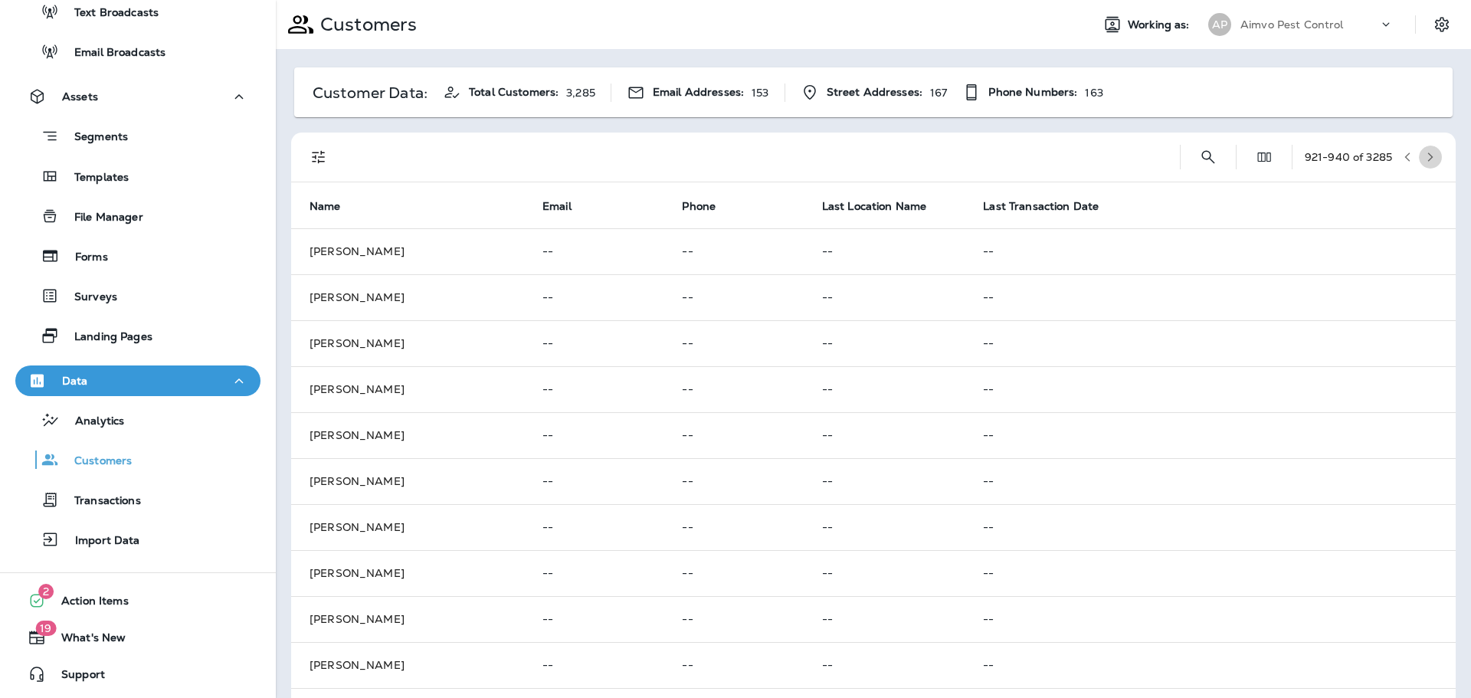
click at [1425, 156] on icon "button" at bounding box center [1430, 157] width 11 height 11
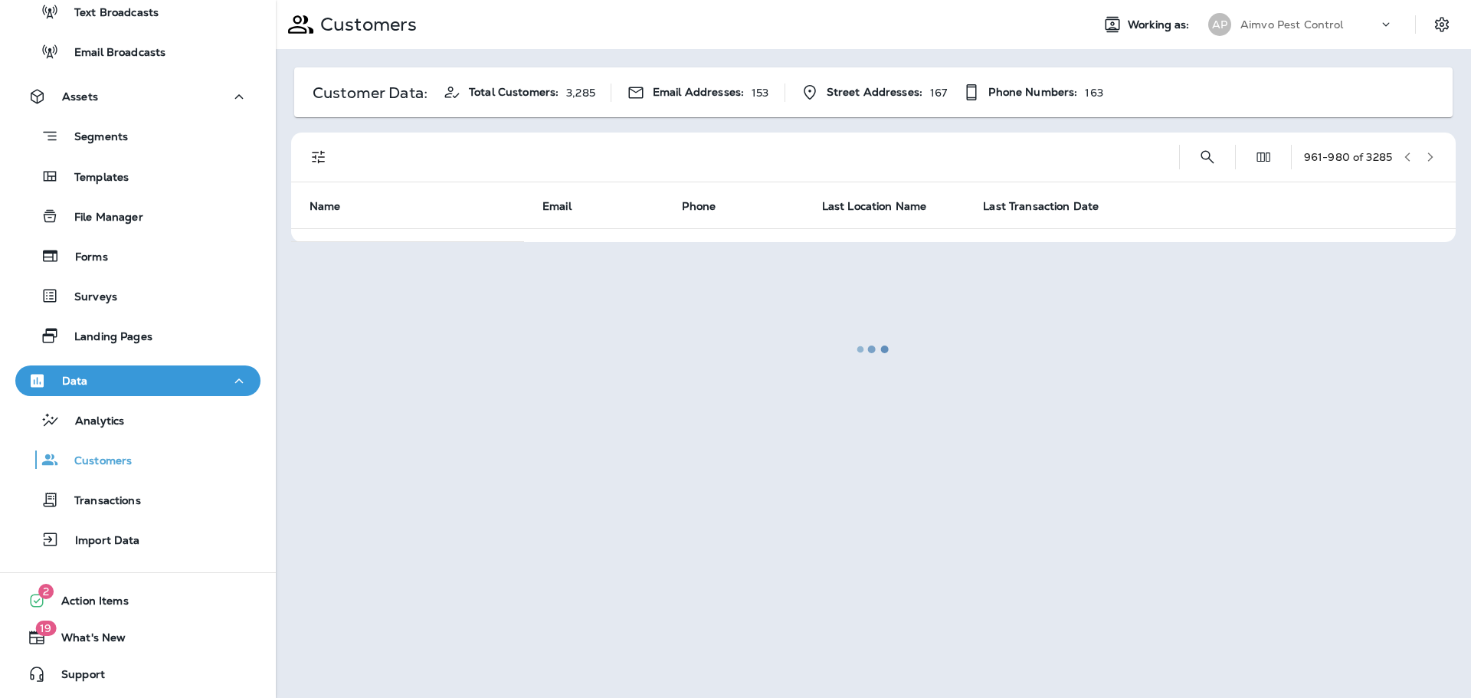
click at [1417, 156] on div at bounding box center [873, 349] width 1192 height 695
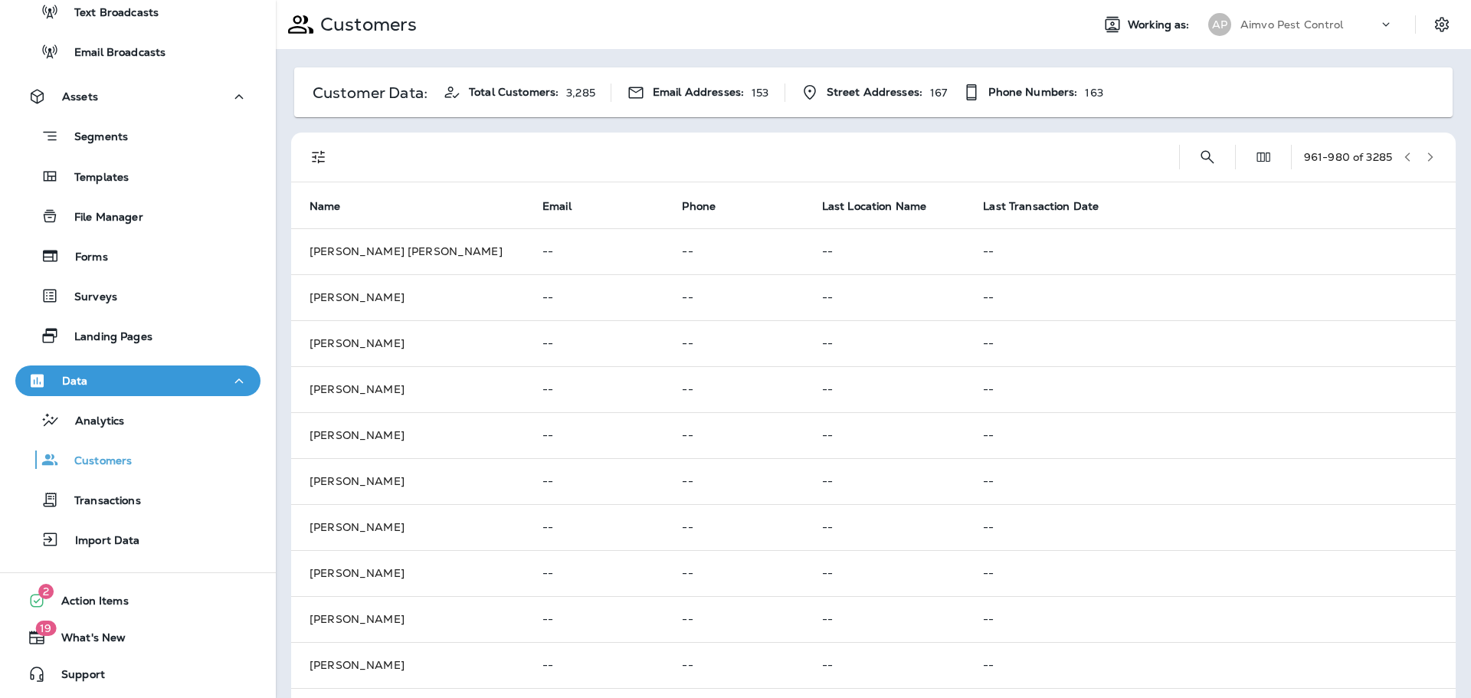
click at [1425, 156] on icon "button" at bounding box center [1430, 157] width 11 height 11
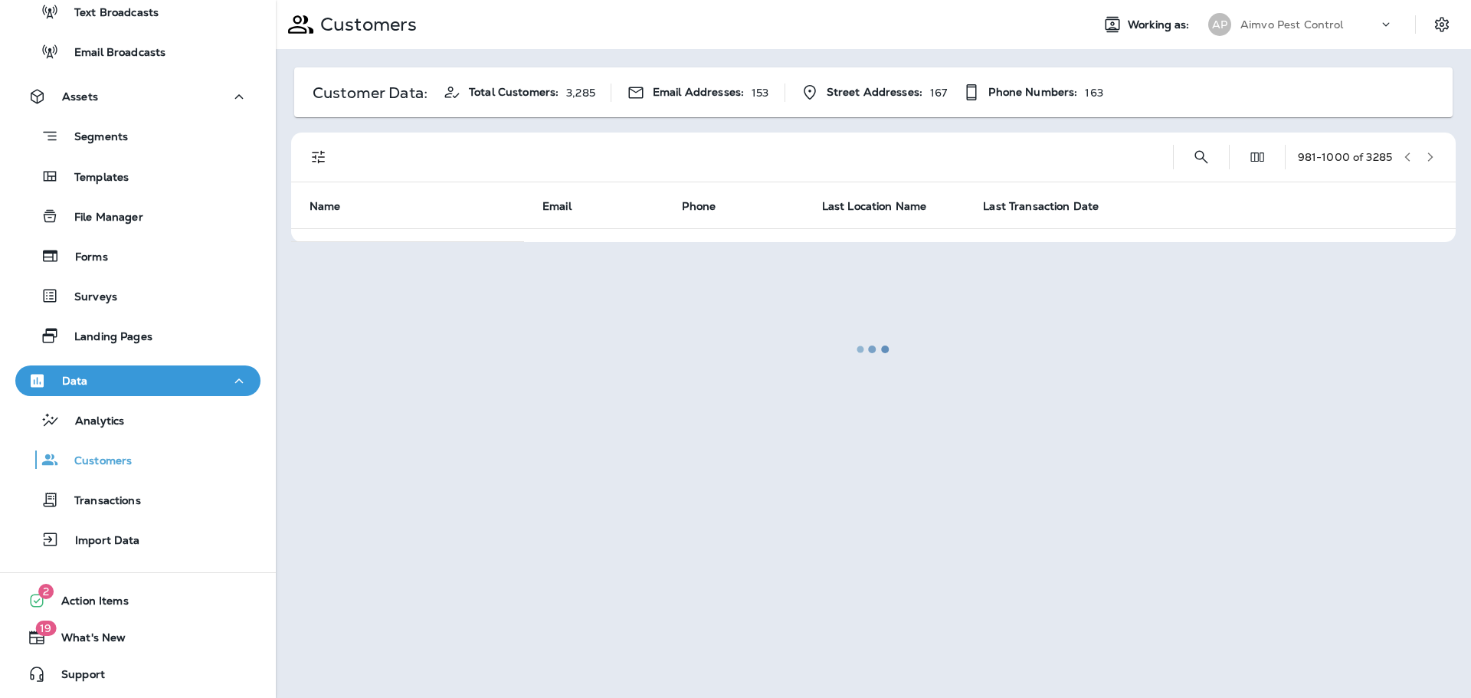
click at [1417, 156] on div at bounding box center [873, 349] width 1192 height 695
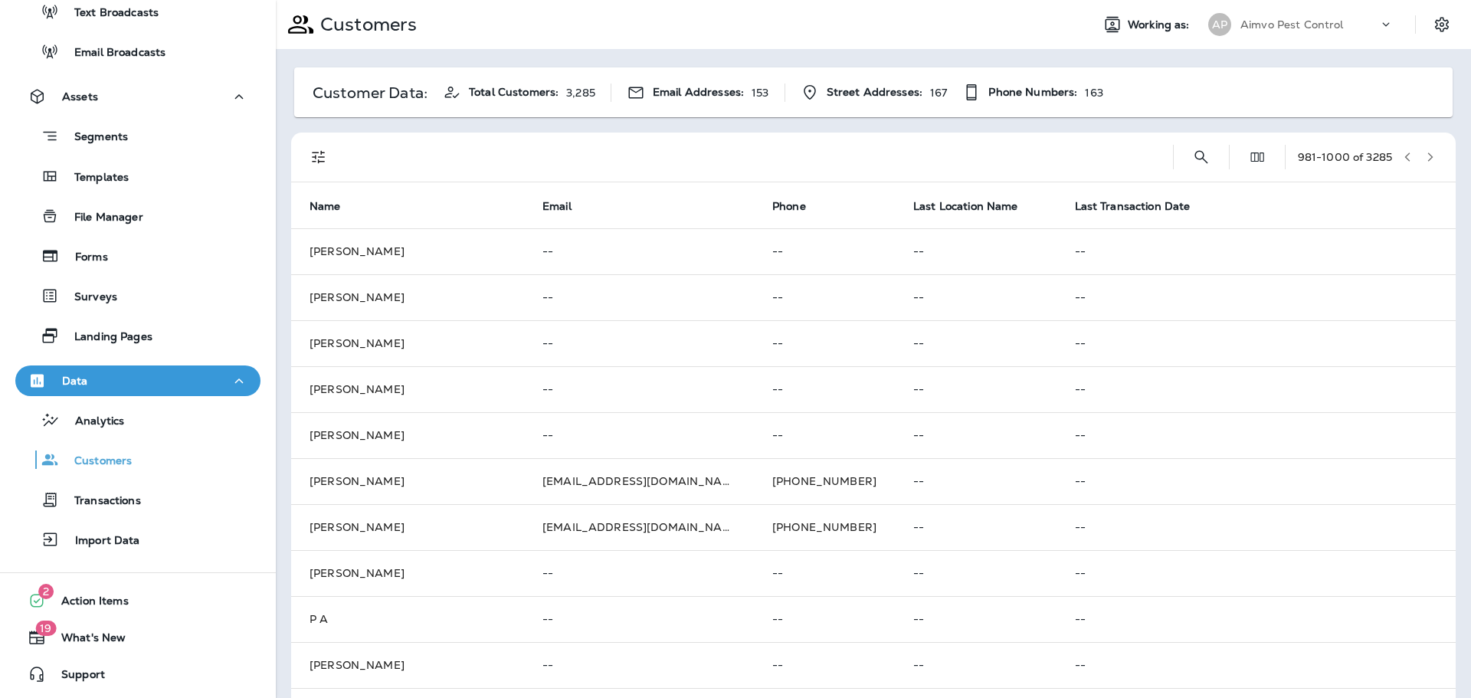
click at [1425, 156] on icon "button" at bounding box center [1430, 157] width 11 height 11
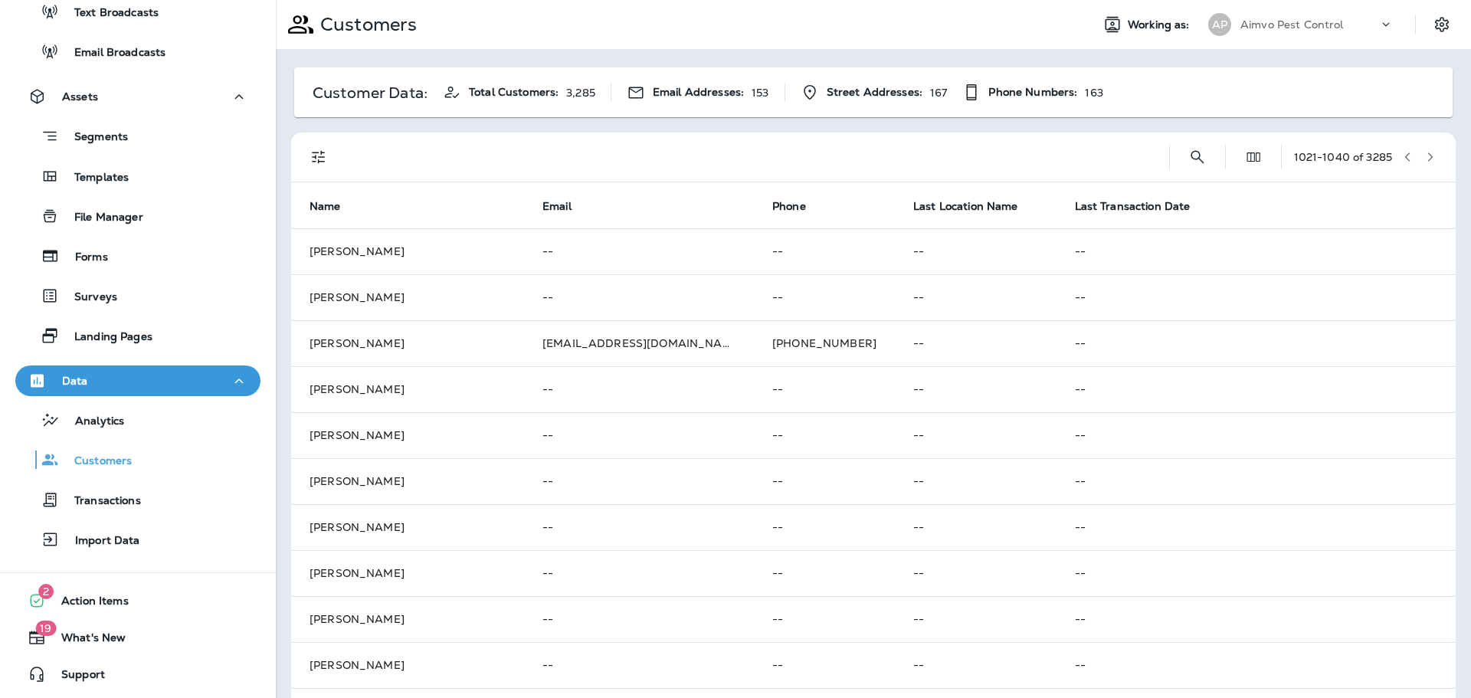
click at [1425, 156] on icon "button" at bounding box center [1430, 157] width 11 height 11
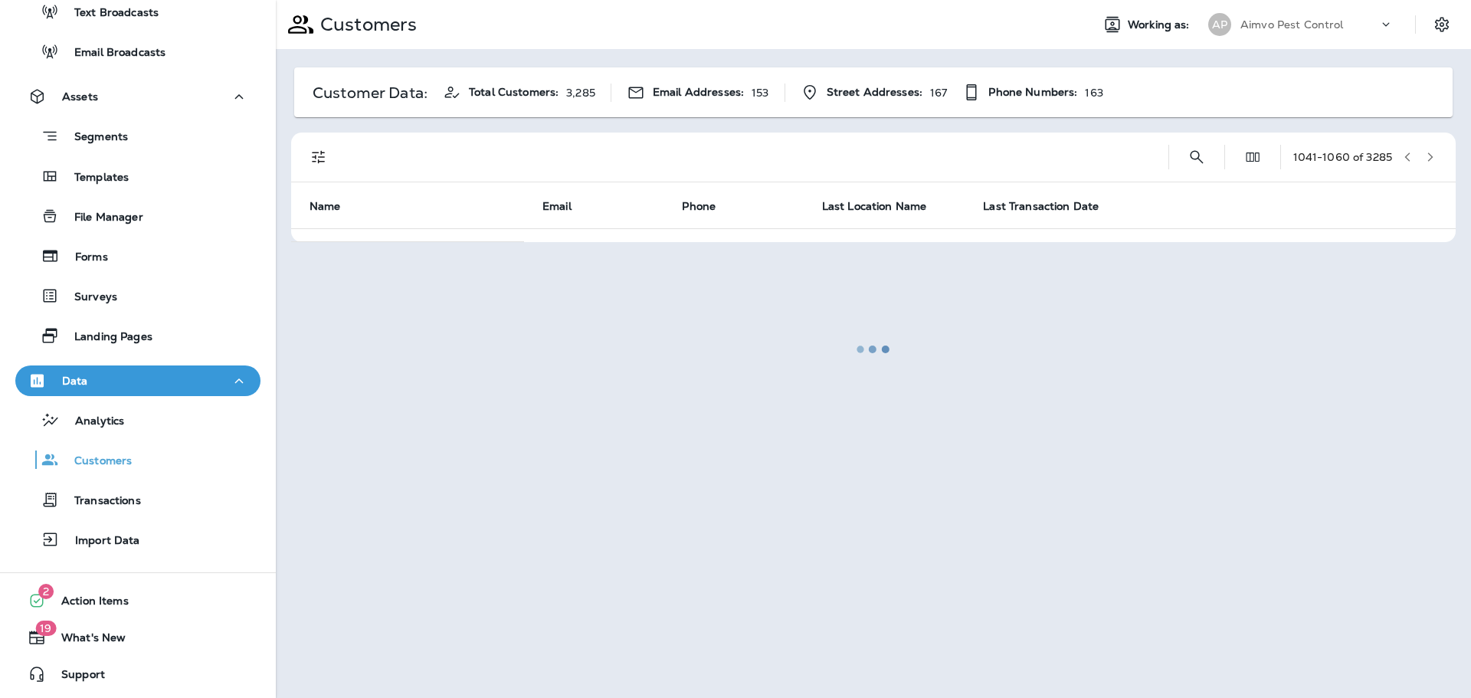
click at [1417, 156] on div at bounding box center [873, 349] width 1192 height 695
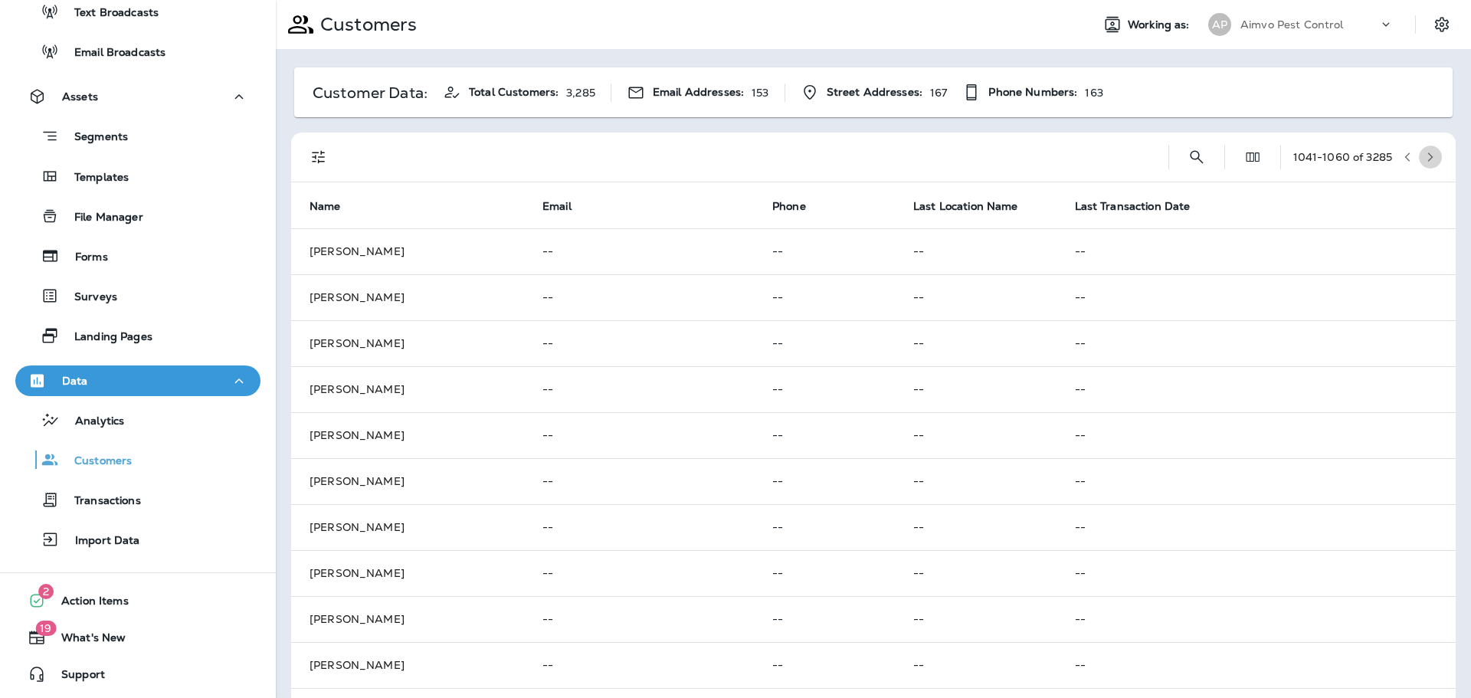
click at [1425, 156] on icon "button" at bounding box center [1430, 157] width 11 height 11
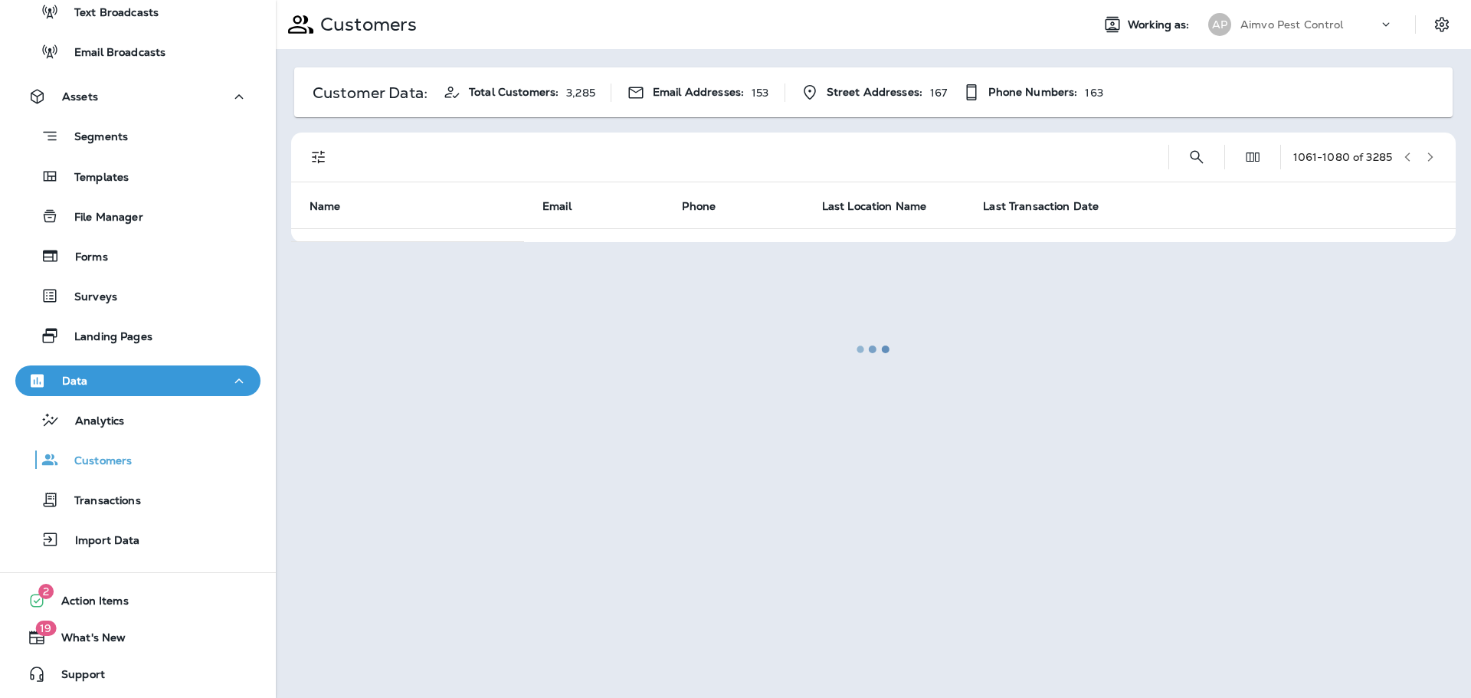
click at [1425, 156] on icon "button" at bounding box center [1430, 157] width 11 height 11
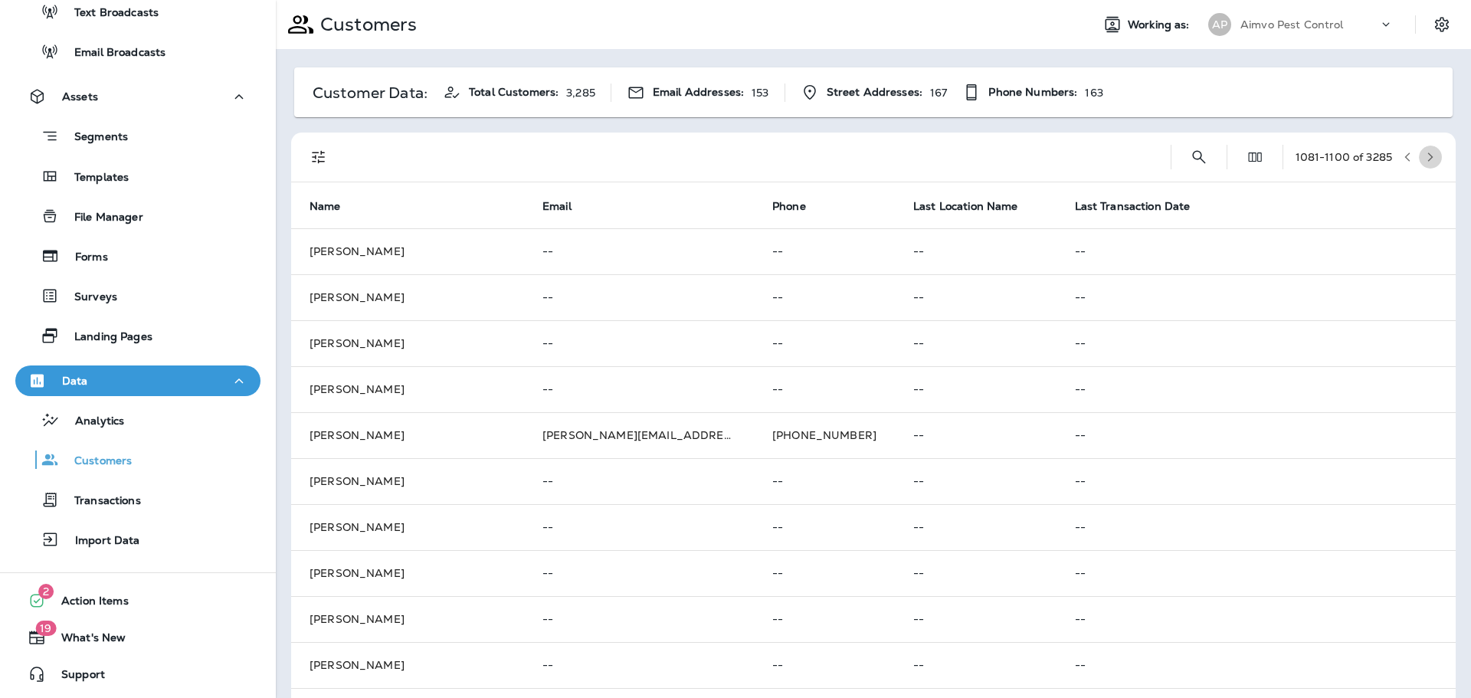
click at [1425, 156] on icon "button" at bounding box center [1430, 157] width 11 height 11
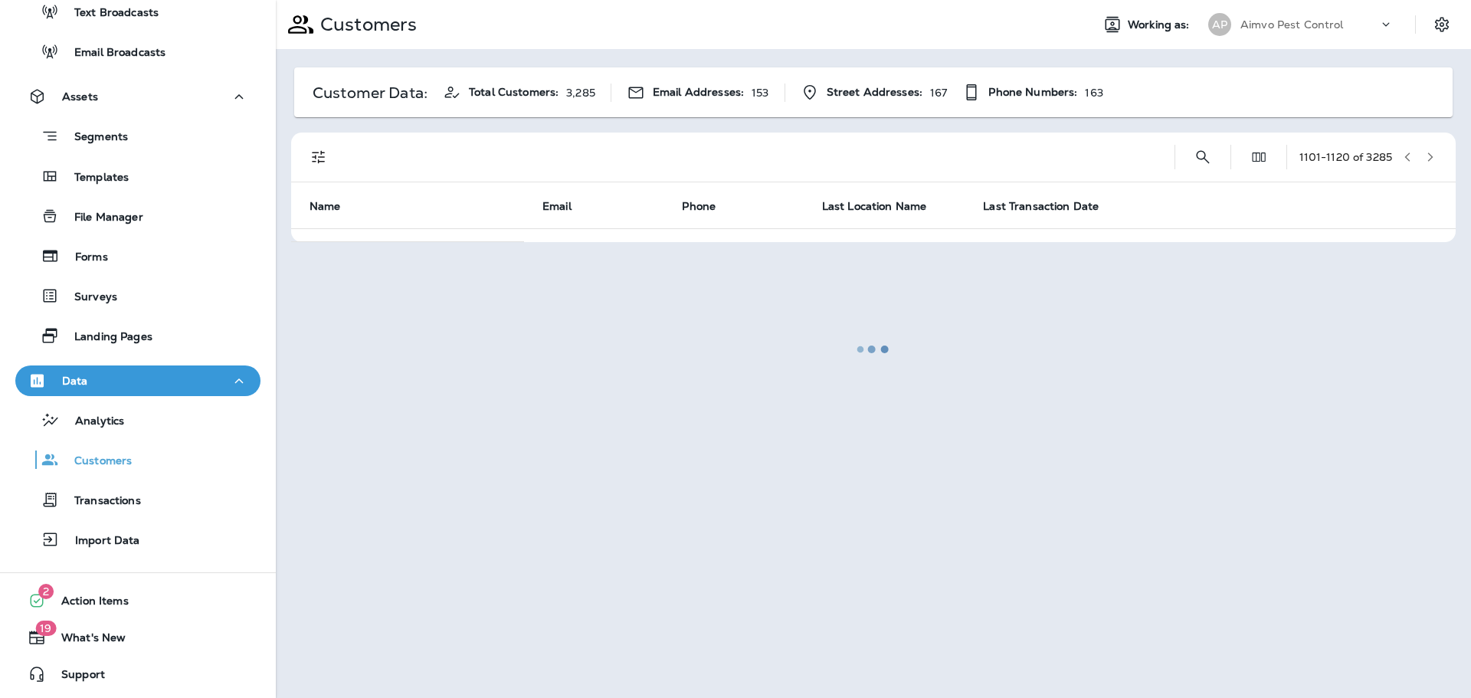
click at [1425, 156] on icon "button" at bounding box center [1430, 157] width 11 height 11
click at [1417, 156] on div at bounding box center [873, 349] width 1192 height 695
click at [1425, 156] on icon "button" at bounding box center [1430, 157] width 11 height 11
click at [1417, 156] on div at bounding box center [873, 349] width 1192 height 695
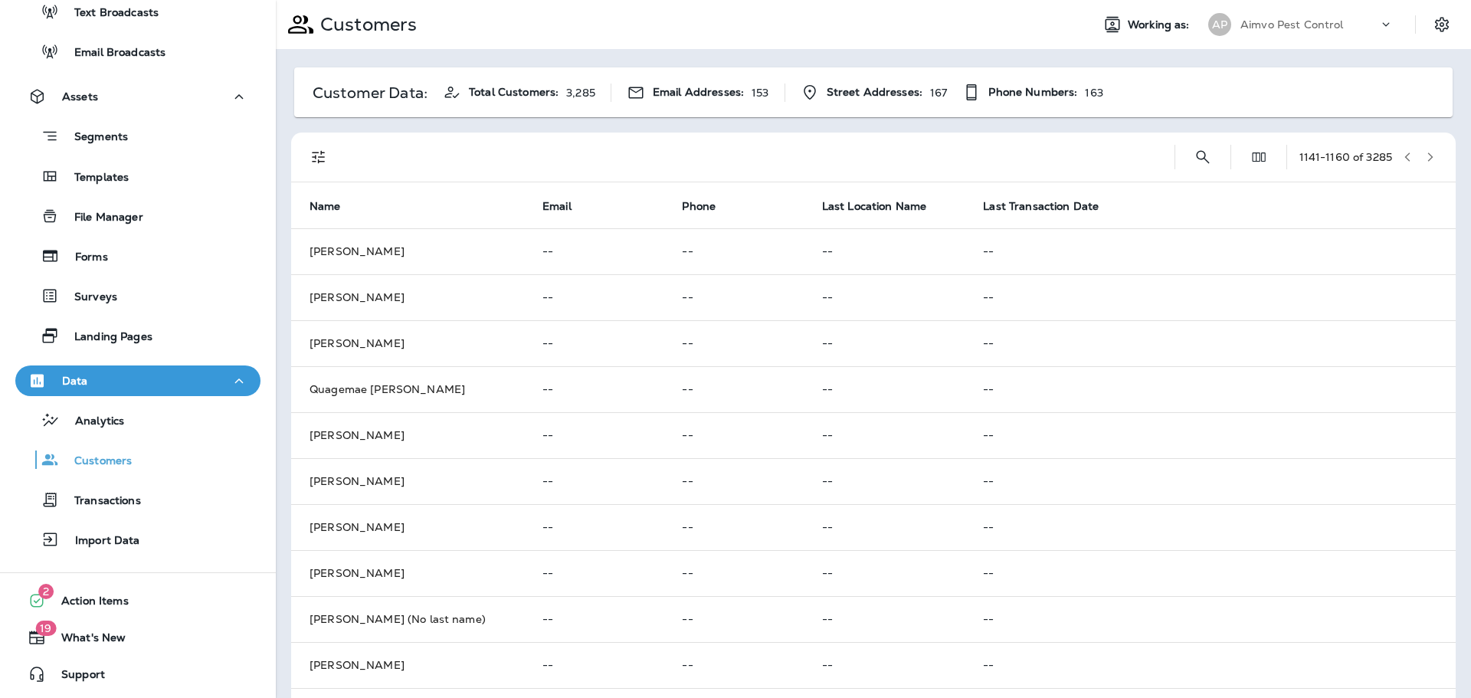
click at [1425, 156] on icon "button" at bounding box center [1430, 157] width 11 height 11
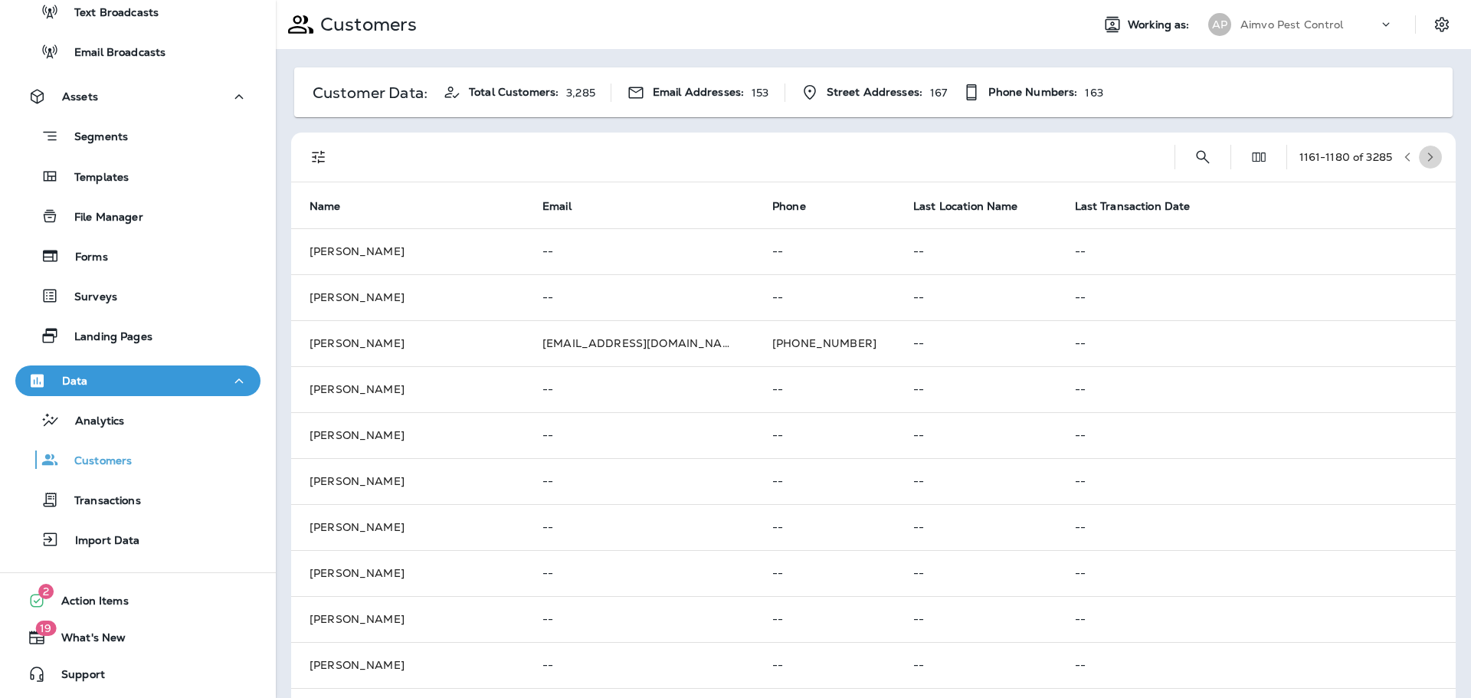
click at [1425, 156] on icon "button" at bounding box center [1430, 157] width 11 height 11
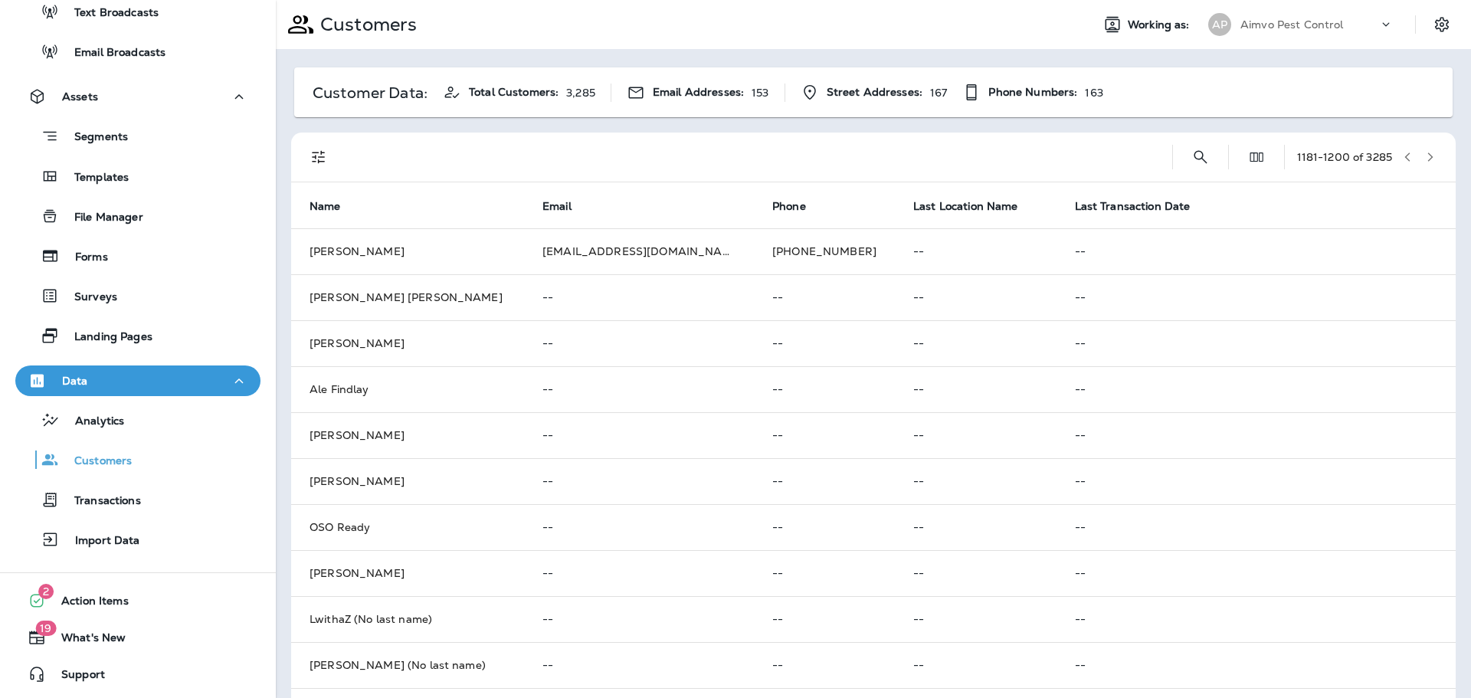
click at [1425, 156] on icon "button" at bounding box center [1430, 157] width 11 height 11
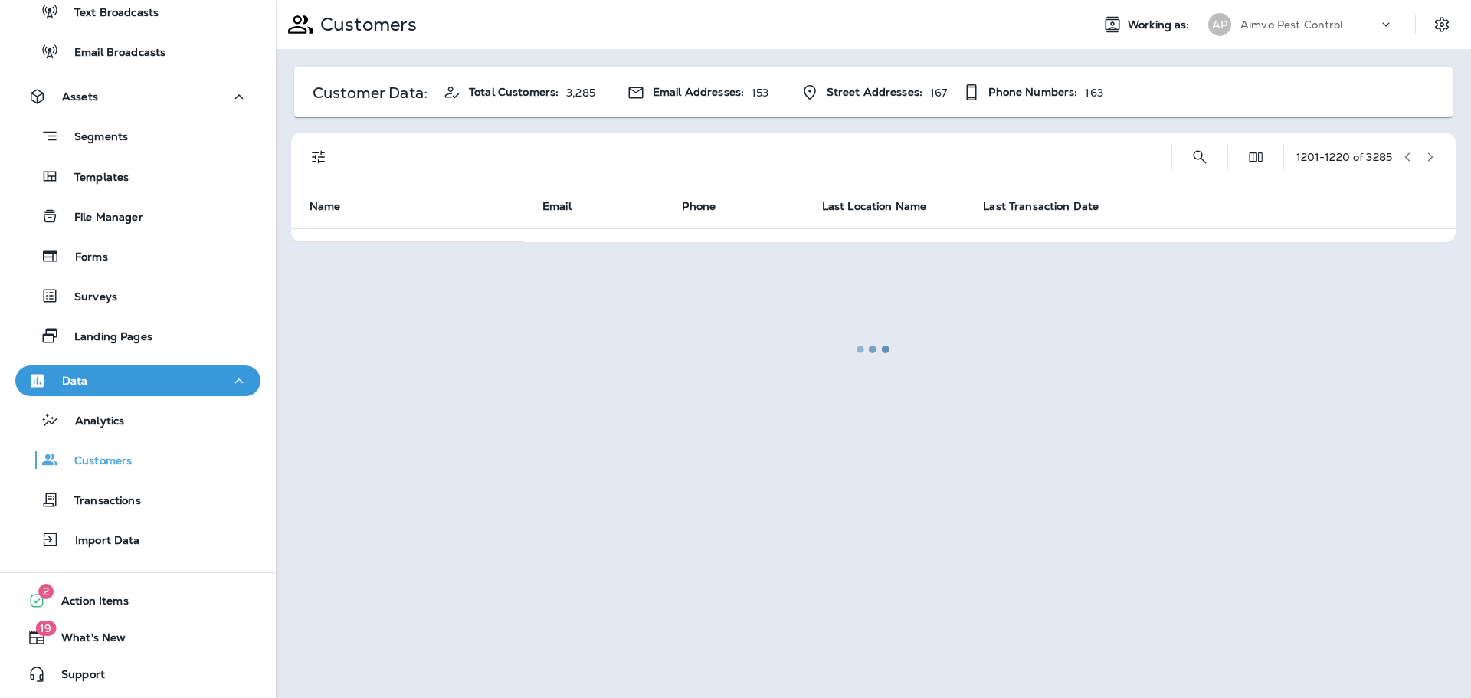
click at [1417, 156] on div at bounding box center [873, 349] width 1192 height 695
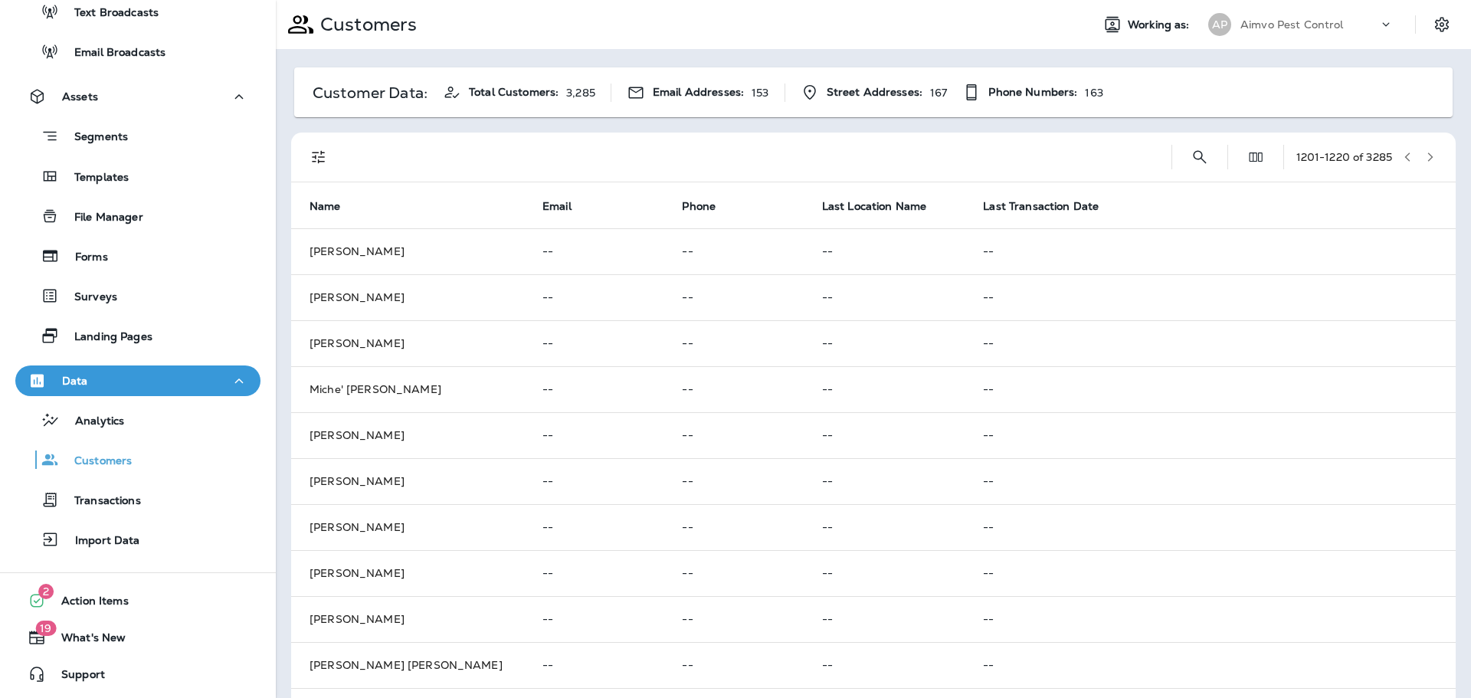
click at [1425, 156] on icon "button" at bounding box center [1430, 157] width 11 height 11
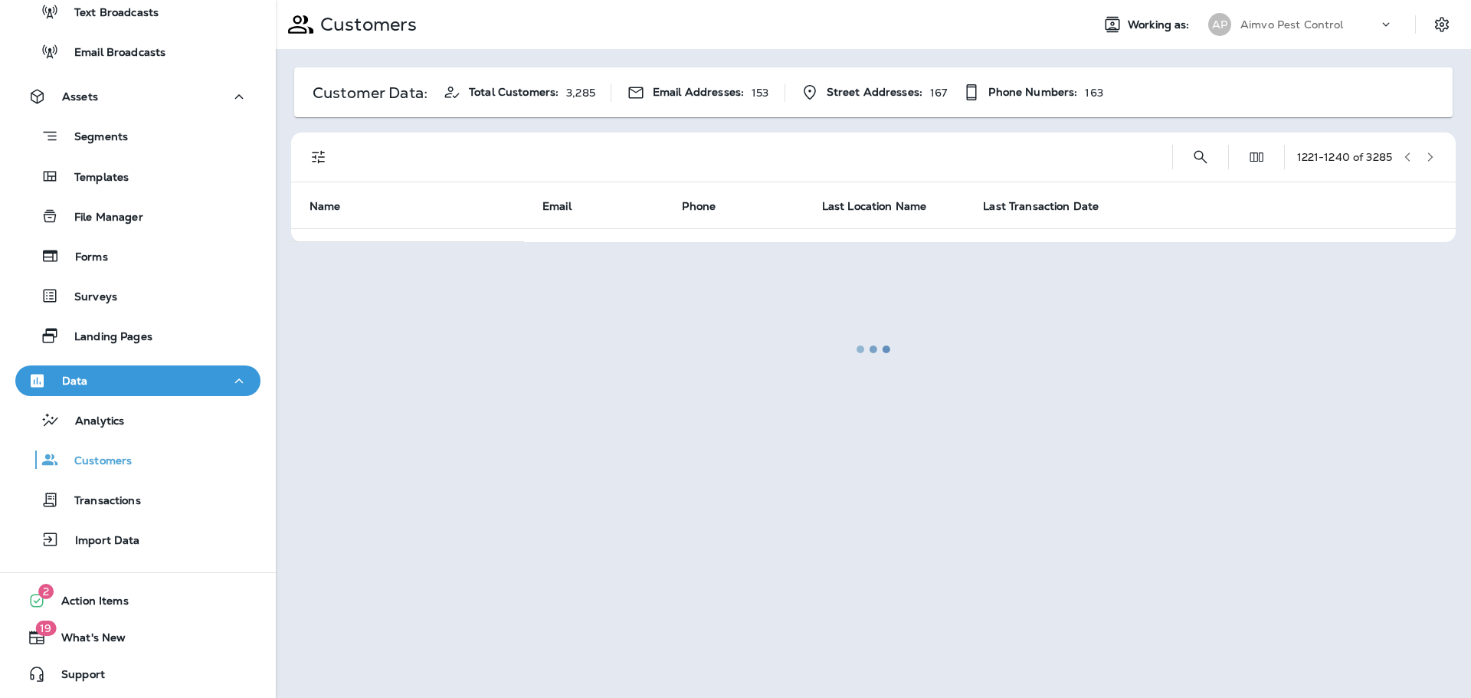
click at [1417, 156] on div at bounding box center [873, 349] width 1192 height 695
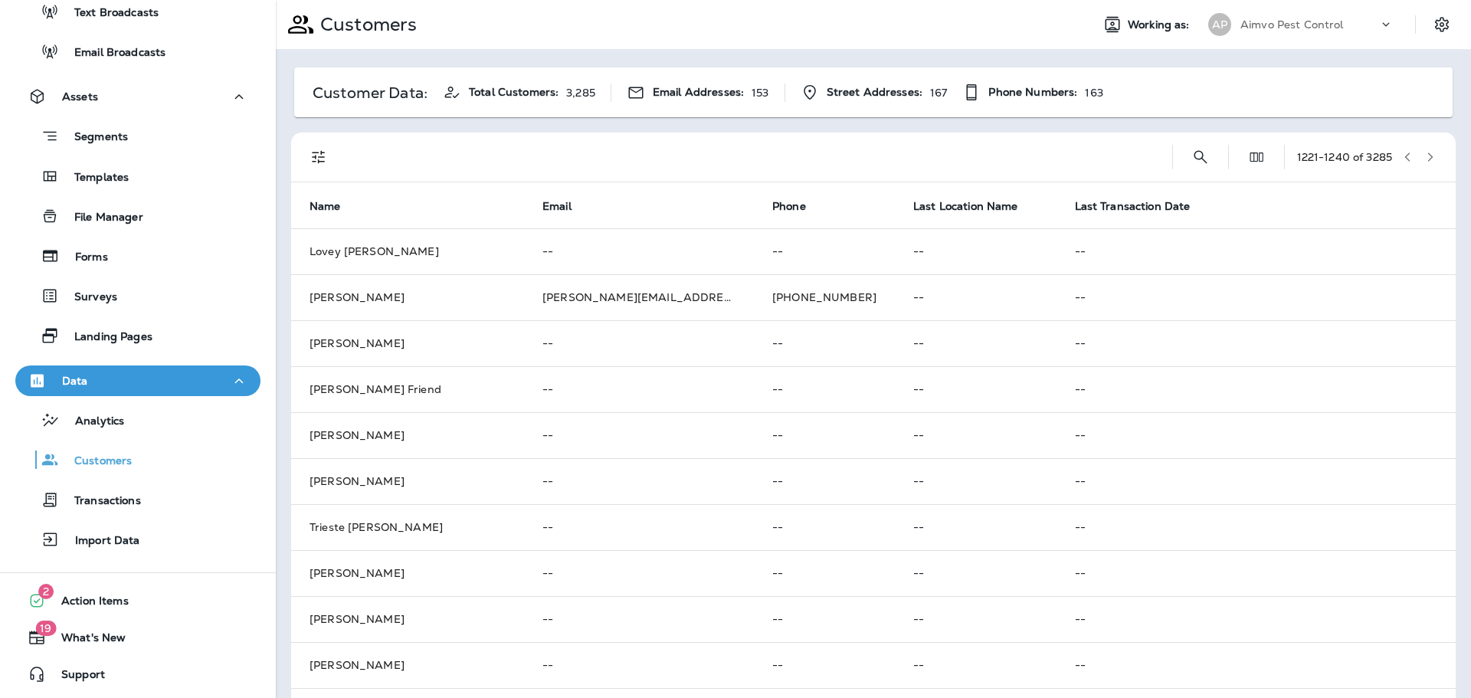
click at [1425, 156] on icon "button" at bounding box center [1430, 157] width 11 height 11
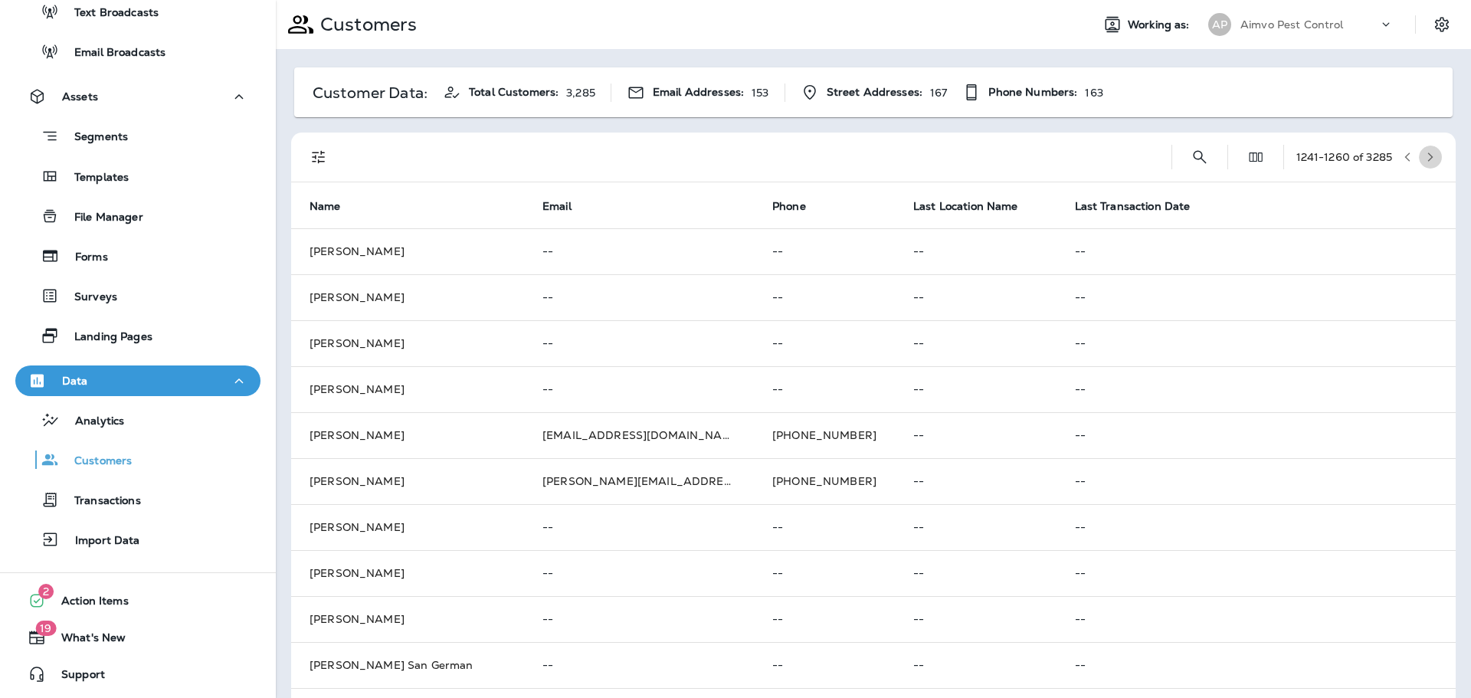
click at [1425, 156] on icon "button" at bounding box center [1430, 157] width 11 height 11
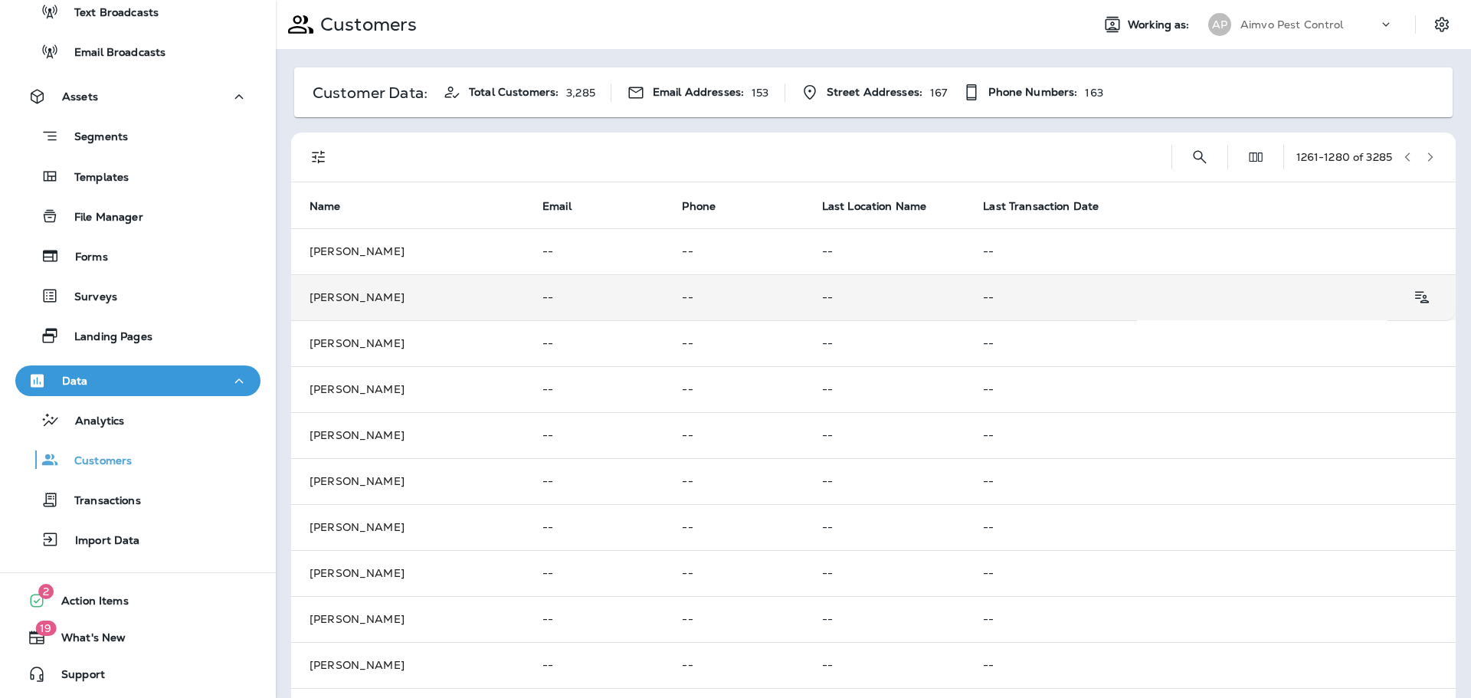
click at [1389, 314] on td at bounding box center [1422, 298] width 68 height 46
click at [1425, 158] on icon "button" at bounding box center [1430, 157] width 11 height 11
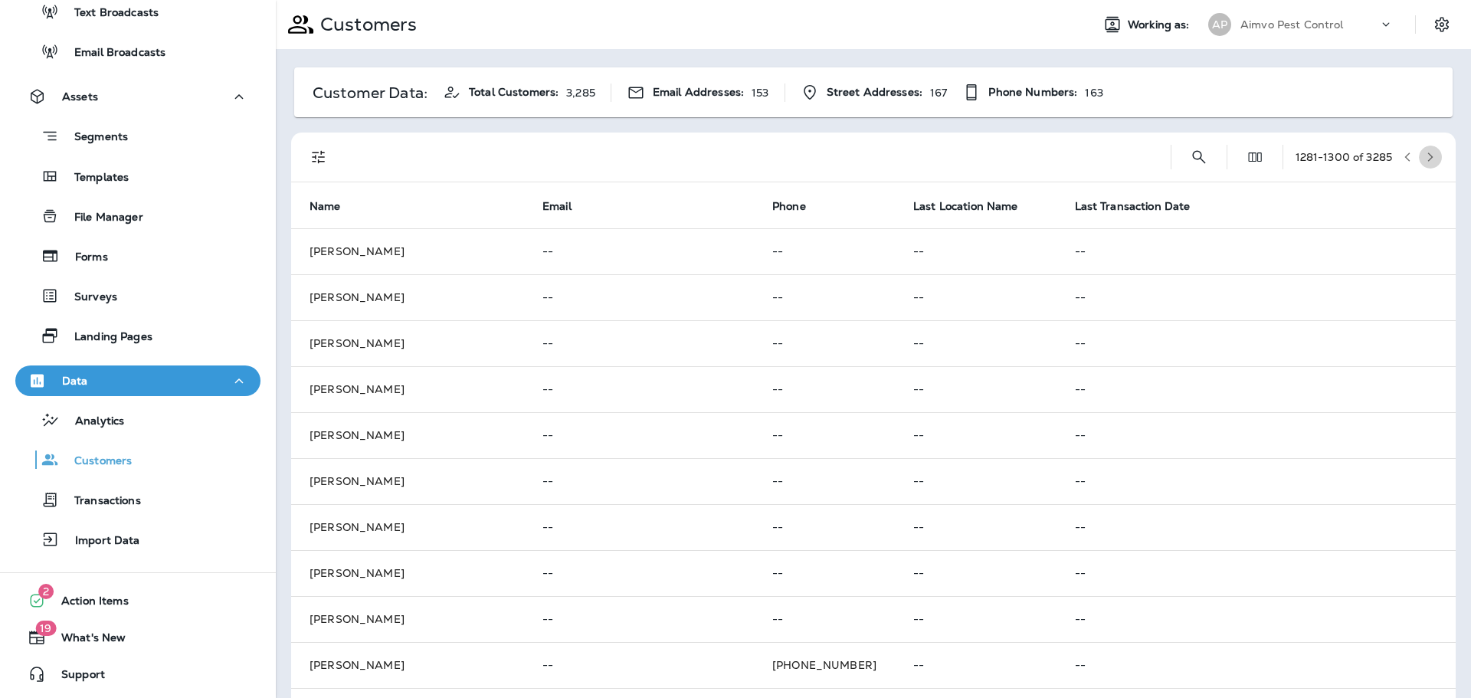
click at [1425, 158] on icon "button" at bounding box center [1430, 157] width 11 height 11
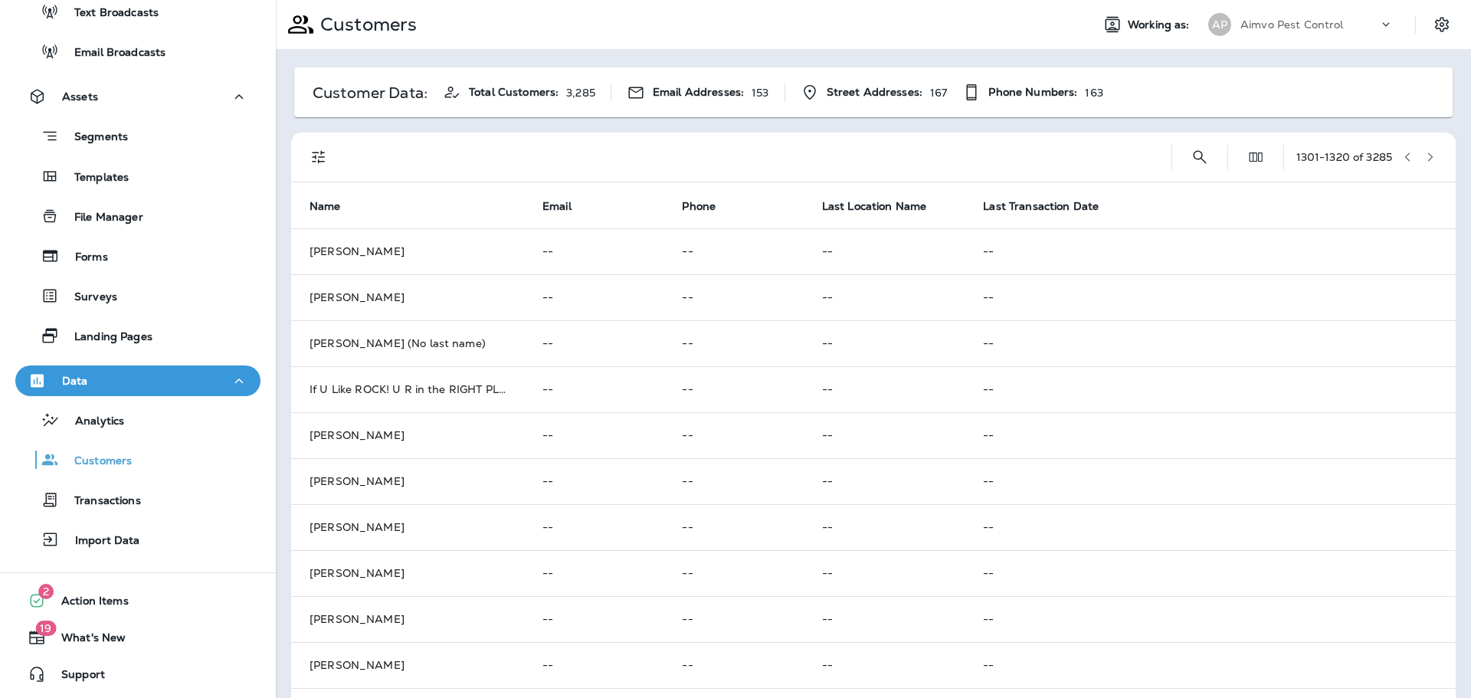
click at [1425, 158] on icon "button" at bounding box center [1430, 157] width 11 height 11
click at [1402, 159] on icon "button" at bounding box center [1407, 157] width 11 height 11
click at [1425, 159] on icon "button" at bounding box center [1430, 157] width 11 height 11
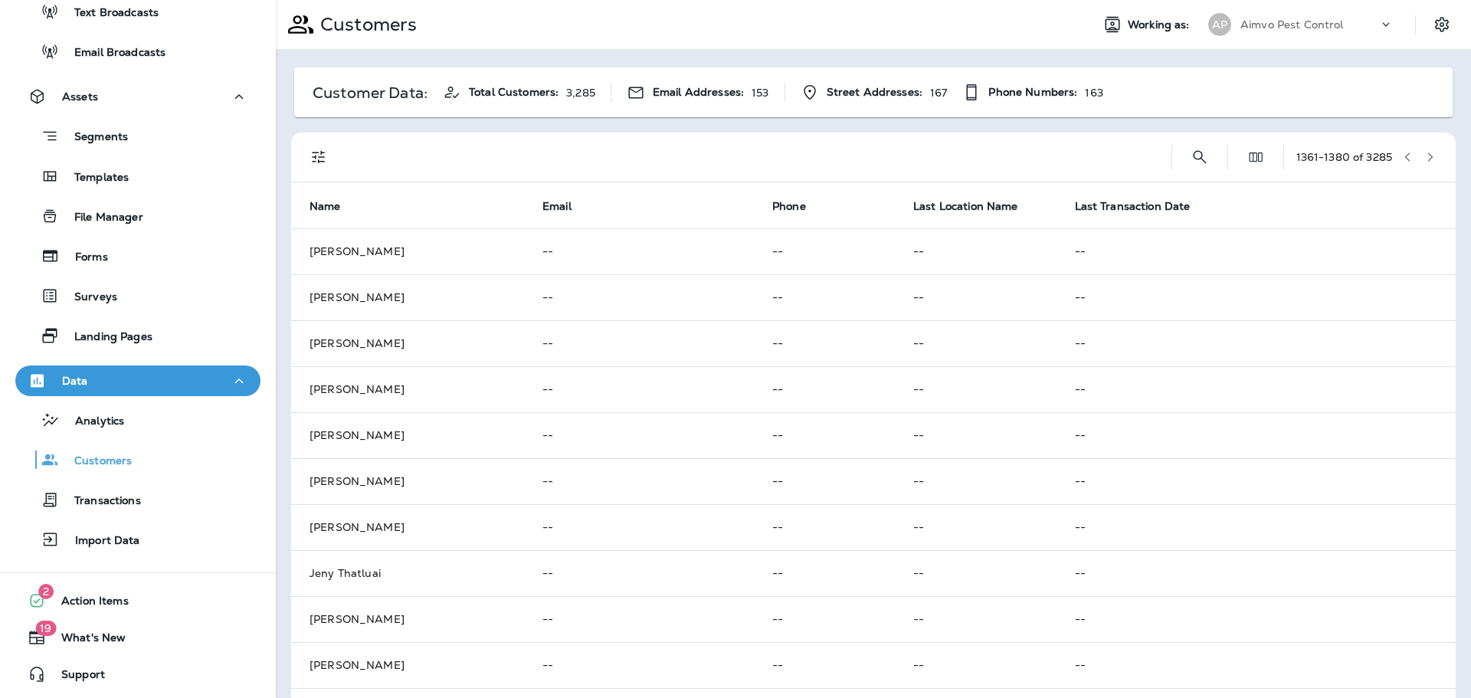
click at [1425, 159] on icon "button" at bounding box center [1430, 157] width 11 height 11
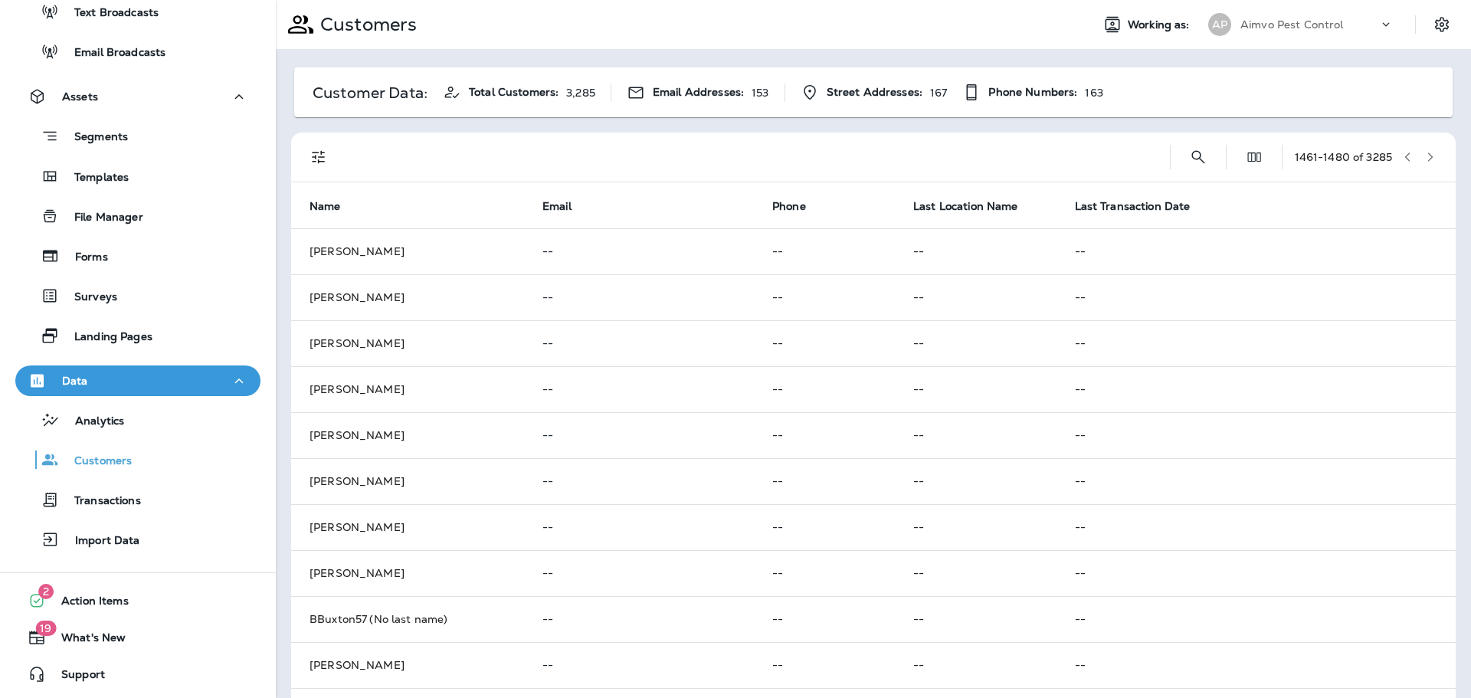
click at [1425, 159] on icon "button" at bounding box center [1430, 157] width 11 height 11
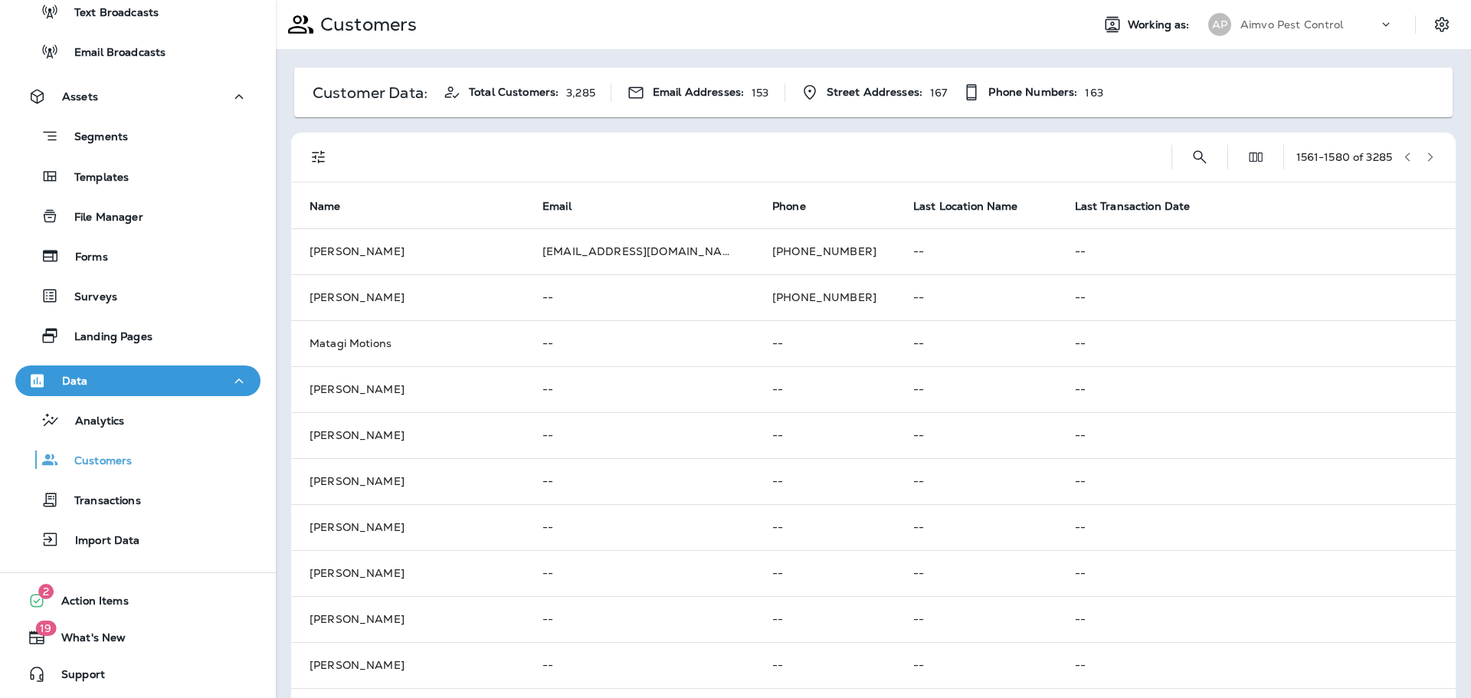
click at [1425, 159] on icon "button" at bounding box center [1430, 157] width 11 height 11
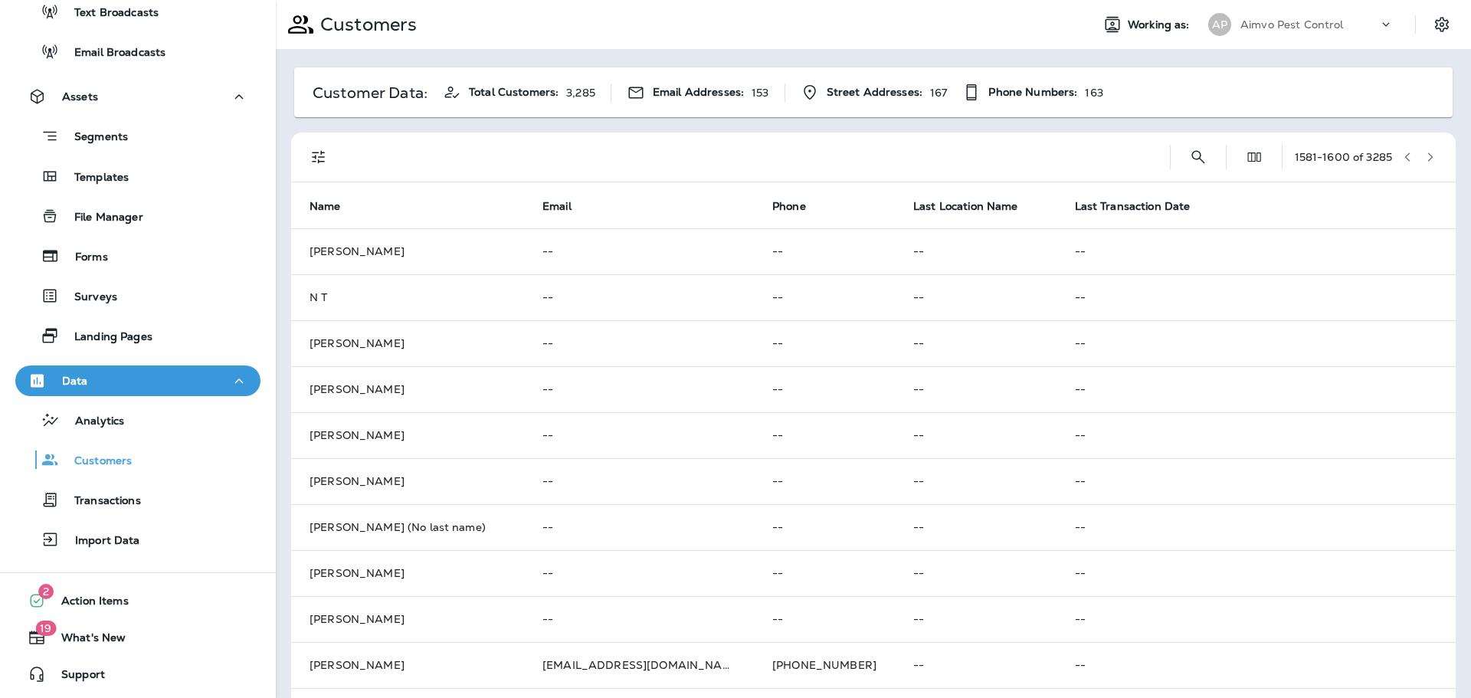
click at [1425, 159] on icon "button" at bounding box center [1430, 157] width 11 height 11
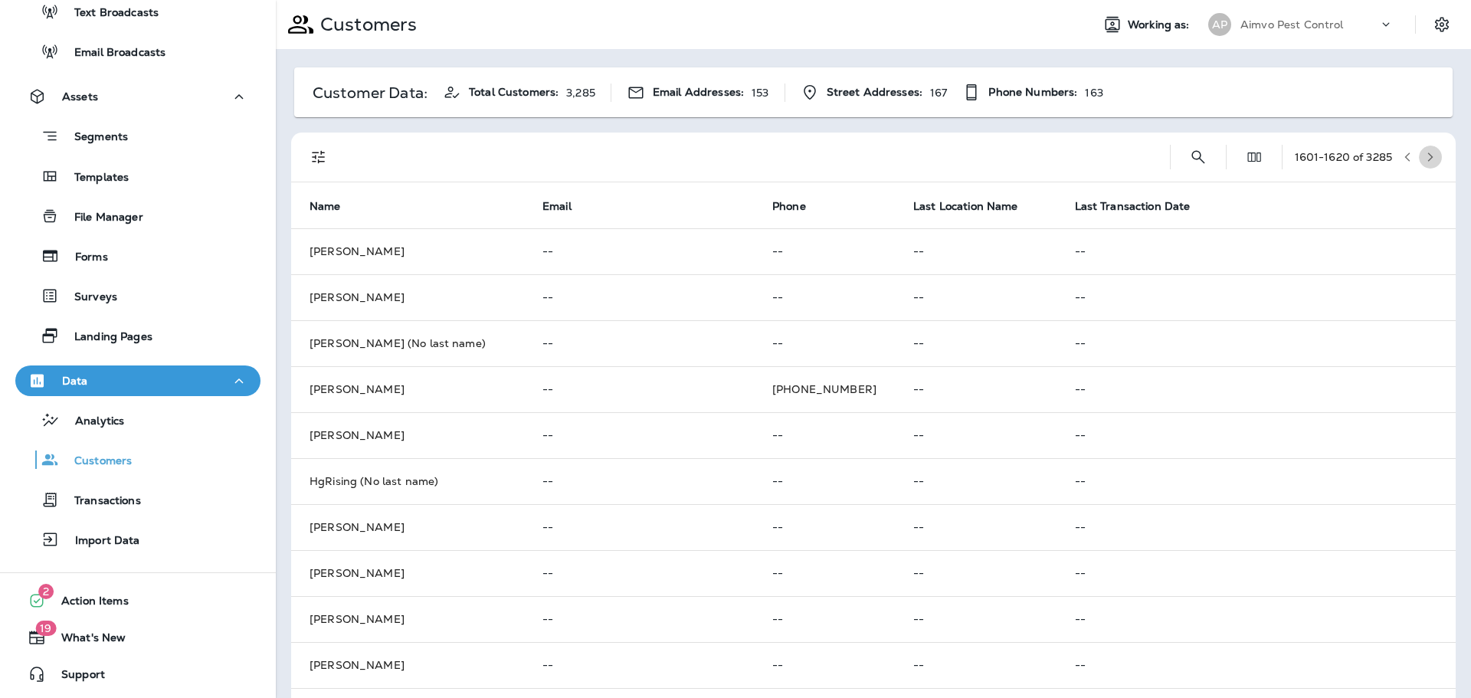
click at [1425, 159] on icon "button" at bounding box center [1430, 157] width 11 height 11
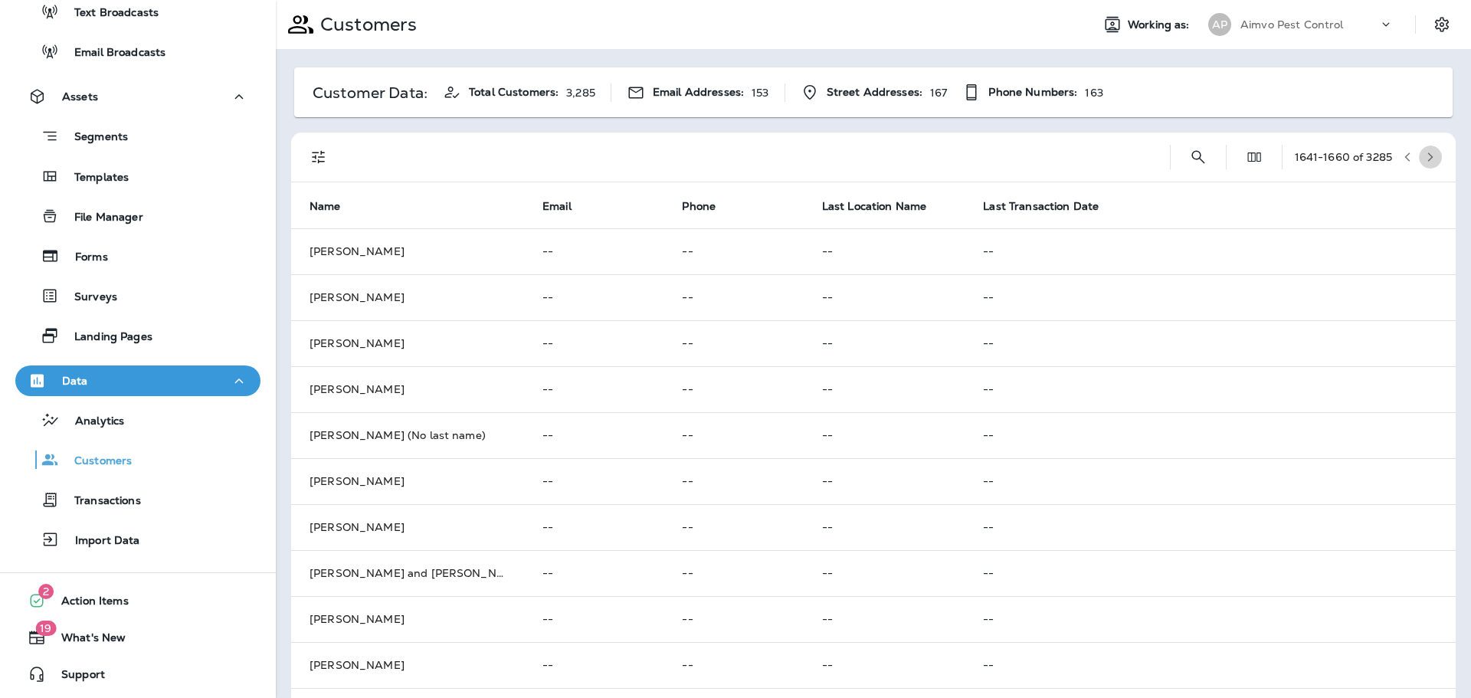
click at [1425, 159] on icon "button" at bounding box center [1430, 157] width 11 height 11
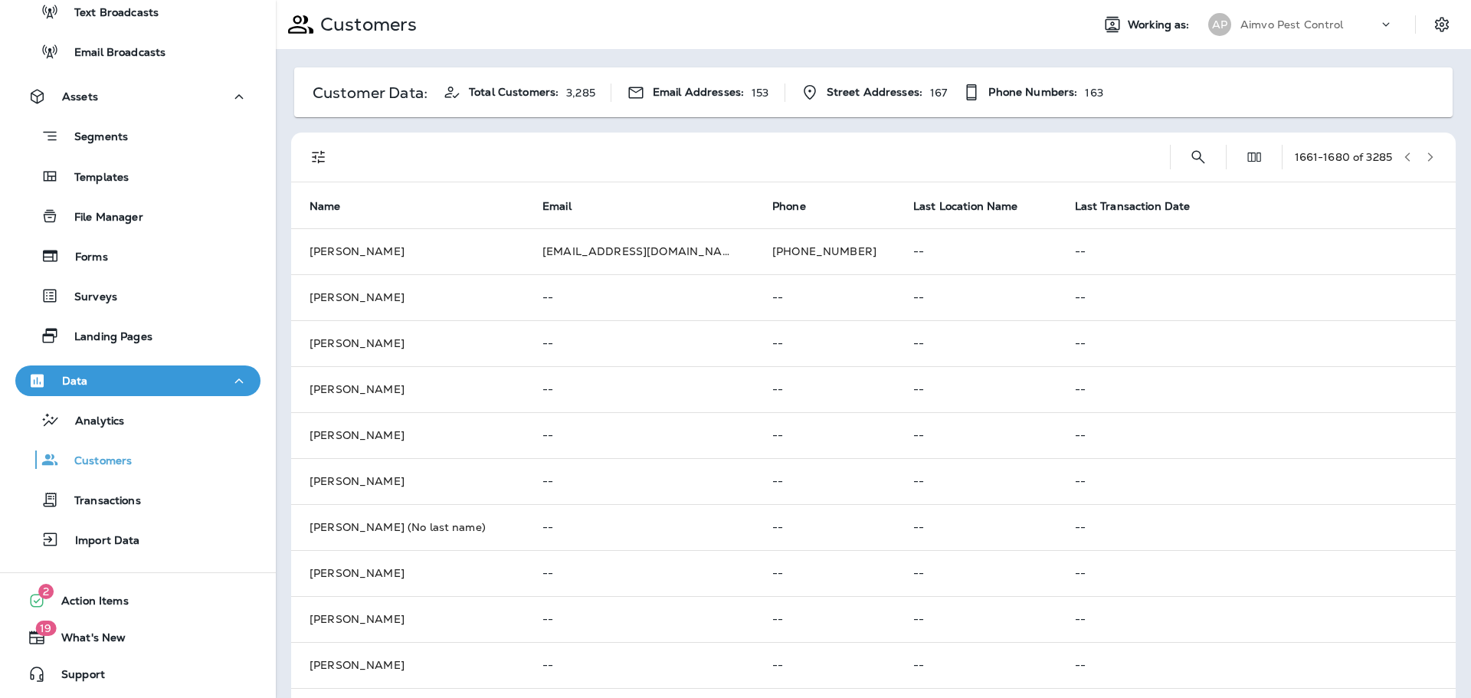
click at [1425, 159] on icon "button" at bounding box center [1430, 157] width 11 height 11
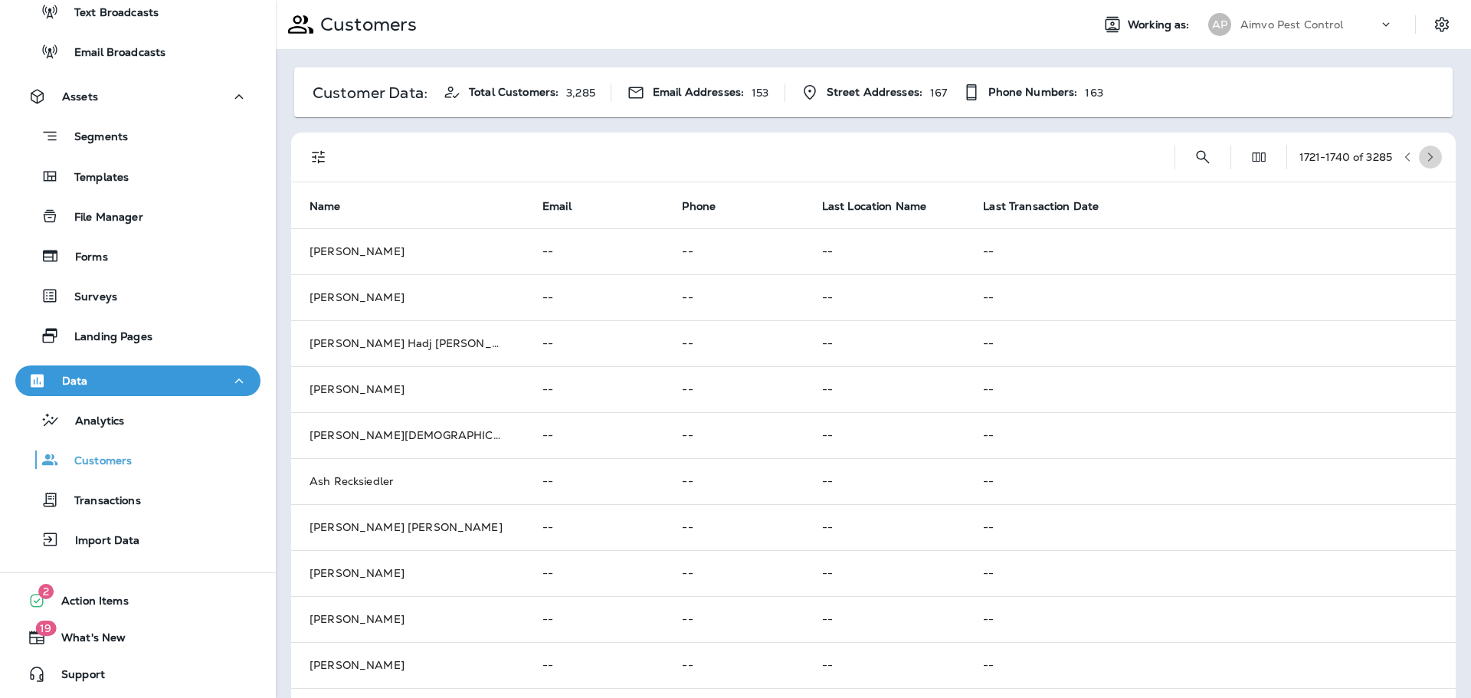
click at [1425, 159] on icon "button" at bounding box center [1430, 157] width 11 height 11
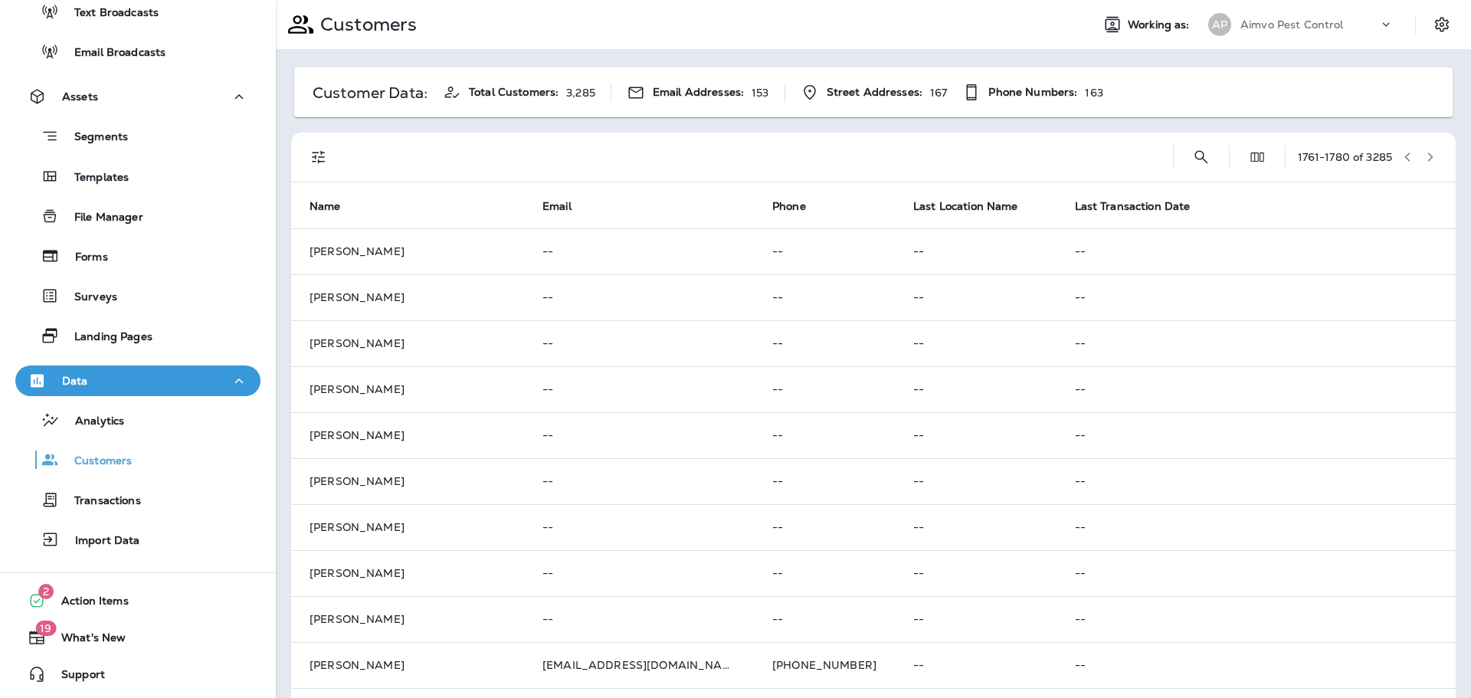
click at [1425, 159] on icon "button" at bounding box center [1430, 157] width 11 height 11
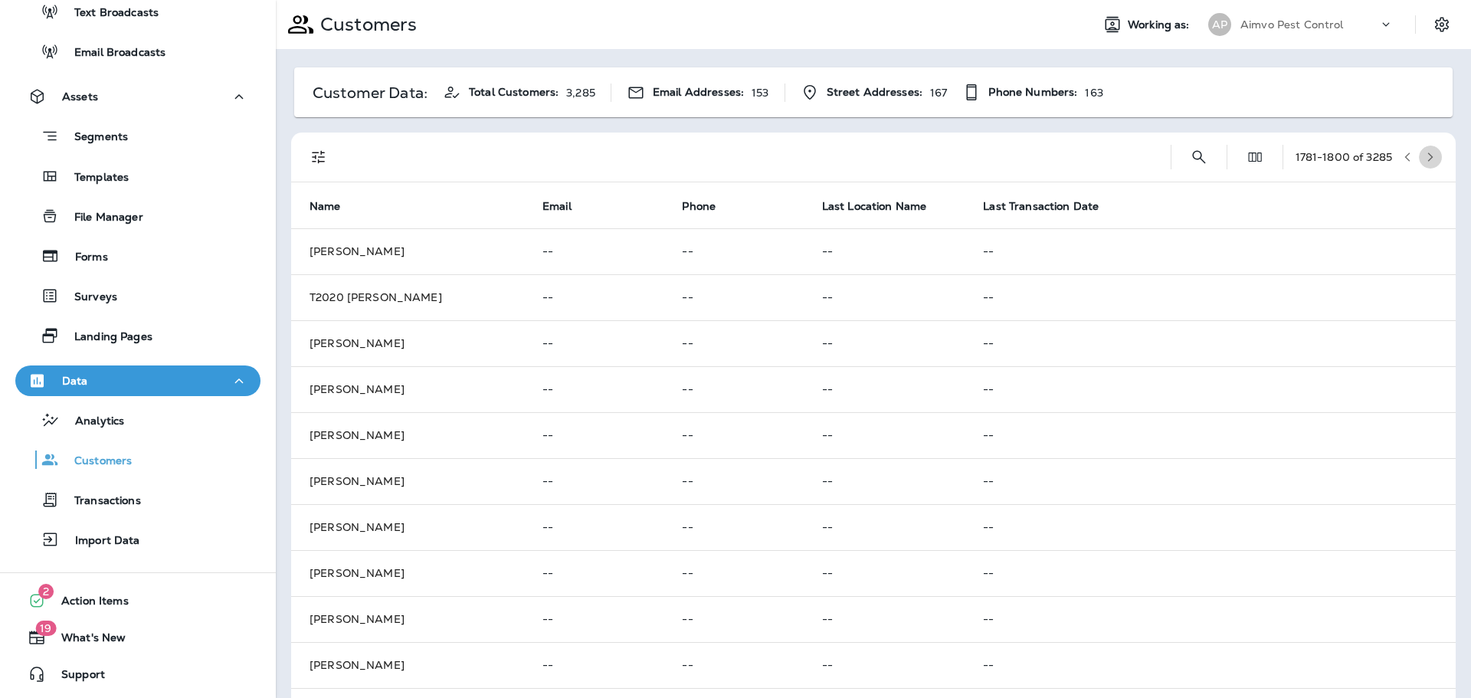
click at [1425, 159] on icon "button" at bounding box center [1430, 157] width 11 height 11
click at [1428, 154] on icon "button" at bounding box center [1430, 156] width 5 height 9
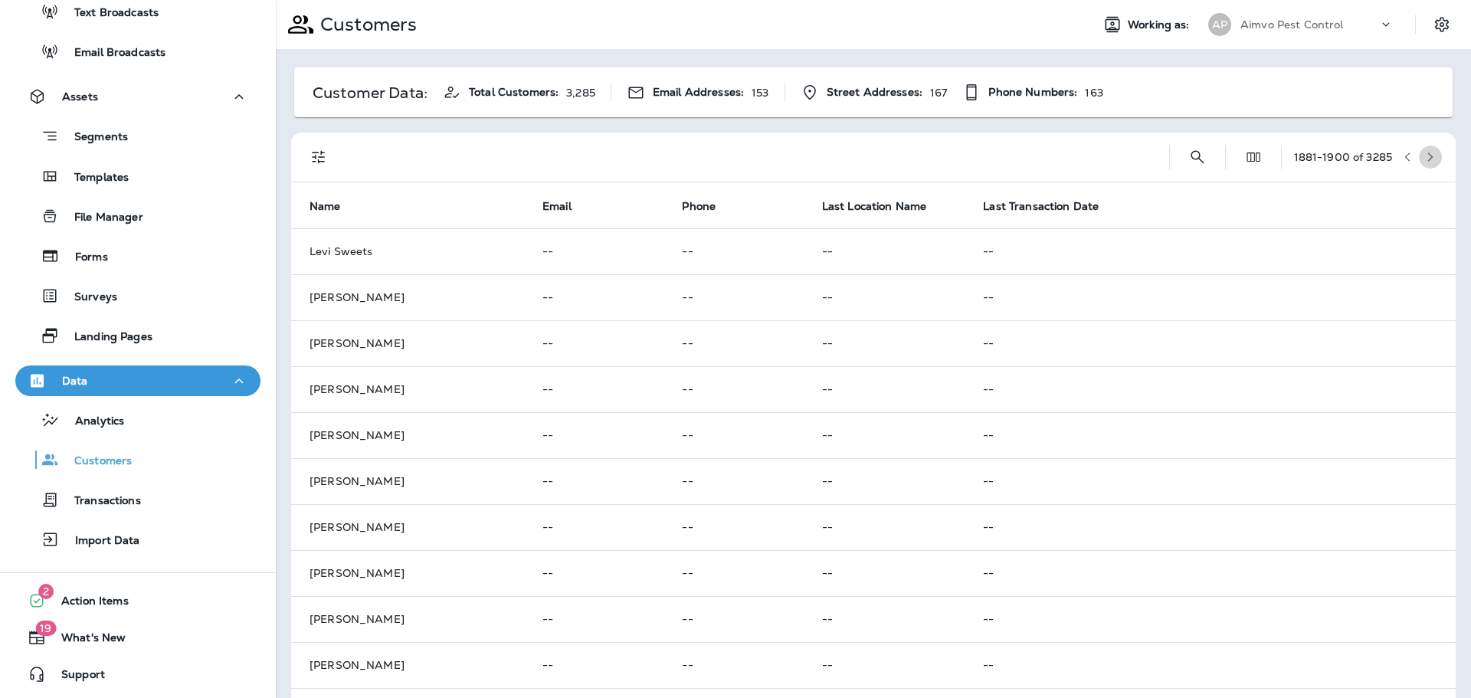
click at [1428, 154] on icon "button" at bounding box center [1430, 156] width 5 height 9
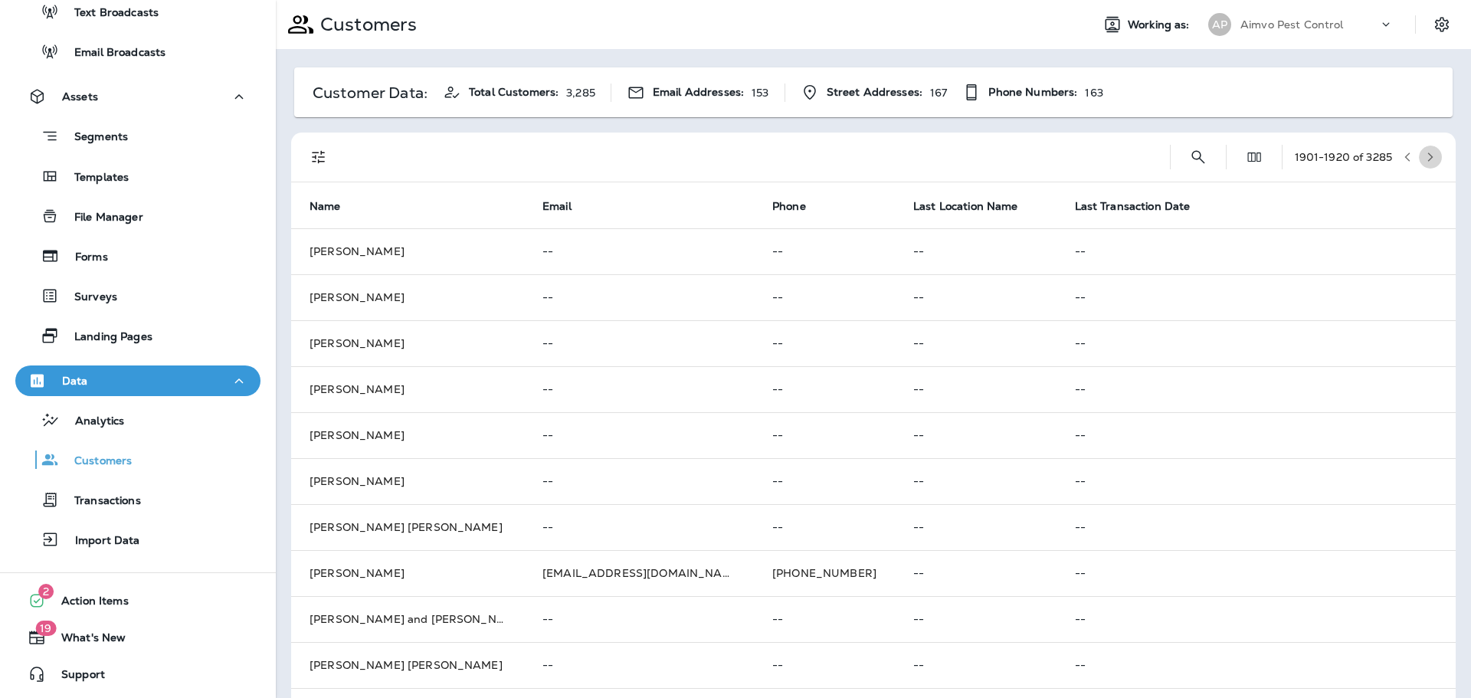
click at [1428, 154] on icon "button" at bounding box center [1430, 156] width 5 height 9
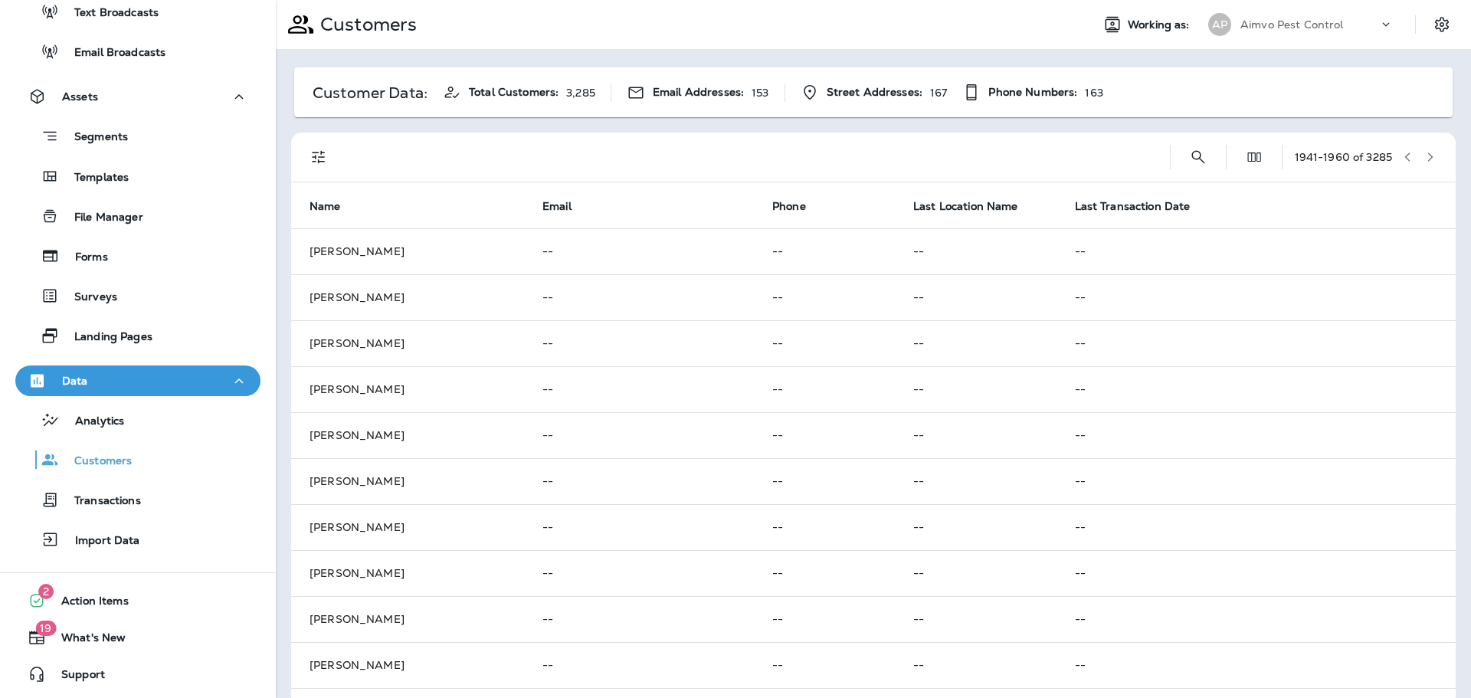
click at [1428, 154] on icon "button" at bounding box center [1430, 156] width 5 height 9
click at [683, 218] on th "Email" at bounding box center [639, 205] width 230 height 46
click at [679, 141] on div at bounding box center [750, 157] width 808 height 49
click at [683, 156] on div at bounding box center [750, 157] width 808 height 49
